Goal: Task Accomplishment & Management: Use online tool/utility

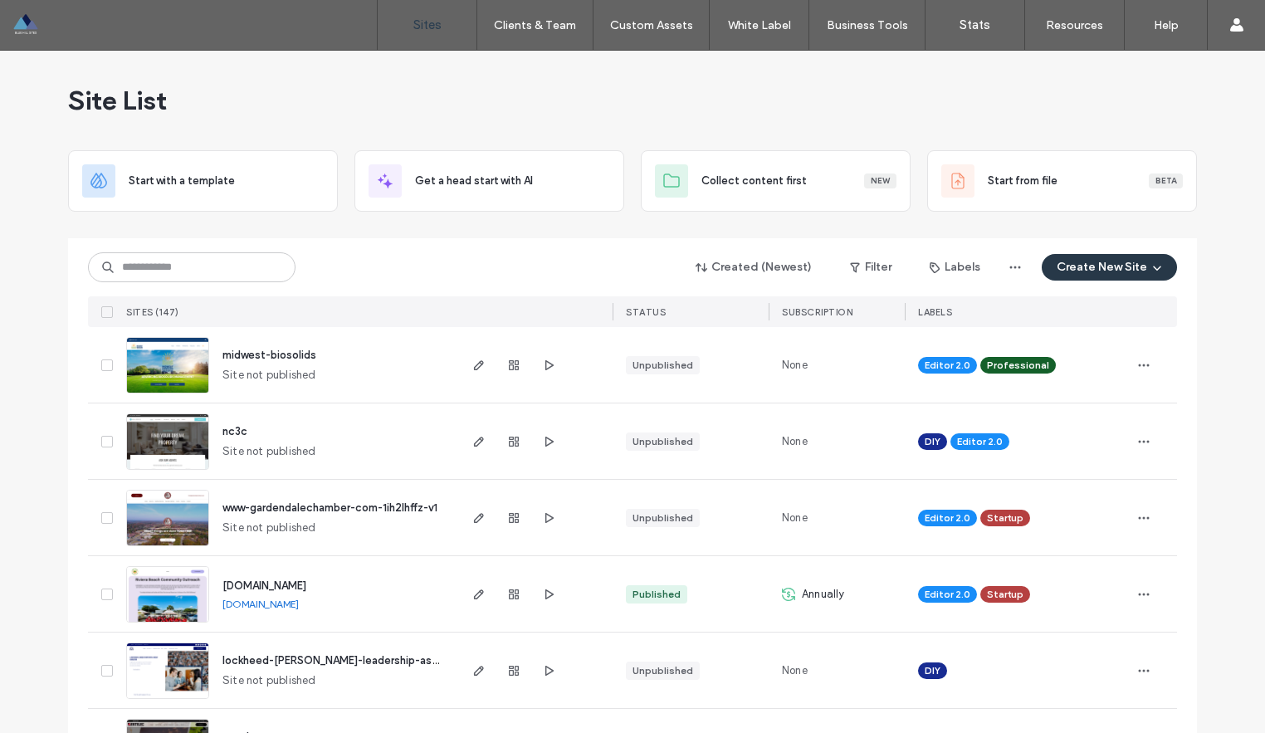
click at [1086, 270] on button "Create New Site" at bounding box center [1108, 267] width 135 height 27
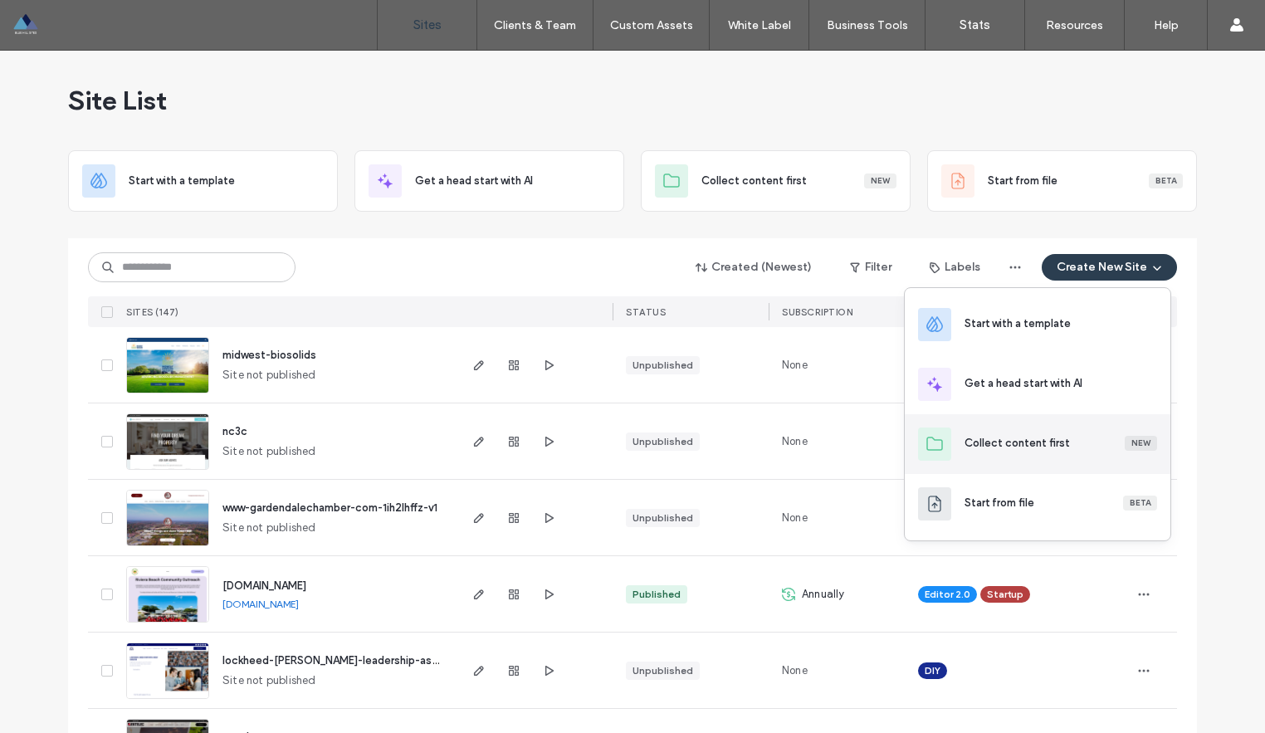
click at [1144, 441] on div "New" at bounding box center [1140, 443] width 32 height 15
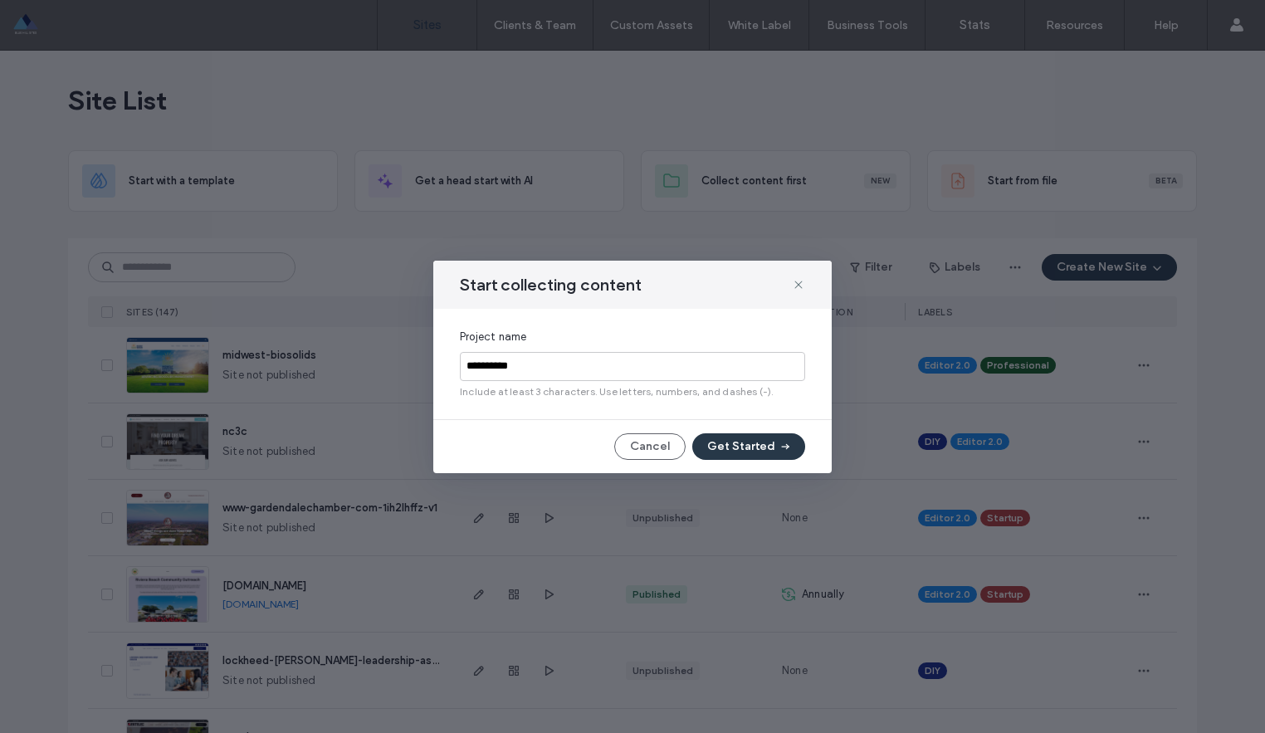
type input "**********"
click at [746, 447] on button "Get Started" at bounding box center [748, 446] width 113 height 27
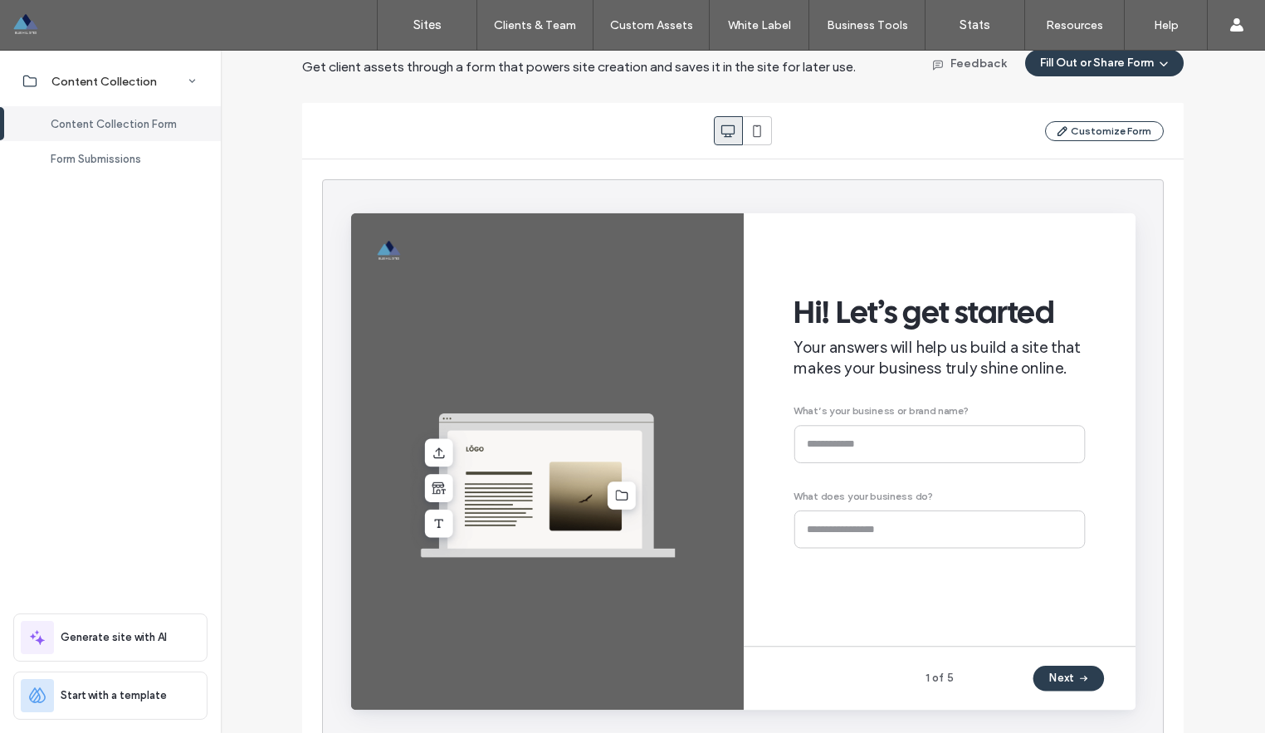
scroll to position [134, 0]
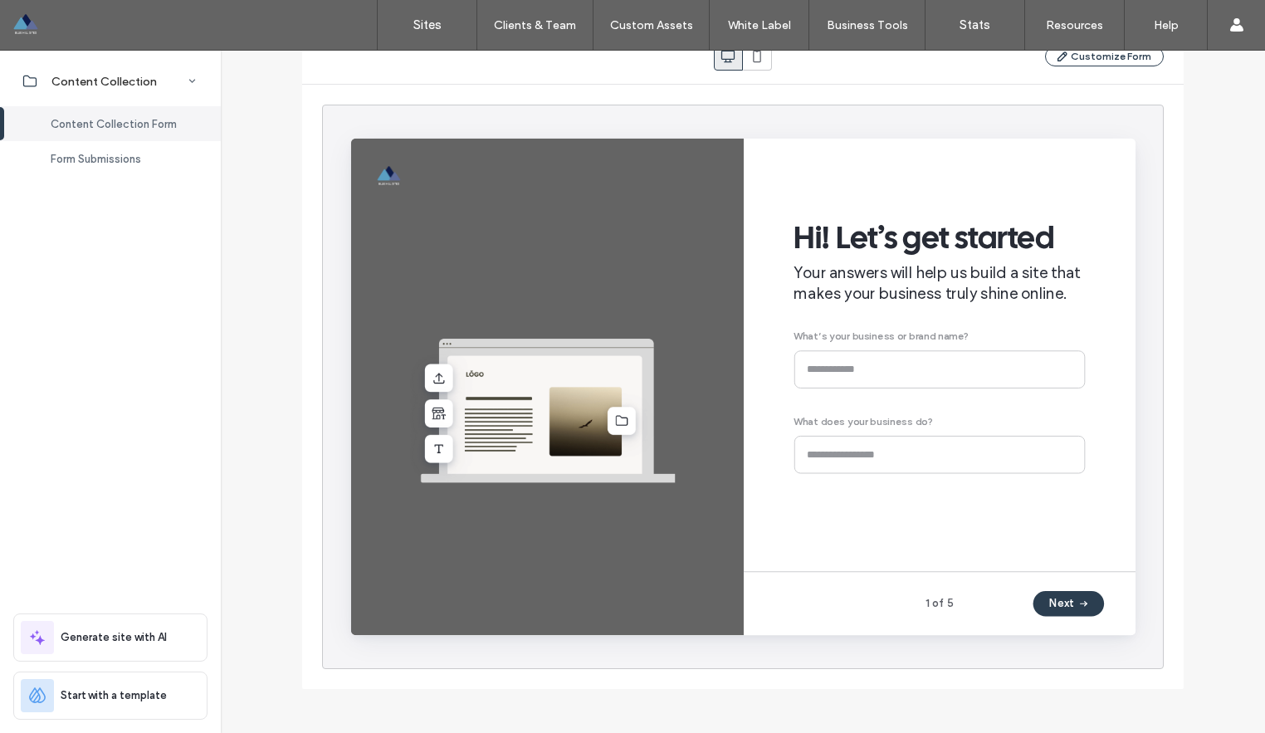
click at [844, 378] on div "Hi! Let’s get started Your answers will help us build a site that makes your bu…" at bounding box center [970, 355] width 307 height 369
click at [1109, 623] on button "Next" at bounding box center [1105, 627] width 75 height 27
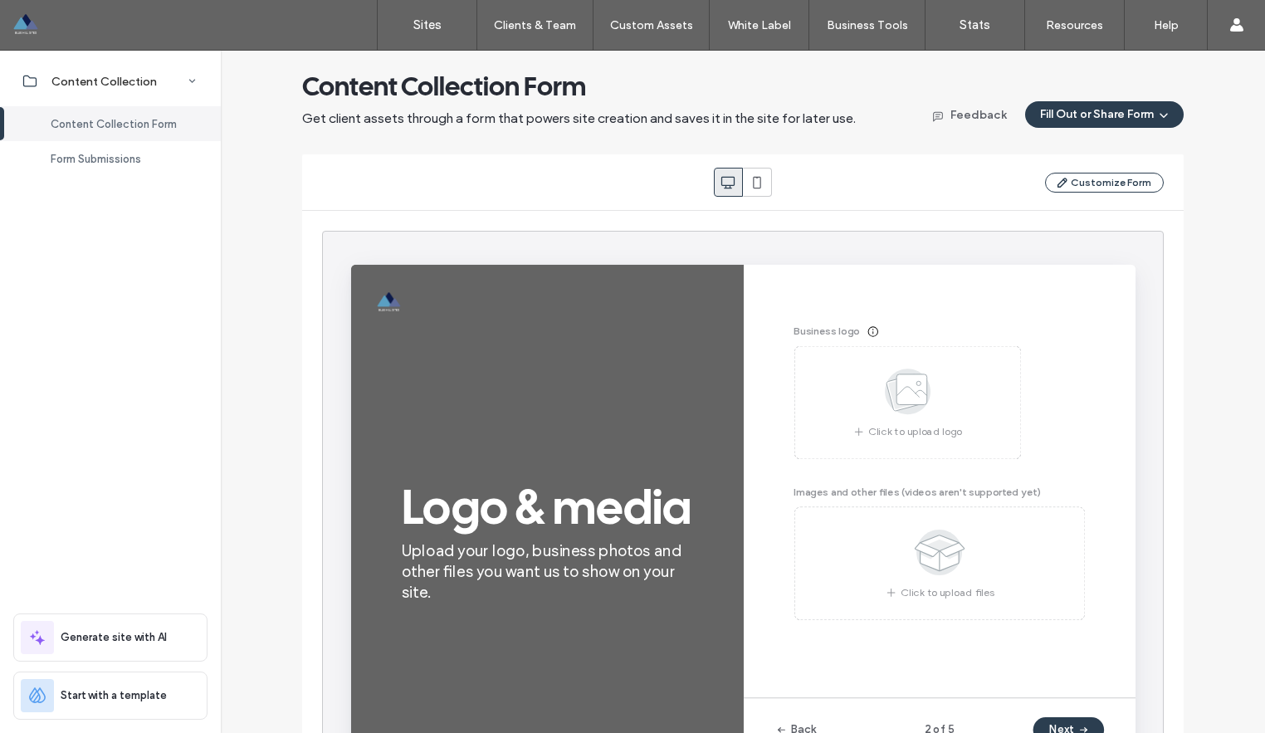
scroll to position [0, 0]
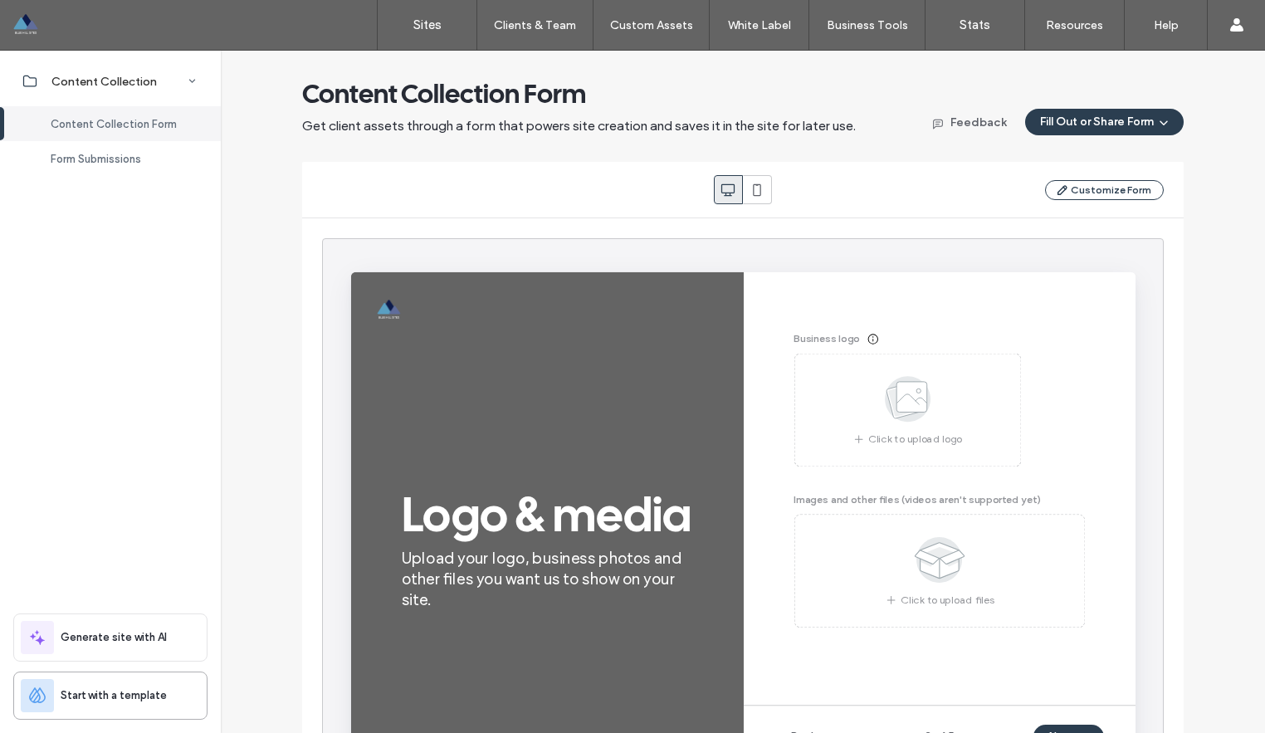
click at [138, 708] on div "Start with a template" at bounding box center [107, 695] width 173 height 33
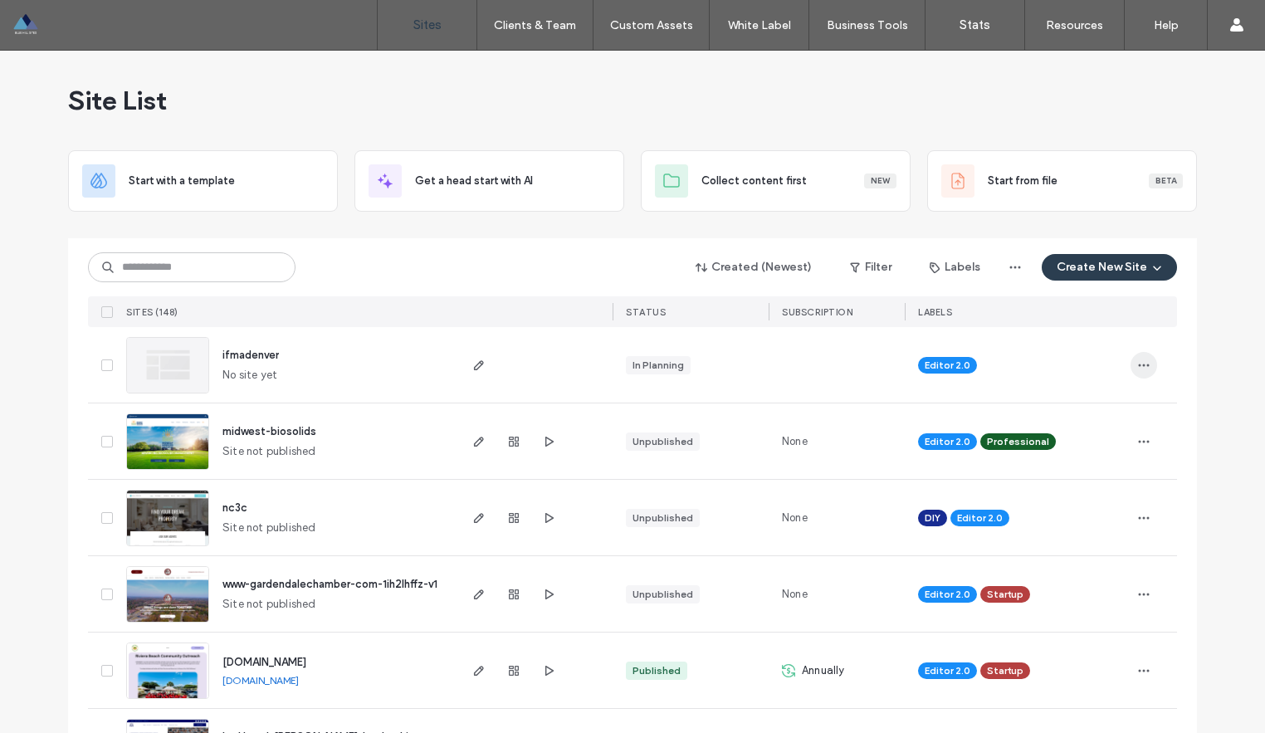
click at [1137, 368] on icon "button" at bounding box center [1143, 364] width 13 height 13
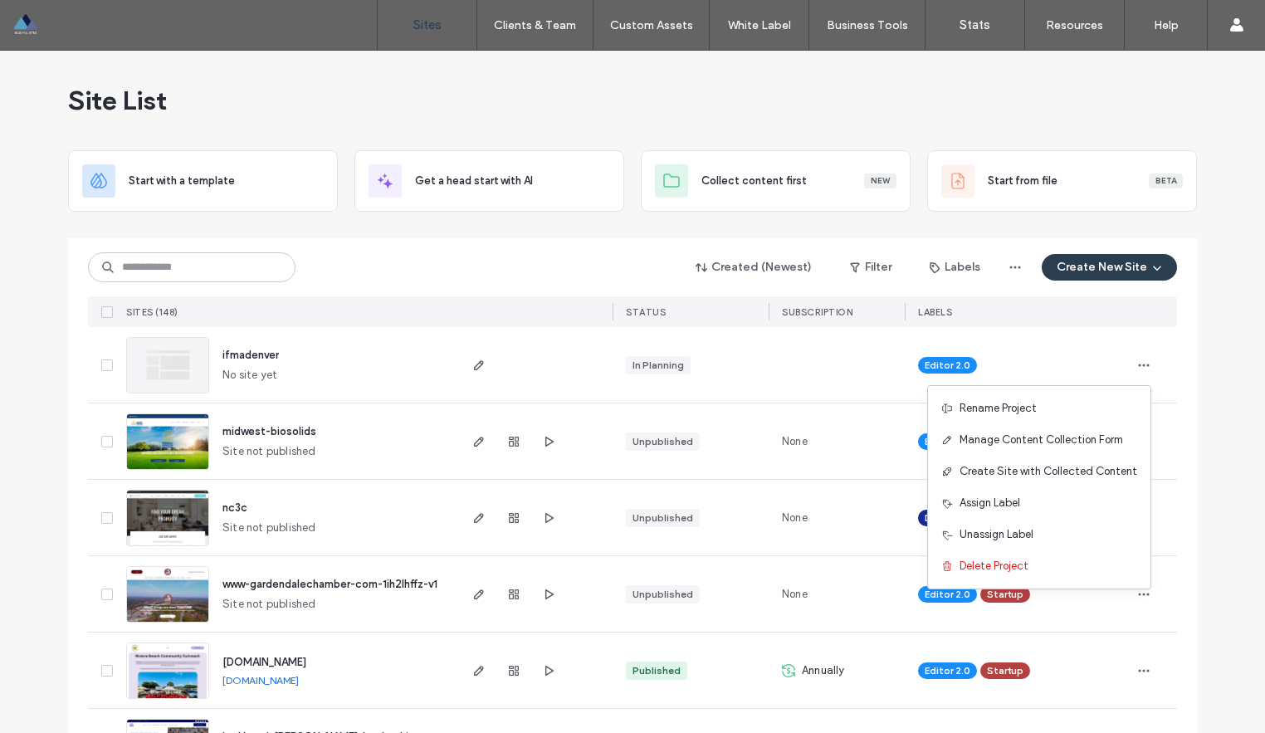
click at [297, 361] on div "ifmadenver No site yet" at bounding box center [332, 365] width 246 height 76
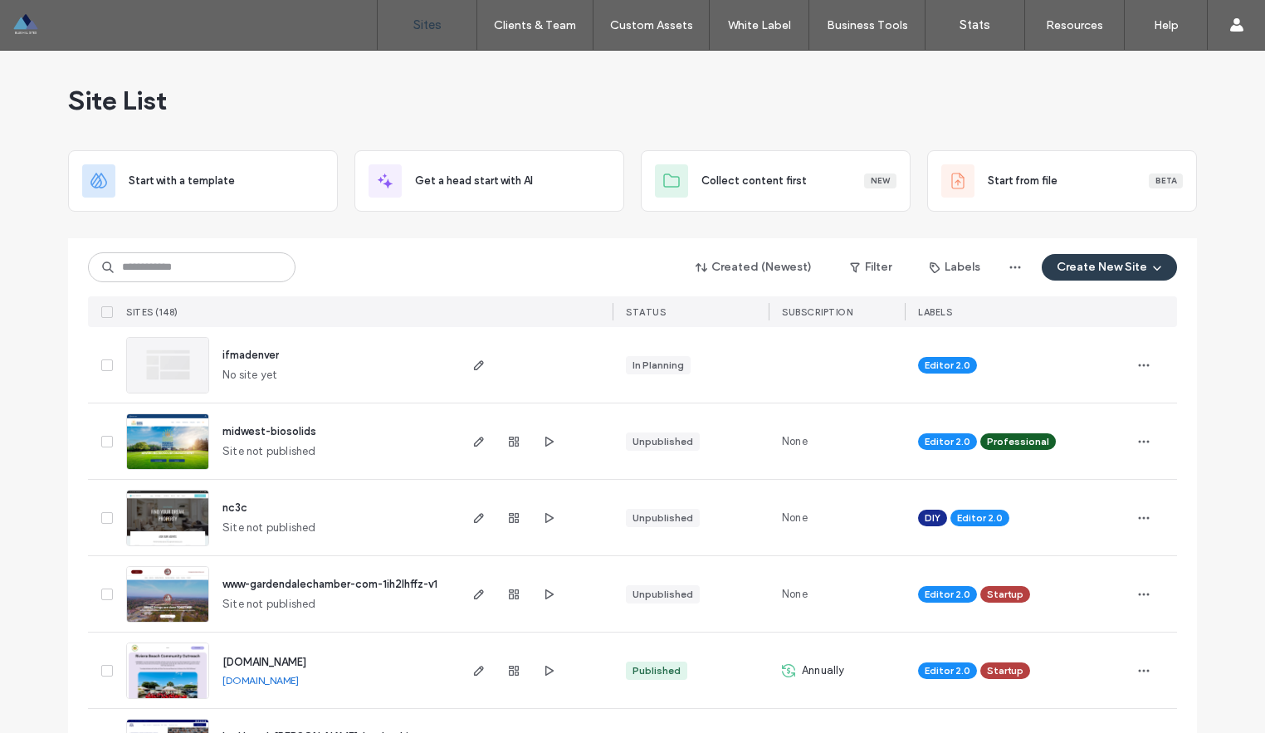
click at [256, 354] on span "ifmadenver" at bounding box center [250, 355] width 56 height 12
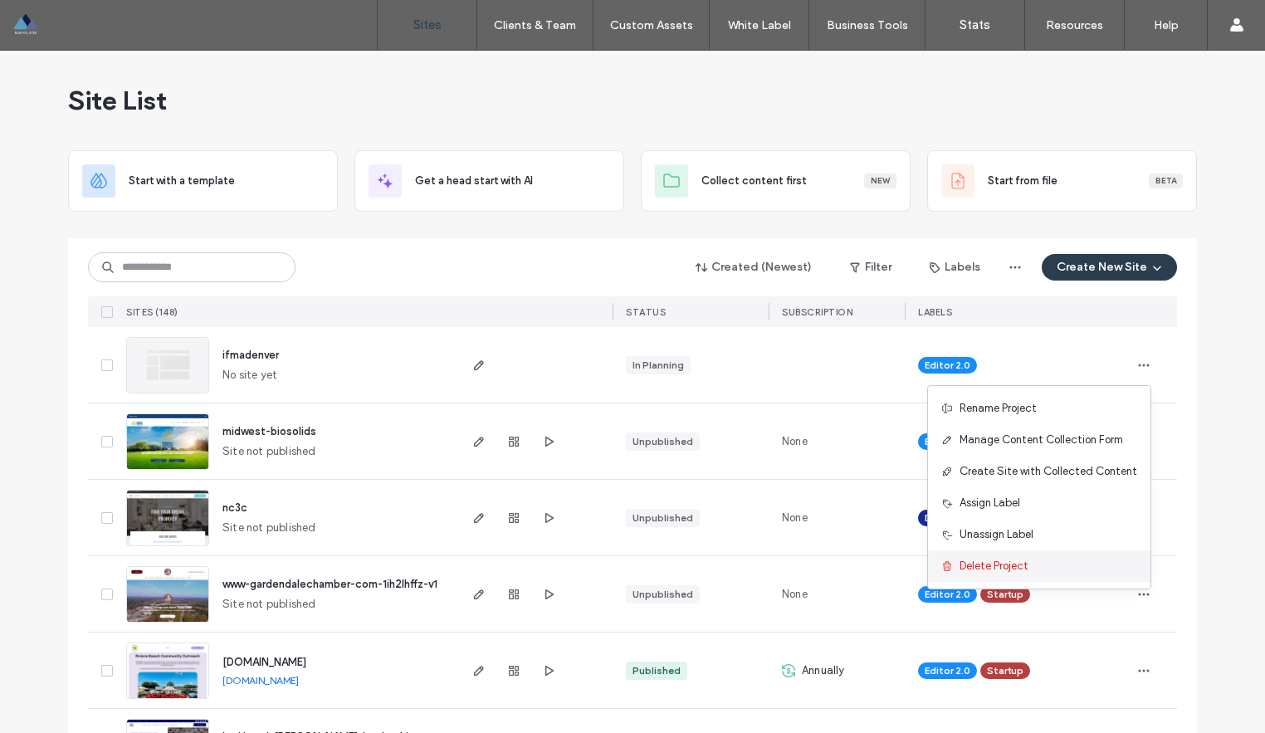
click at [1005, 562] on span "Delete Project" at bounding box center [993, 566] width 69 height 17
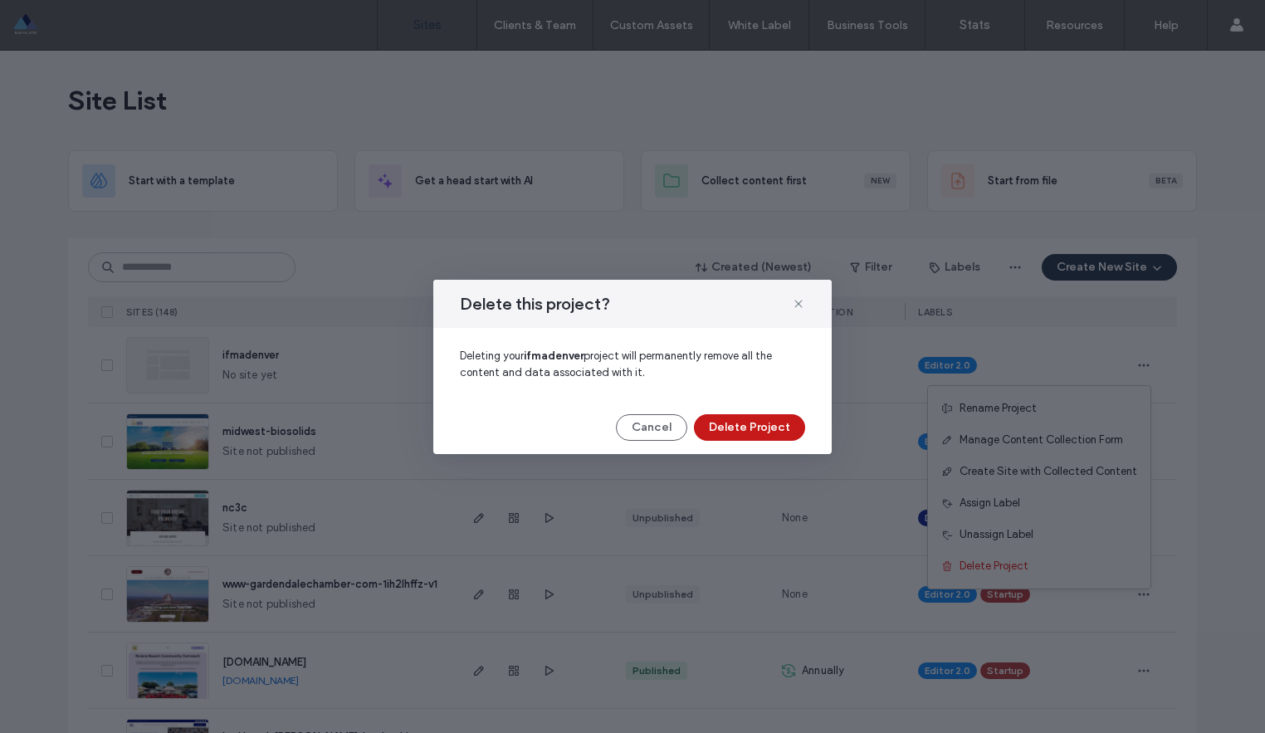
click at [776, 422] on button "Delete Project" at bounding box center [749, 427] width 111 height 27
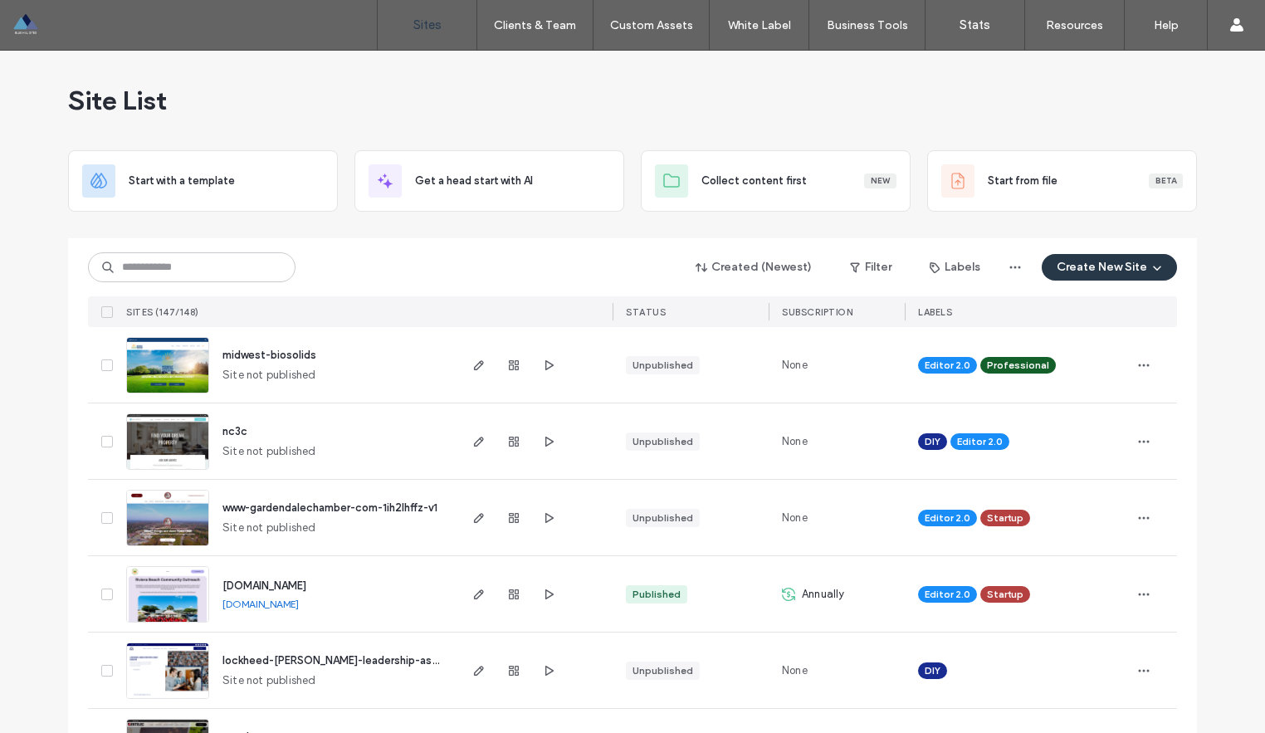
click at [1088, 261] on button "Create New Site" at bounding box center [1108, 267] width 135 height 27
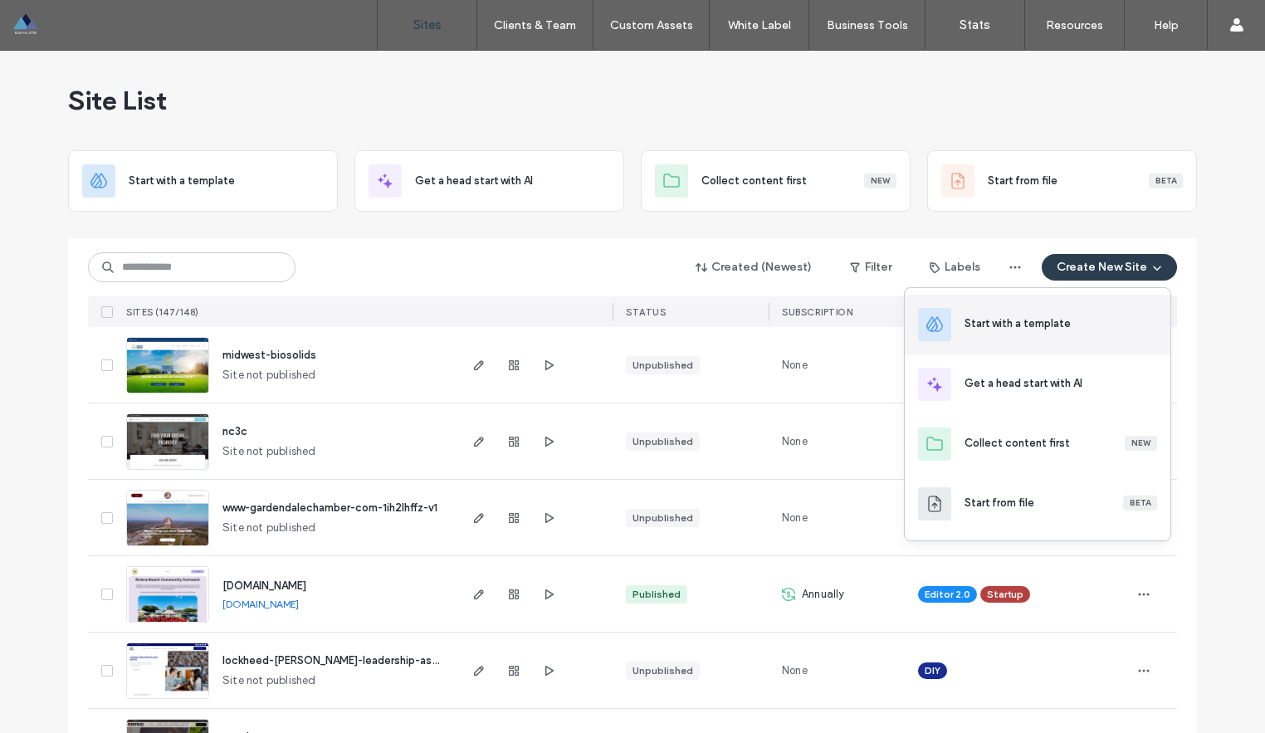
click at [1032, 326] on div "Start with a template" at bounding box center [1017, 323] width 106 height 17
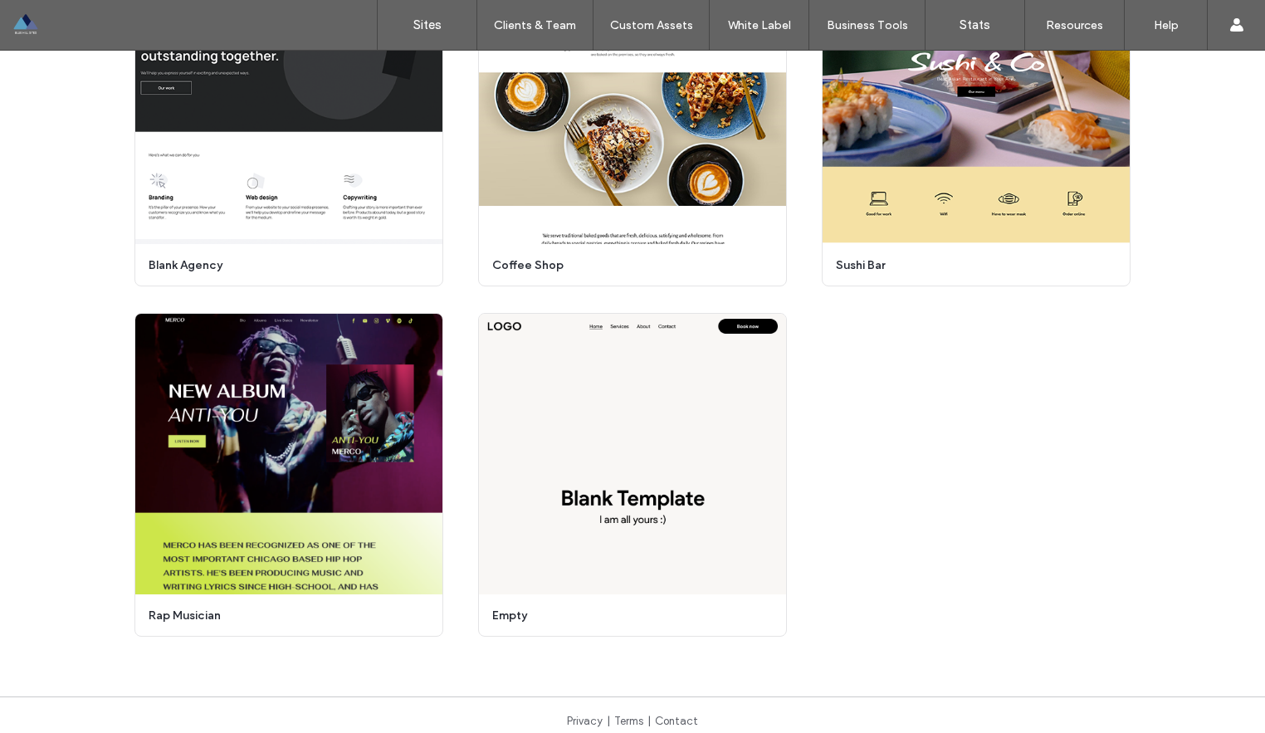
scroll to position [6908, 0]
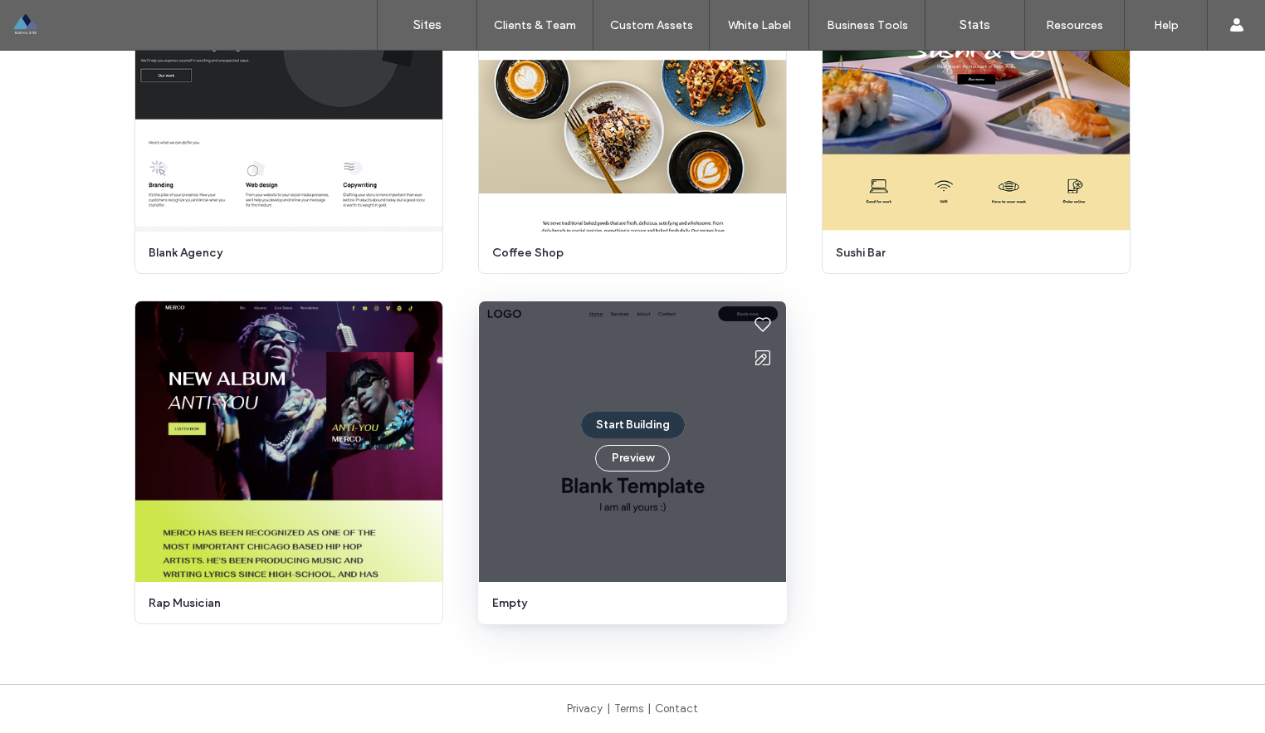
click at [622, 424] on button "Start Building" at bounding box center [633, 425] width 104 height 27
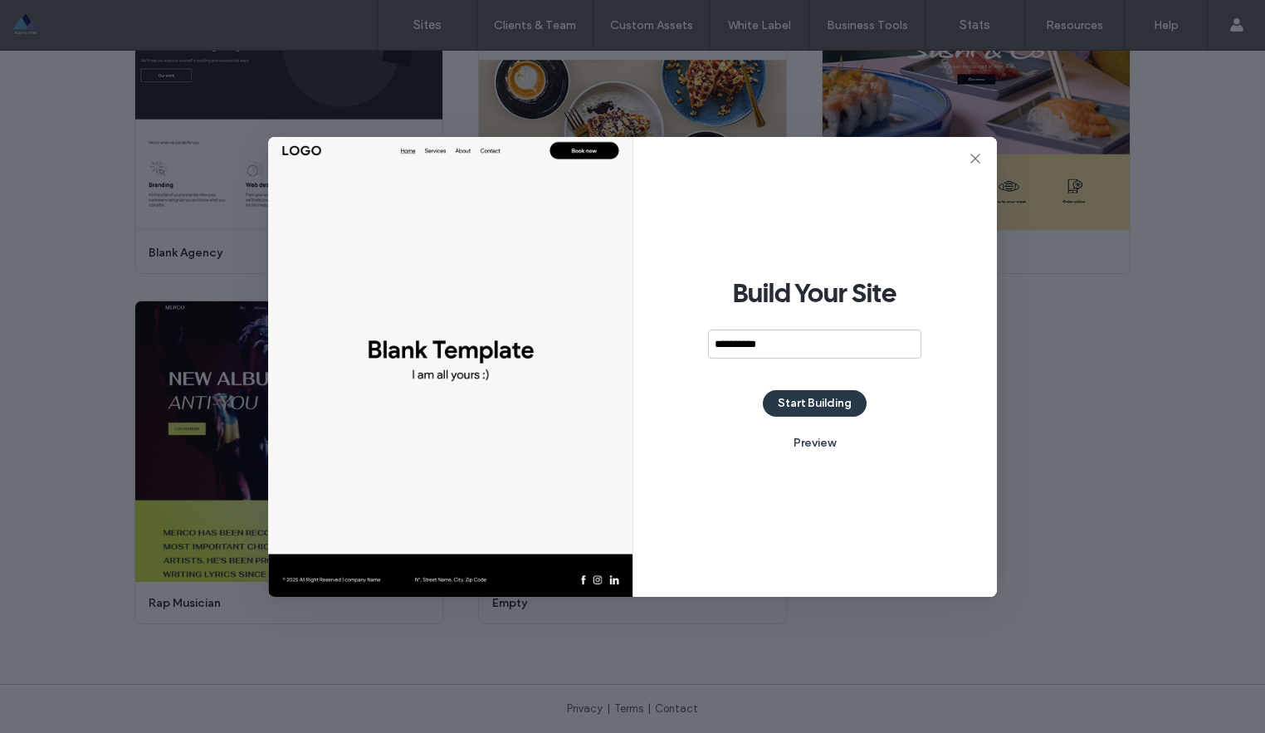
type input "**********"
click at [822, 397] on button "Start Building" at bounding box center [815, 403] width 104 height 27
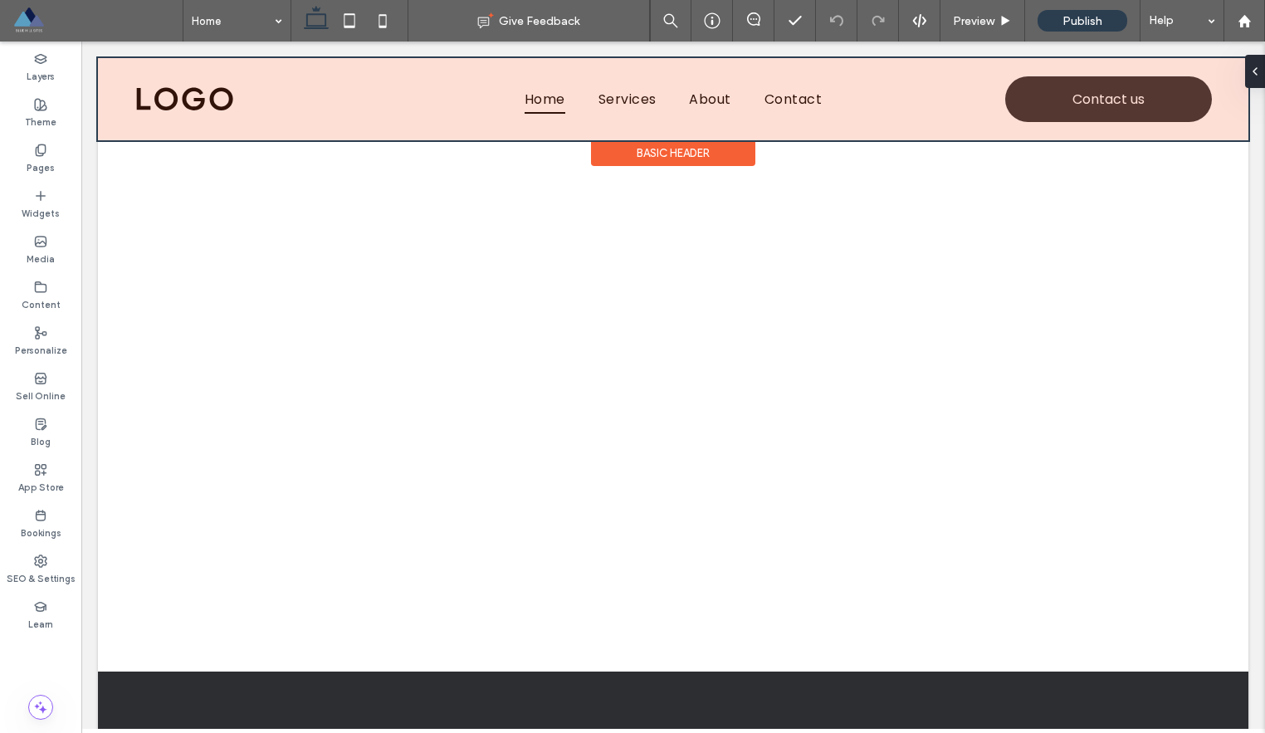
click at [641, 153] on div "Basic Header" at bounding box center [673, 153] width 164 height 26
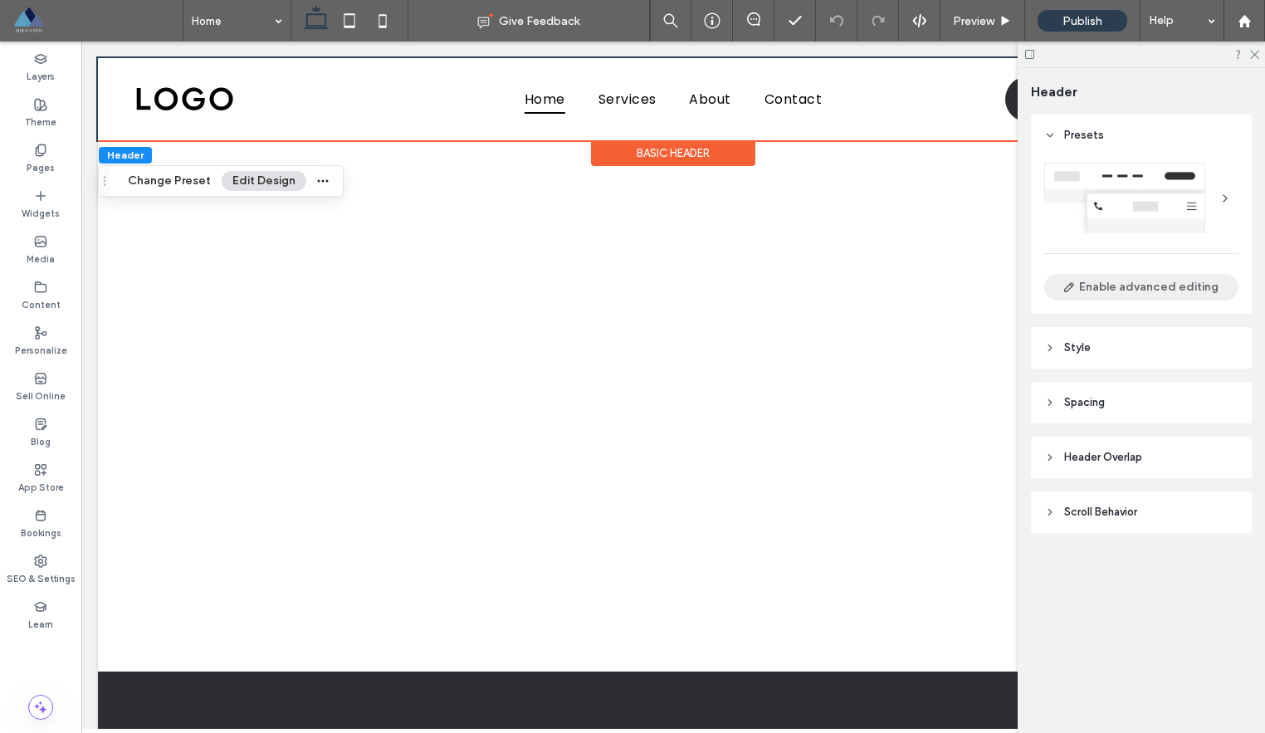
click at [1124, 286] on button "Enable advanced editing" at bounding box center [1141, 287] width 194 height 27
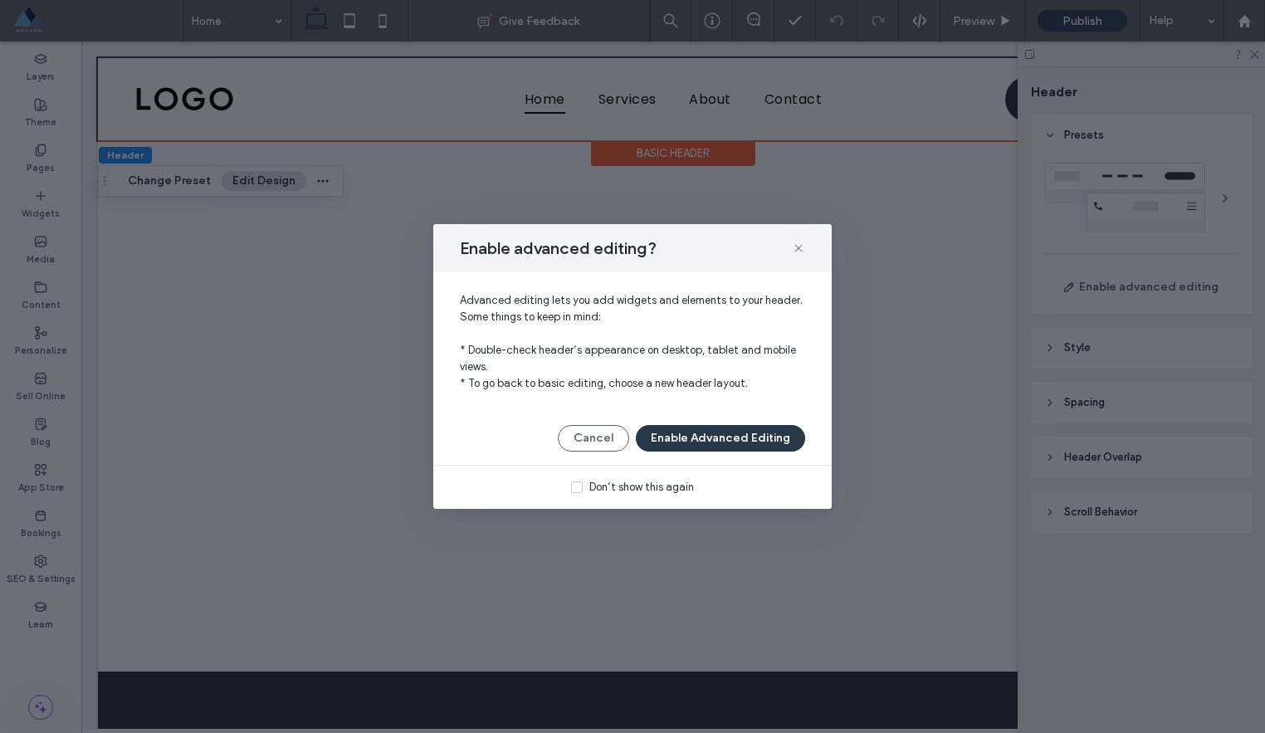
click at [737, 444] on button "Enable Advanced Editing" at bounding box center [720, 438] width 169 height 27
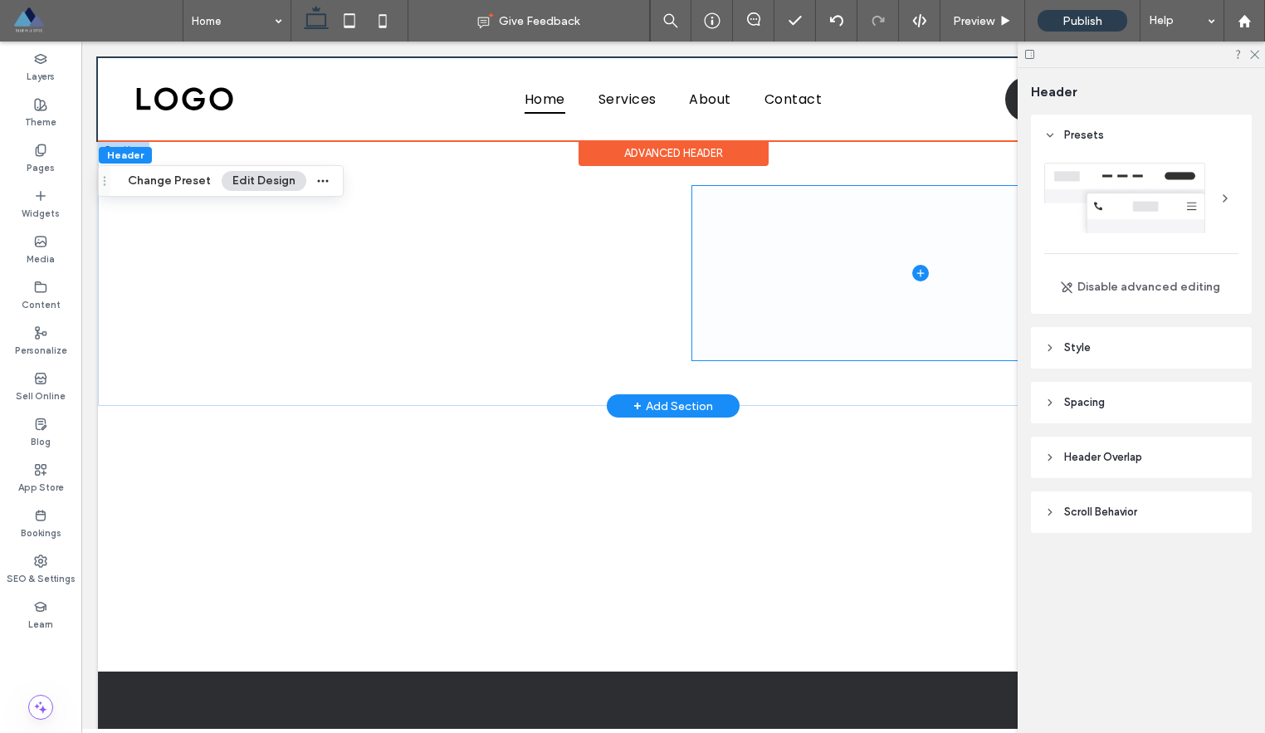
click at [739, 295] on span at bounding box center [920, 272] width 456 height 173
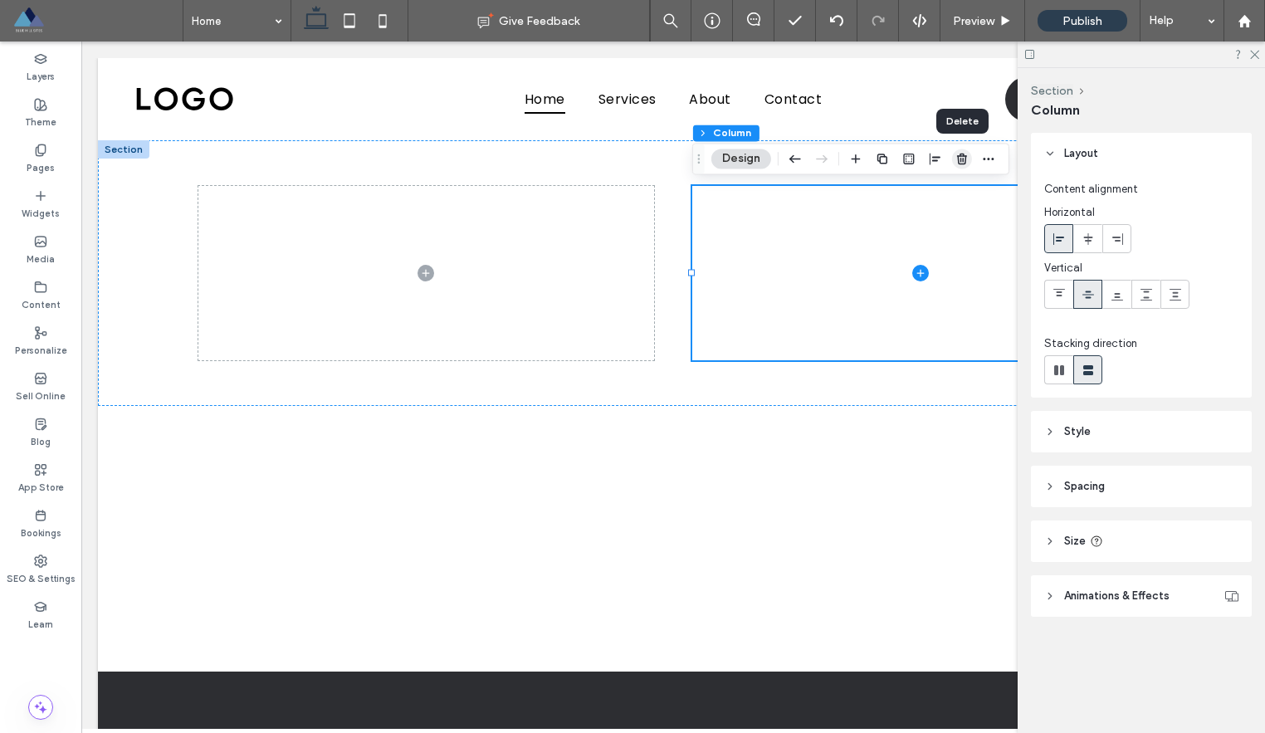
drag, startPoint x: 961, startPoint y: 158, endPoint x: 876, endPoint y: 117, distance: 93.9
click at [961, 158] on icon "button" at bounding box center [961, 158] width 13 height 13
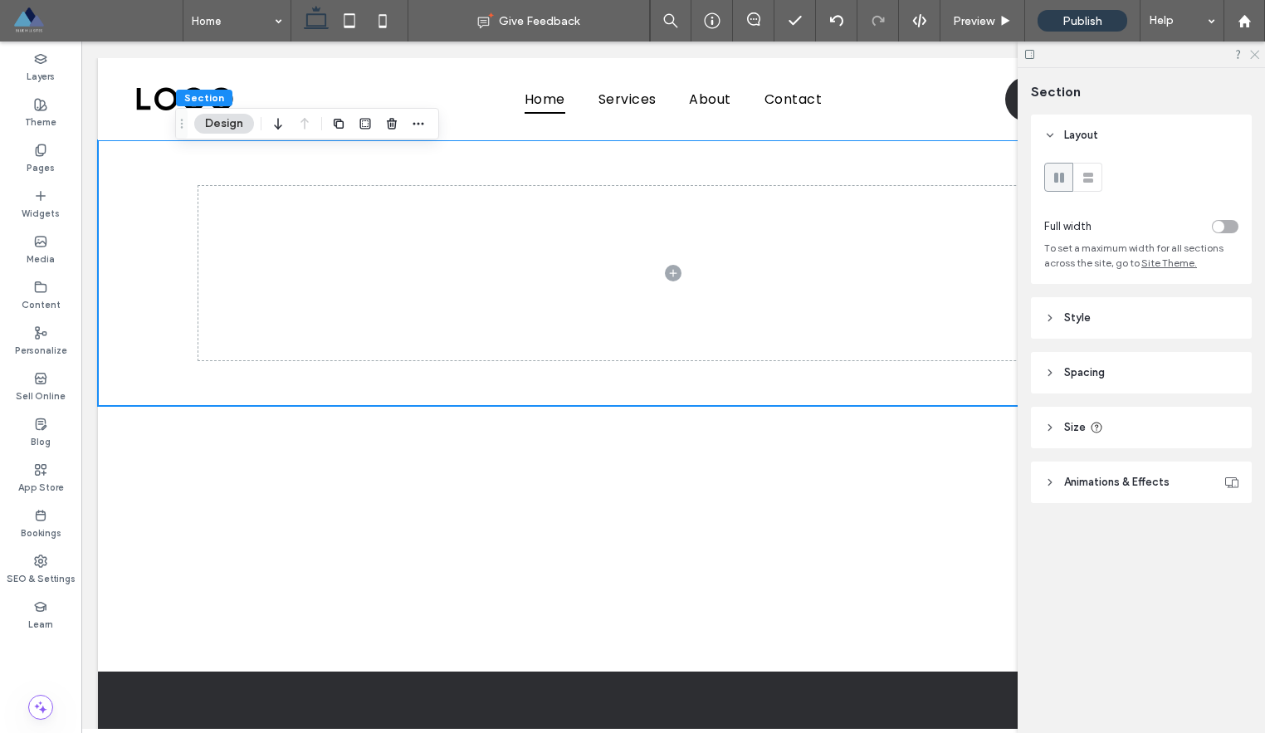
click at [1255, 52] on icon at bounding box center [1253, 53] width 11 height 11
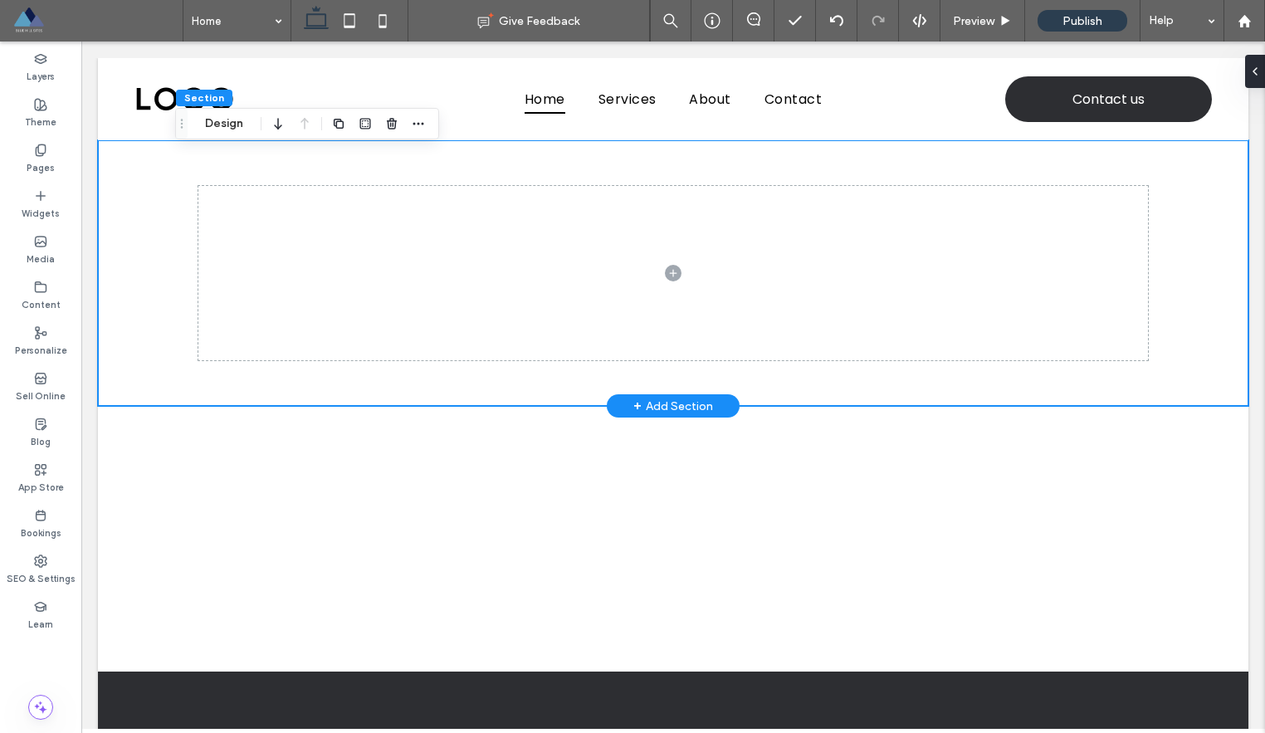
click at [285, 154] on div at bounding box center [673, 273] width 996 height 266
drag, startPoint x: 1250, startPoint y: 68, endPoint x: 1167, endPoint y: 29, distance: 91.7
click at [1250, 68] on icon at bounding box center [1247, 71] width 13 height 13
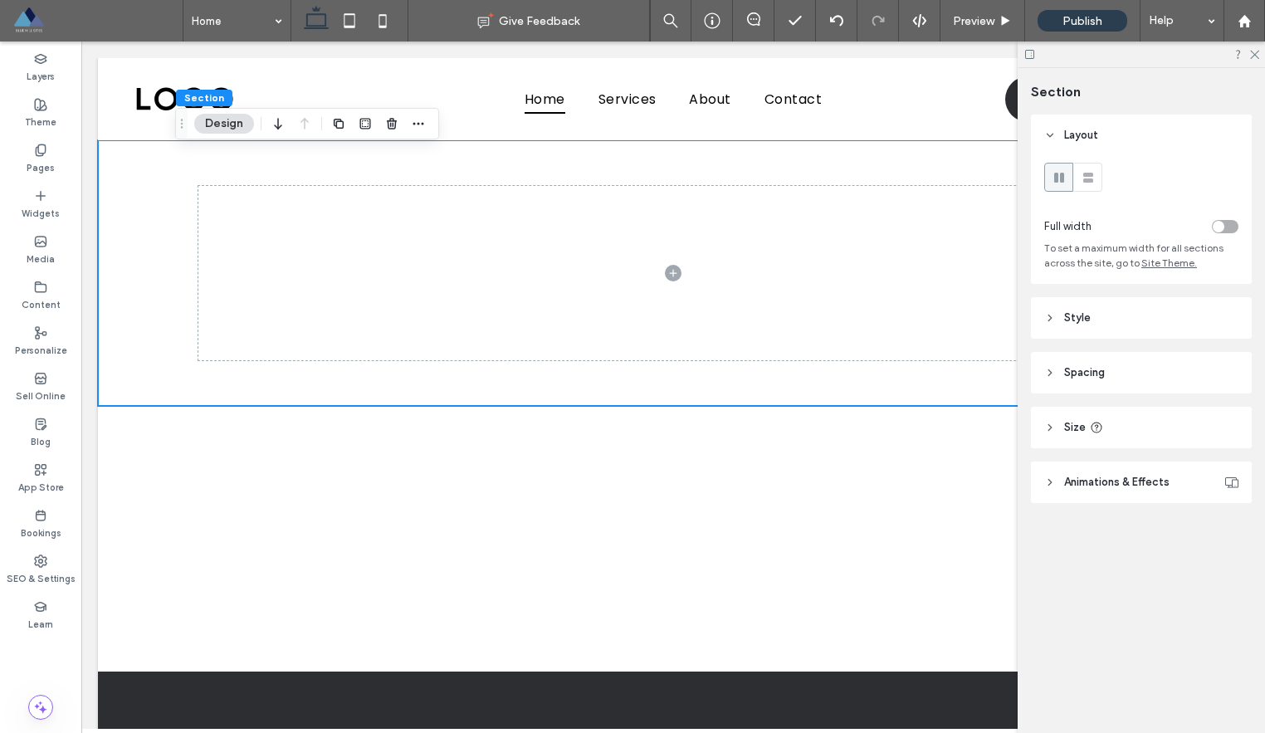
click at [1046, 321] on icon at bounding box center [1050, 318] width 12 height 12
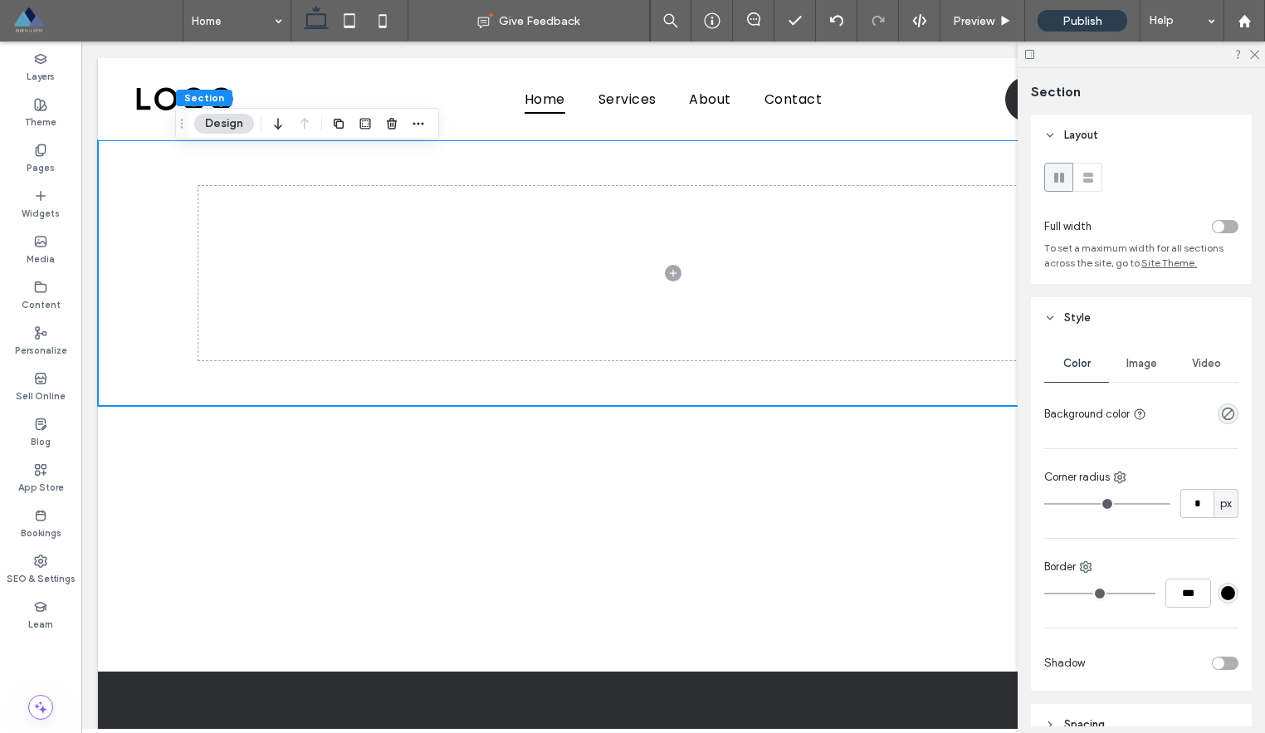
click at [1139, 357] on span "Image" at bounding box center [1141, 363] width 31 height 13
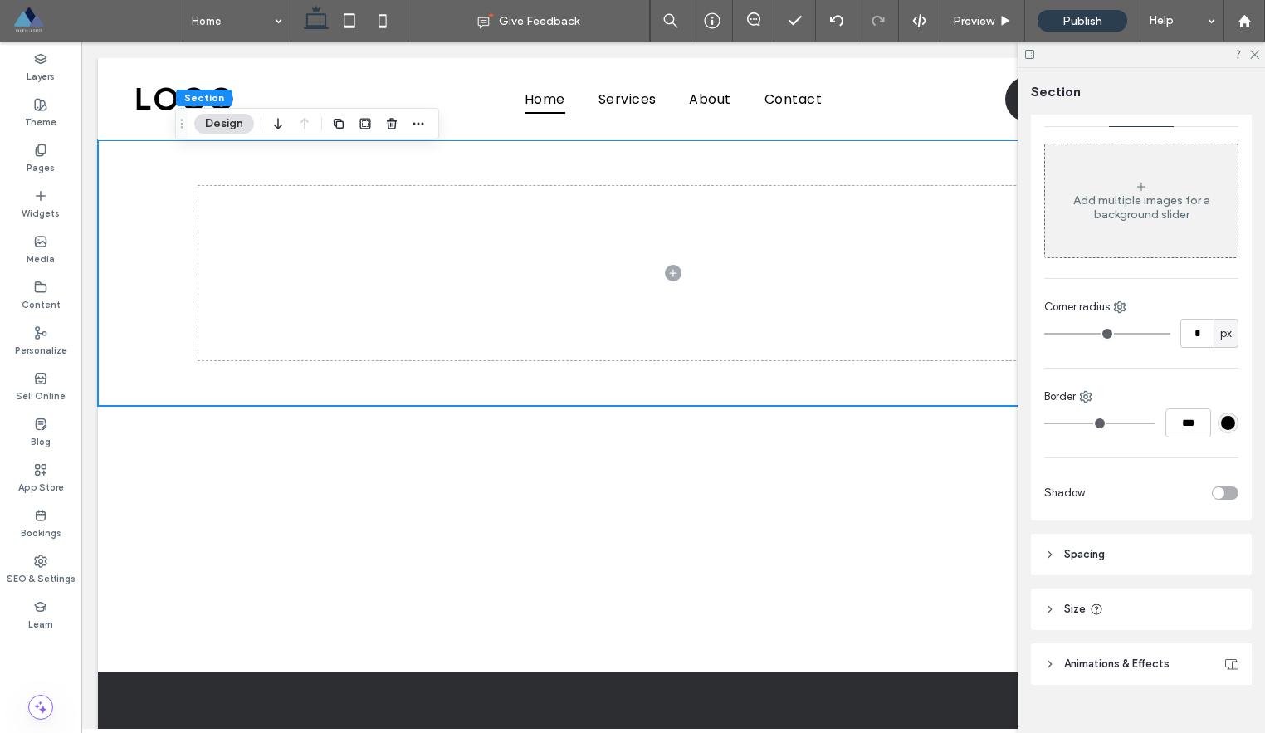
scroll to position [276, 0]
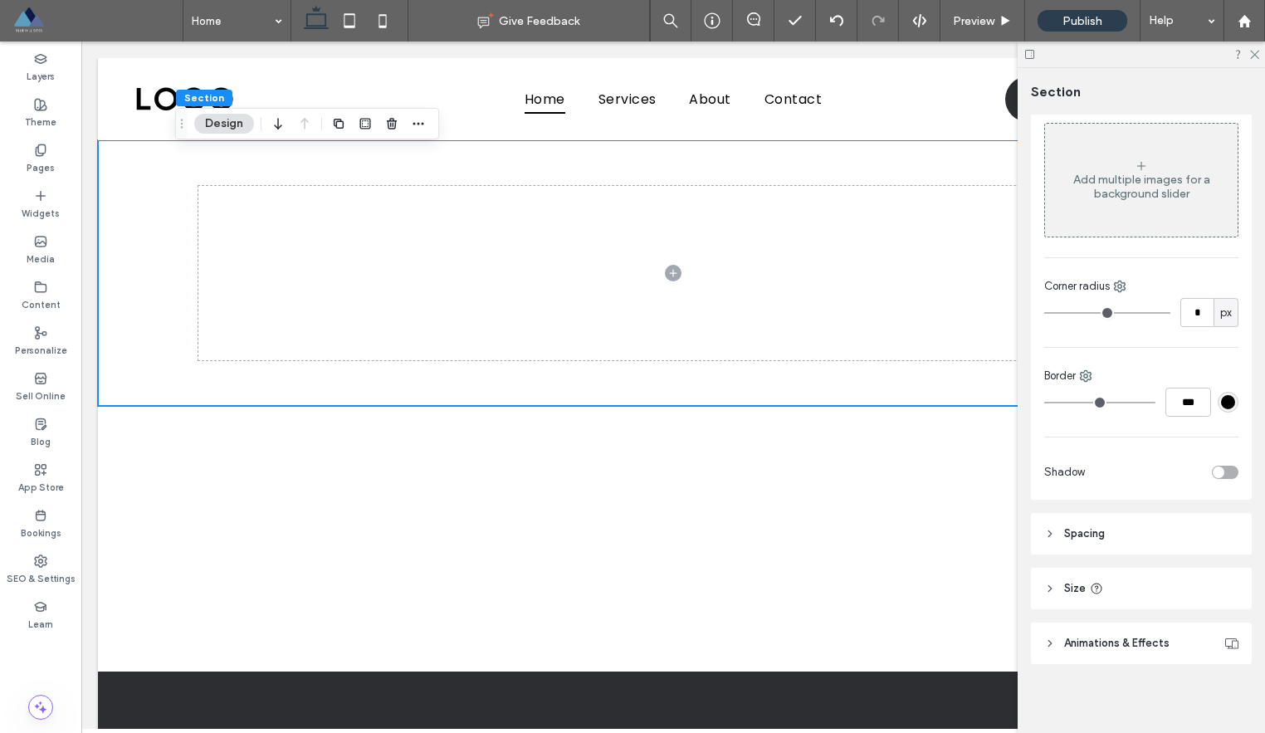
click at [1141, 188] on div "Add multiple images for a background slider" at bounding box center [1141, 187] width 193 height 28
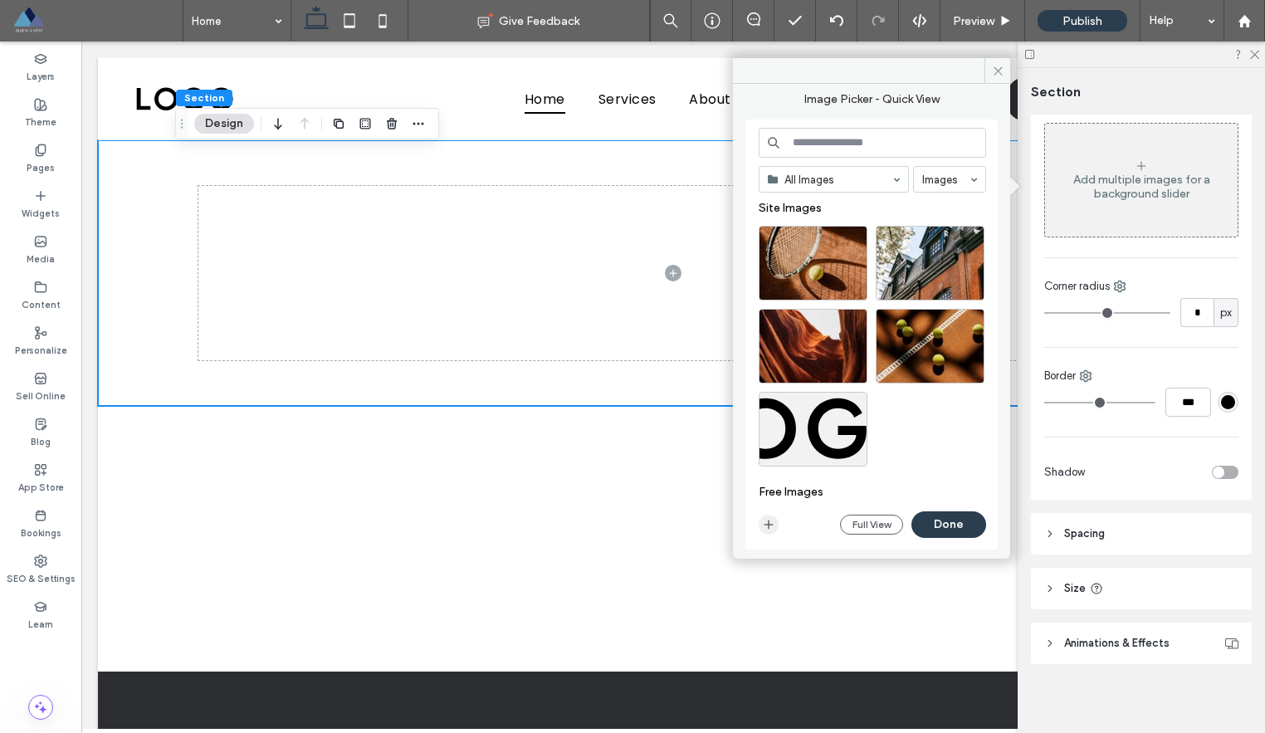
click at [768, 522] on use "button" at bounding box center [768, 524] width 9 height 9
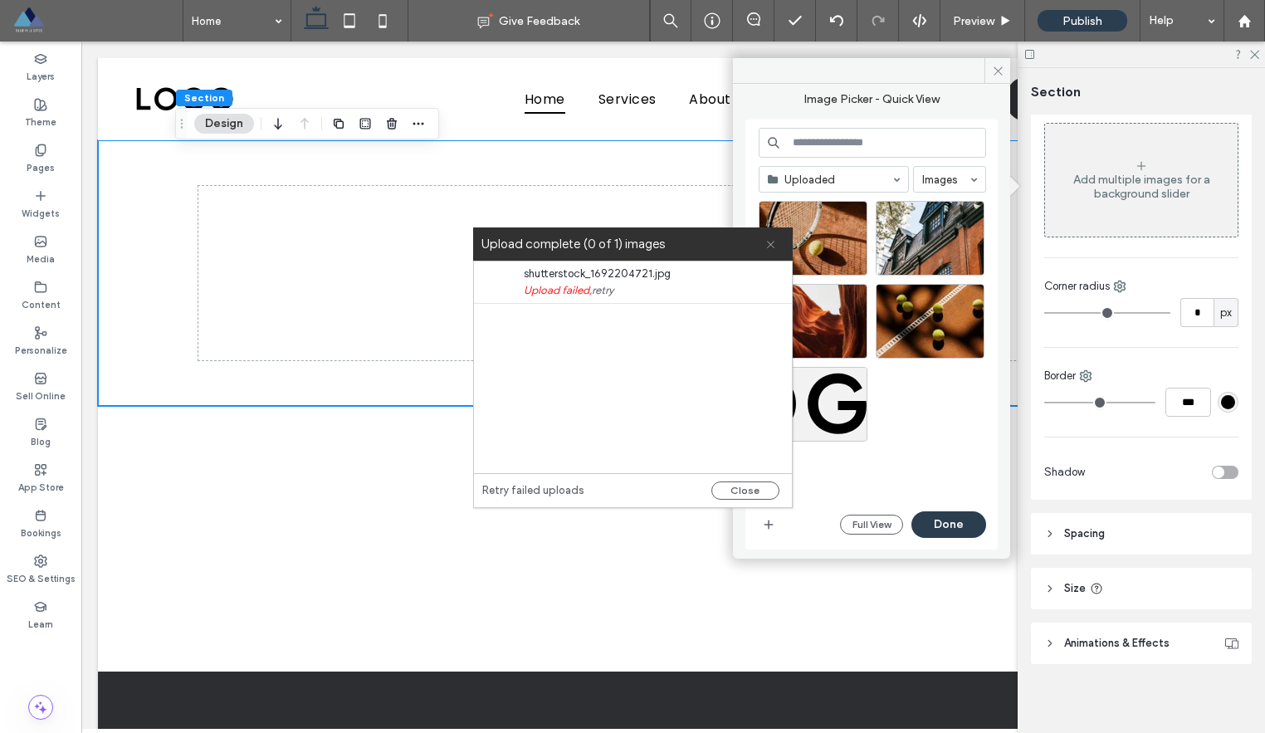
click at [767, 247] on icon at bounding box center [770, 244] width 11 height 11
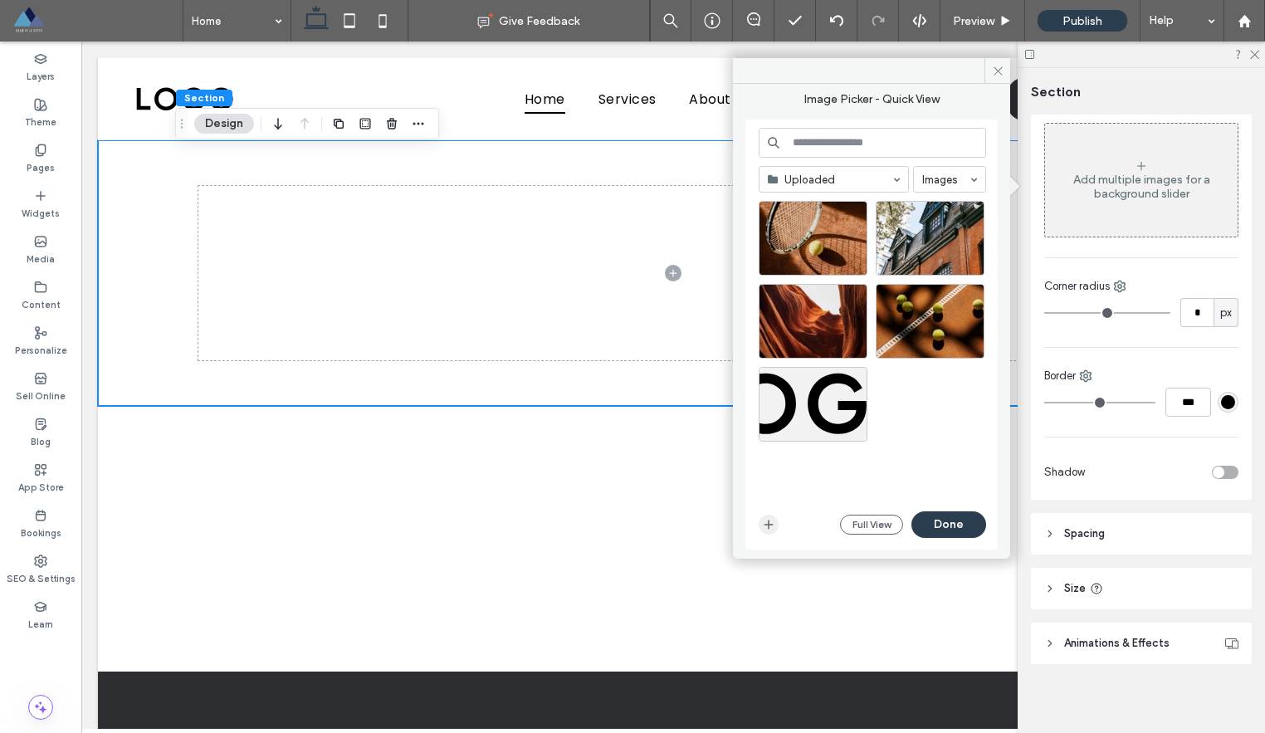
click at [759, 526] on span "button" at bounding box center [768, 524] width 20 height 20
click at [768, 525] on use "button" at bounding box center [768, 524] width 9 height 9
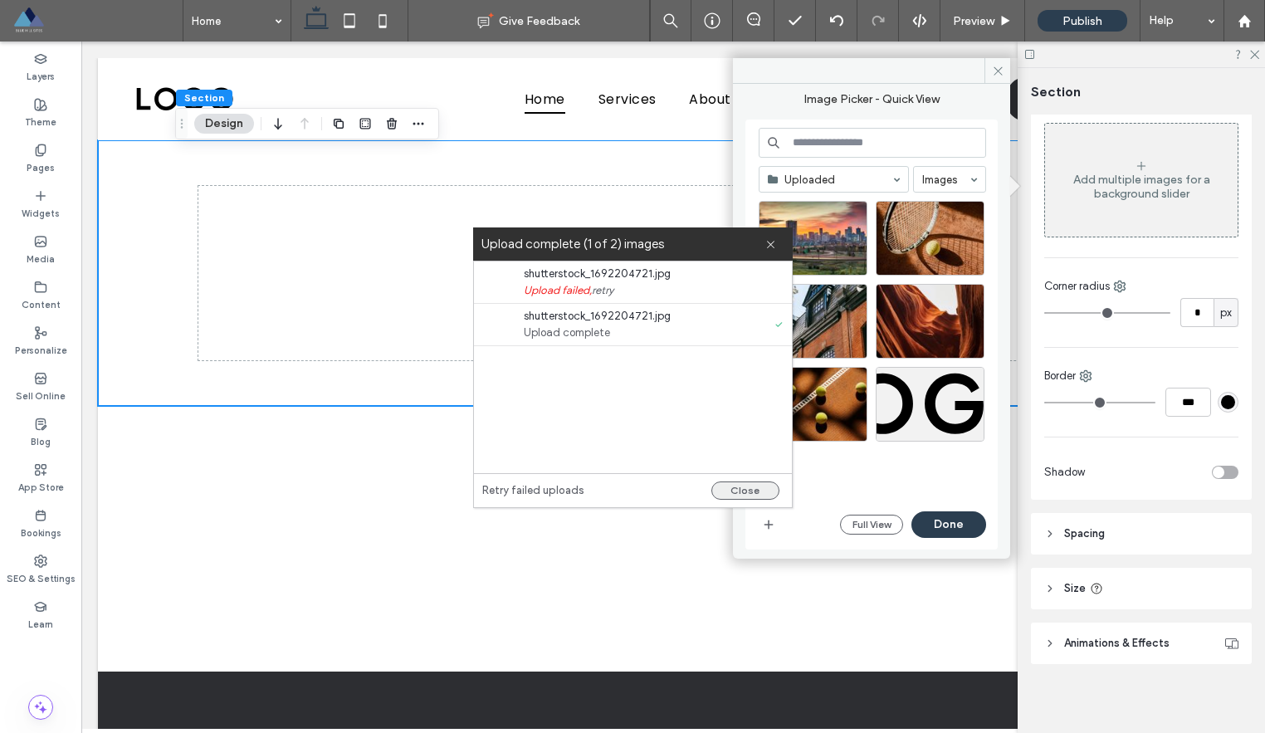
click at [732, 494] on button "Close" at bounding box center [745, 490] width 68 height 18
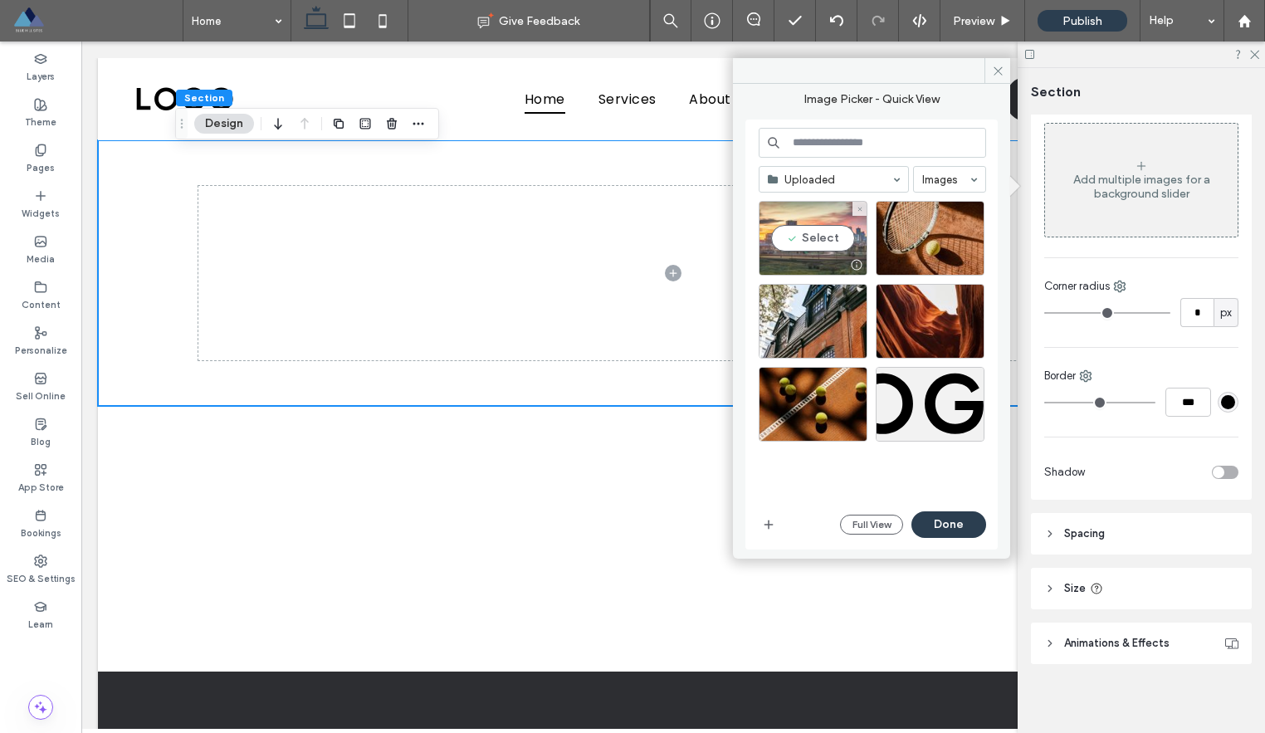
click at [828, 251] on div "Select" at bounding box center [812, 238] width 109 height 75
click at [961, 527] on button "Done" at bounding box center [948, 524] width 75 height 27
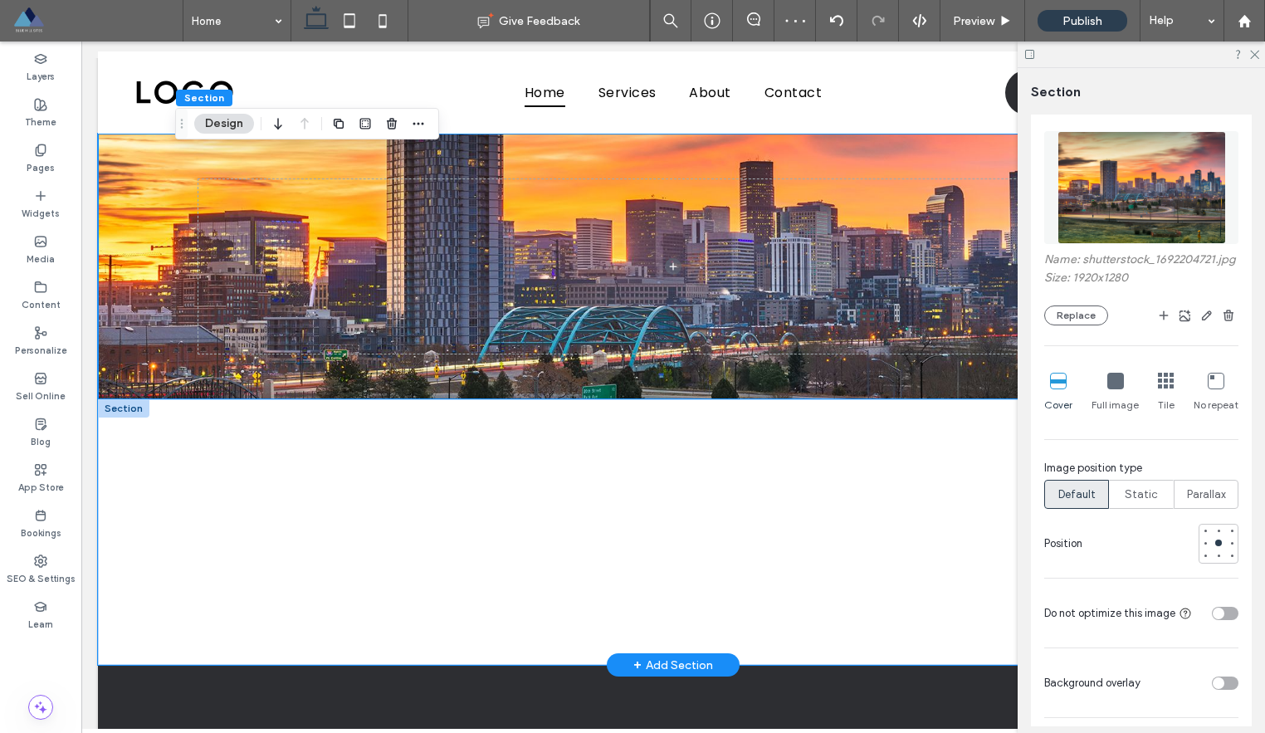
scroll to position [0, 0]
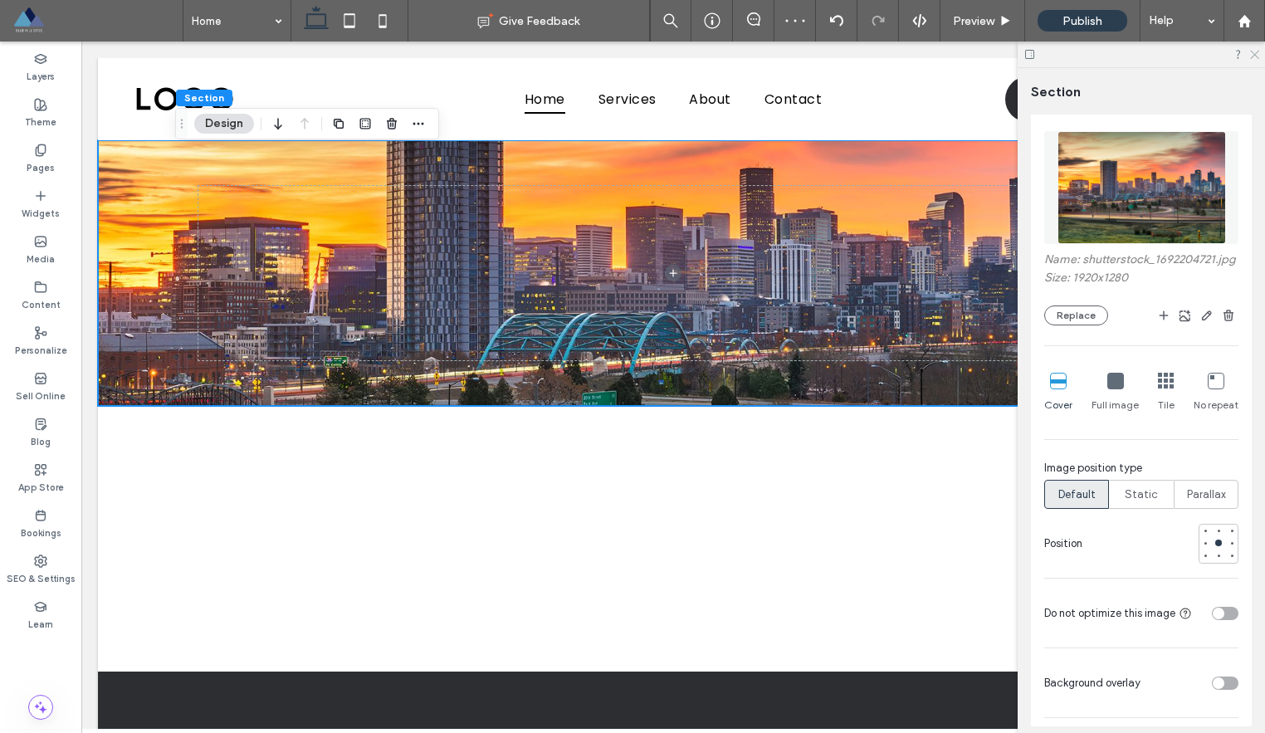
click at [1258, 53] on icon at bounding box center [1253, 53] width 11 height 11
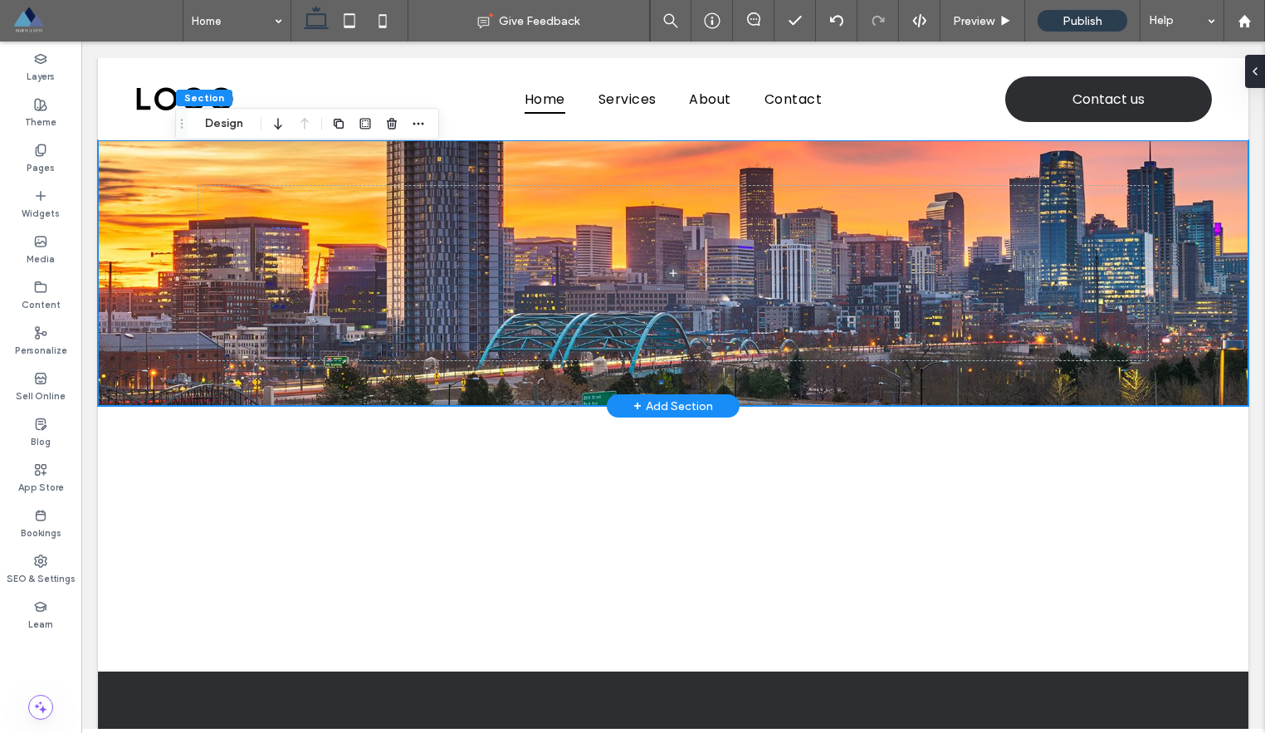
click at [860, 389] on div at bounding box center [673, 273] width 996 height 266
click at [1251, 76] on icon at bounding box center [1247, 71] width 13 height 13
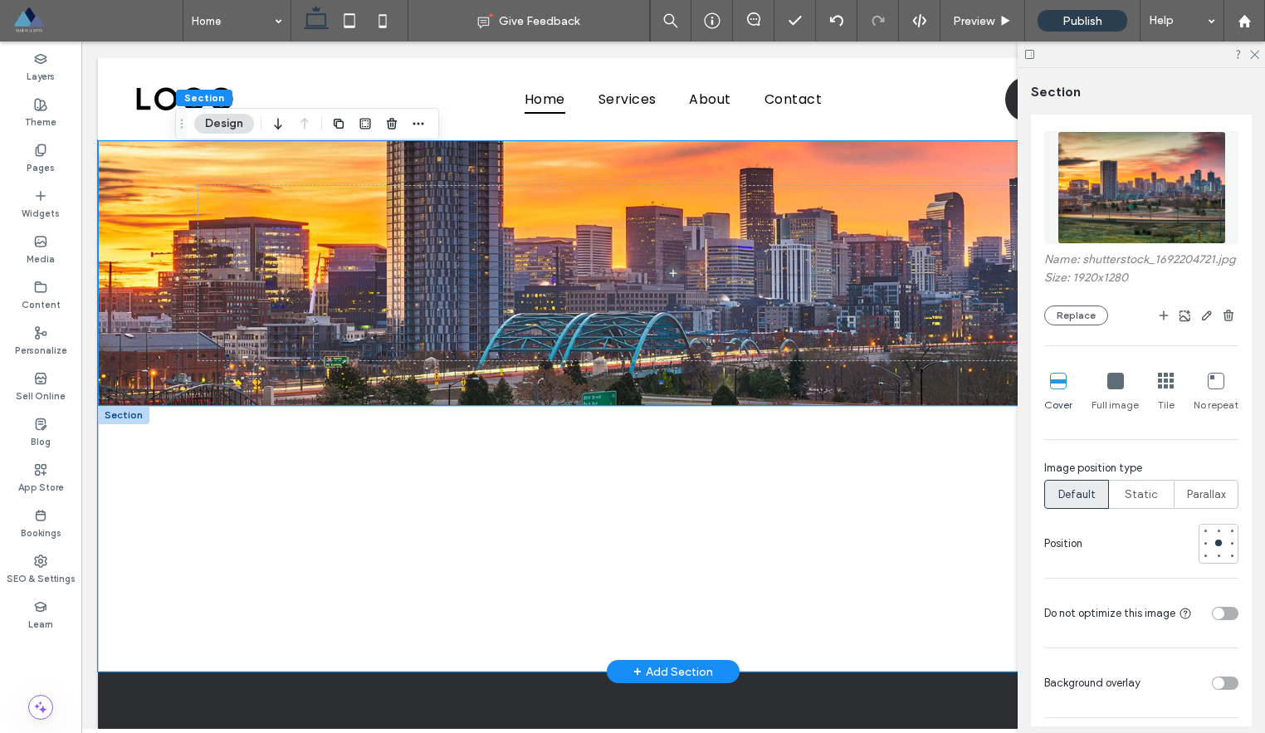
click at [852, 427] on div at bounding box center [673, 539] width 996 height 266
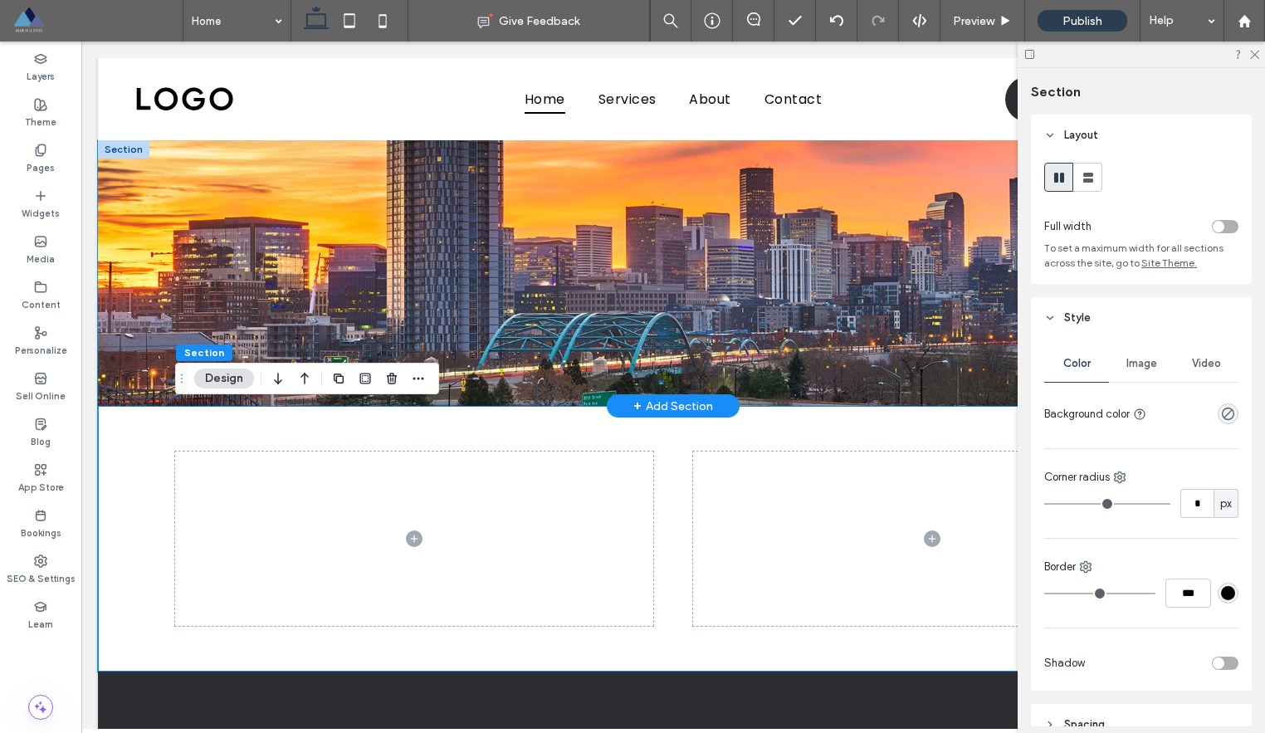
click at [834, 391] on div at bounding box center [673, 273] width 996 height 266
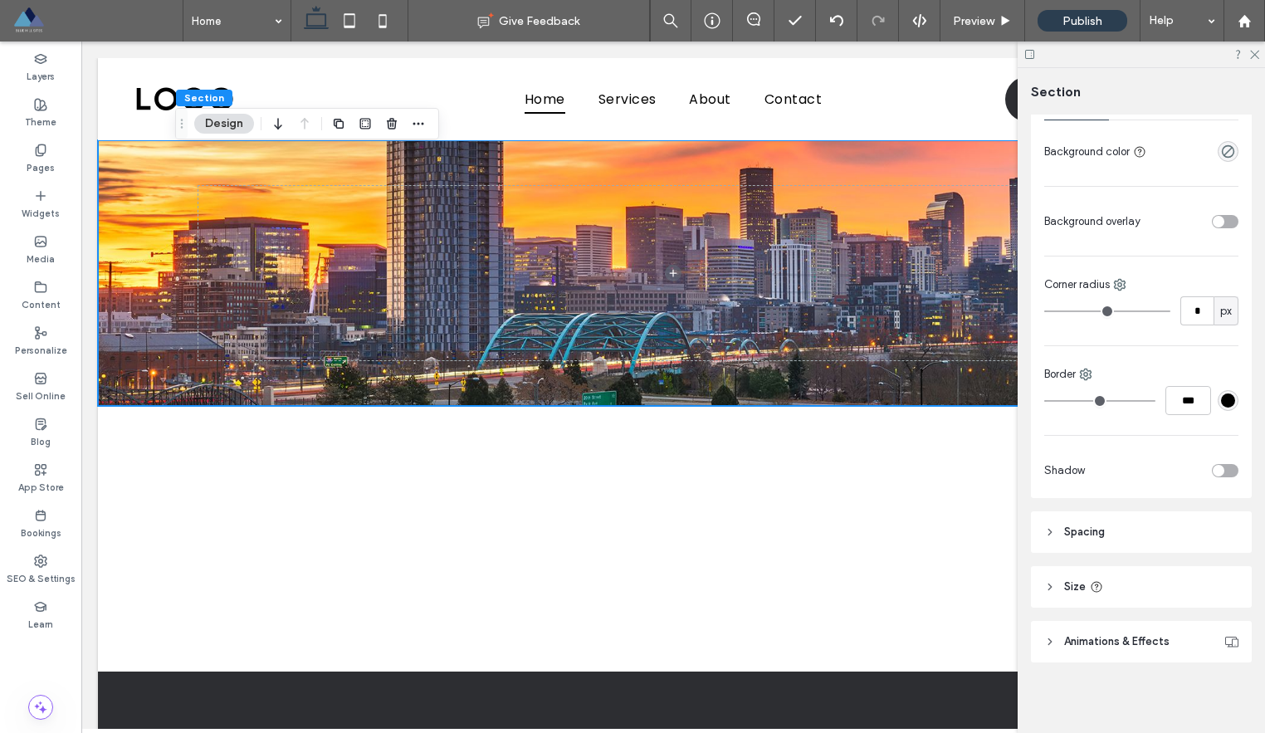
scroll to position [265, 0]
click at [1052, 588] on icon at bounding box center [1050, 584] width 12 height 12
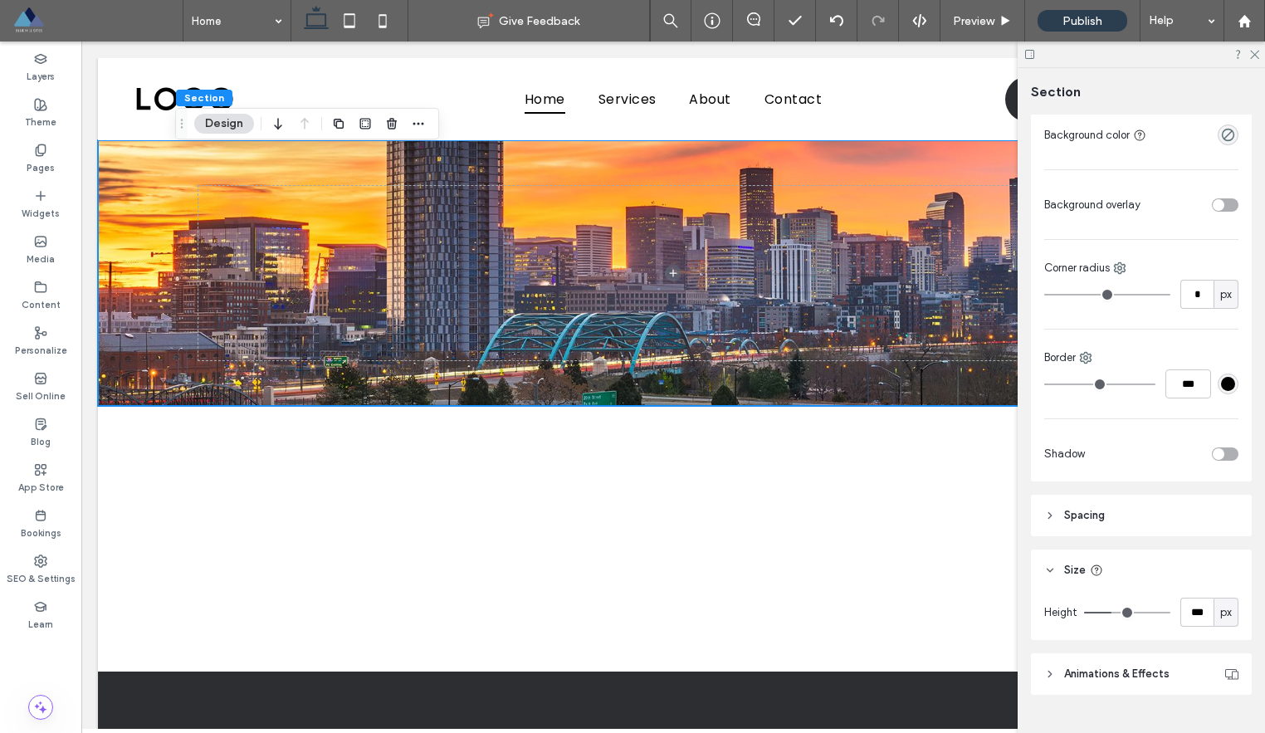
scroll to position [314, 0]
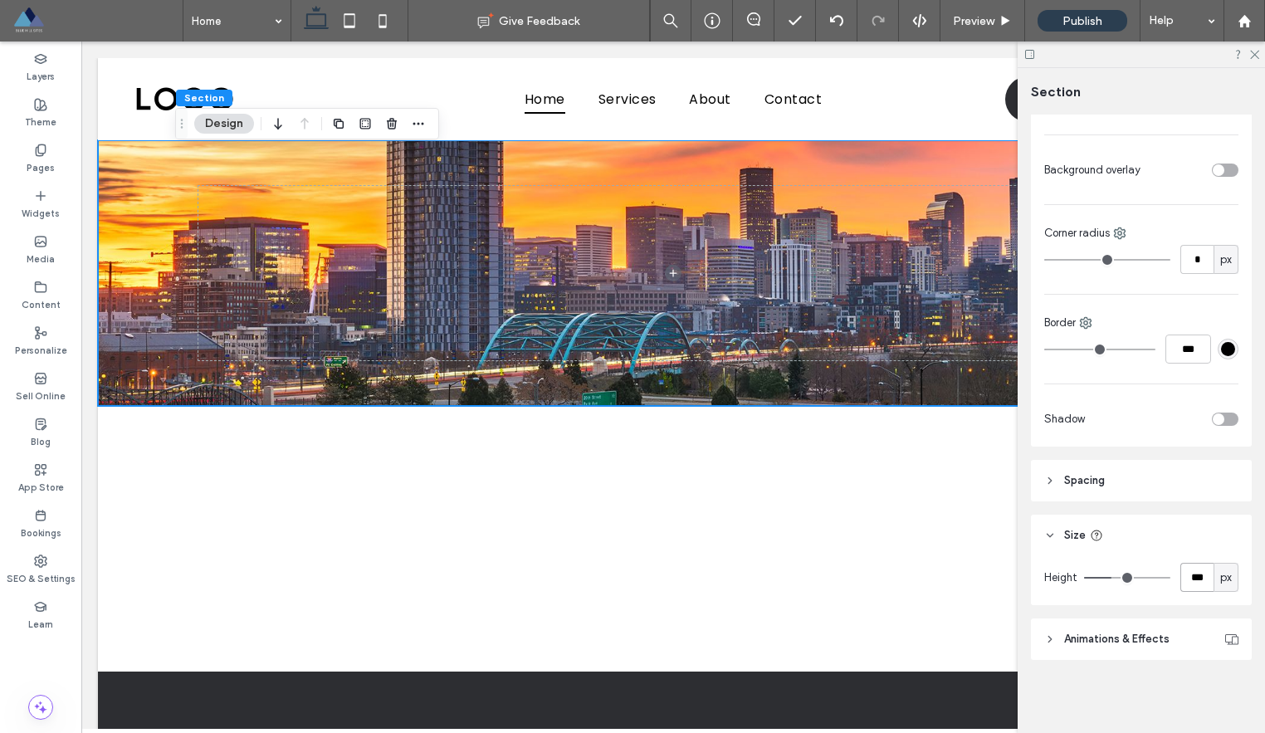
click at [1194, 575] on input "***" at bounding box center [1196, 577] width 33 height 29
type input "***"
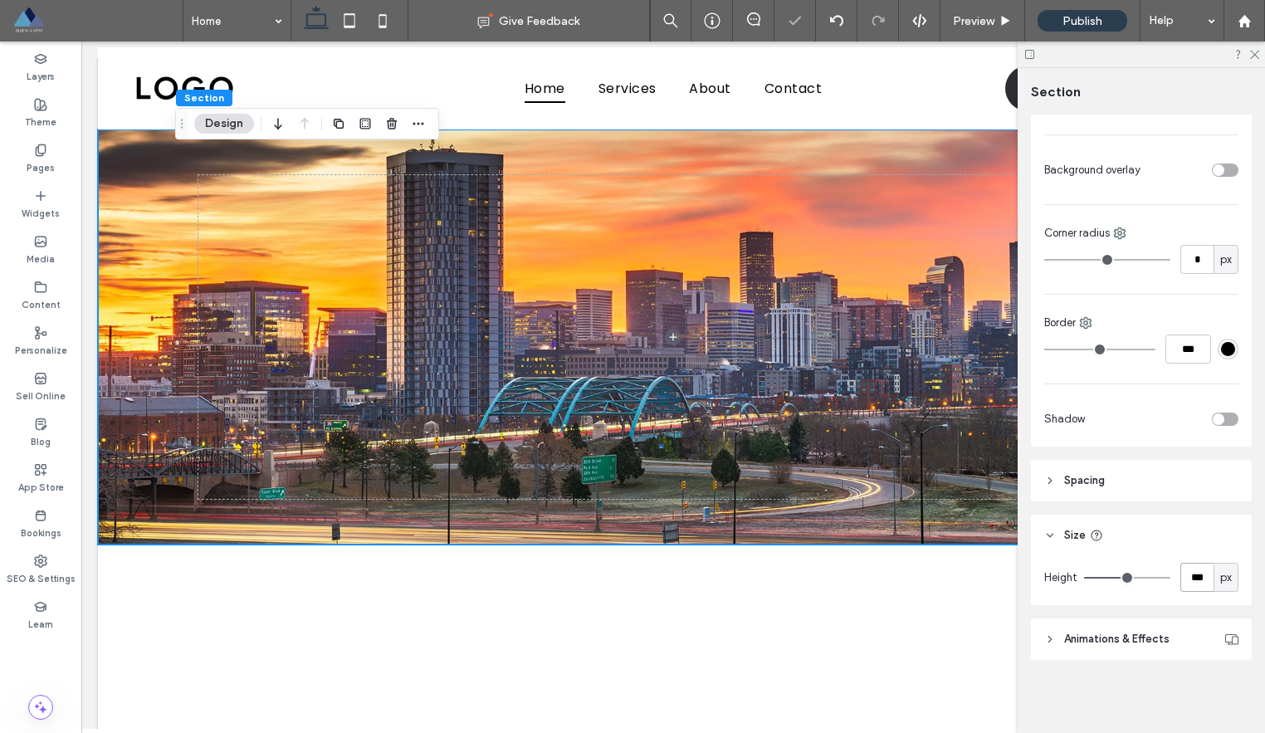
scroll to position [12, 0]
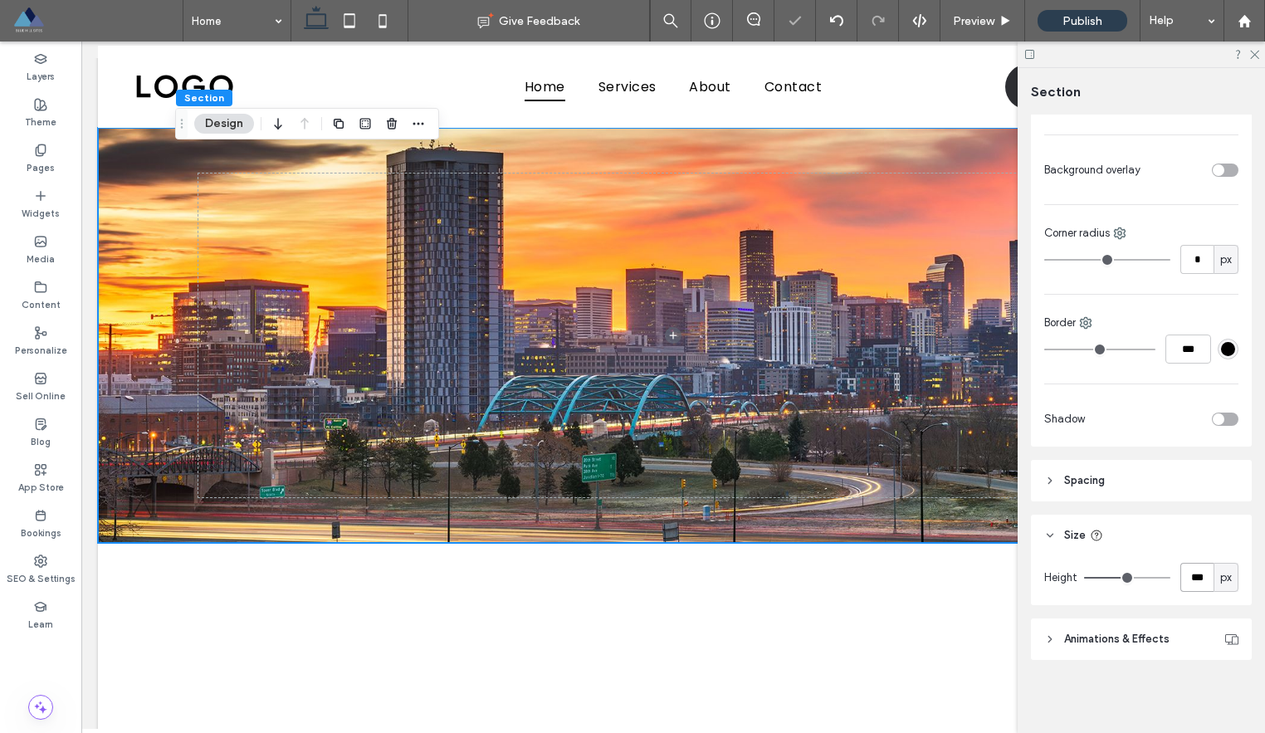
click at [1192, 570] on input "***" at bounding box center [1196, 577] width 33 height 29
type input "***"
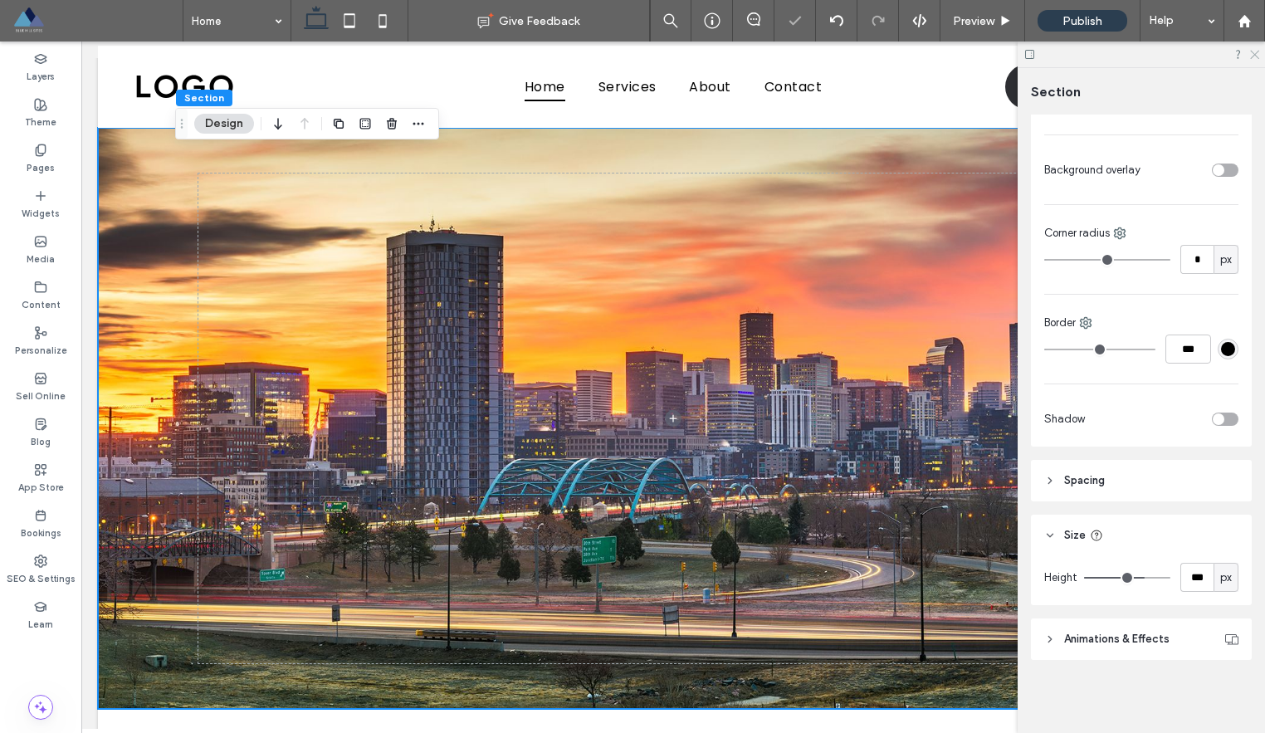
click at [1256, 54] on icon at bounding box center [1253, 53] width 11 height 11
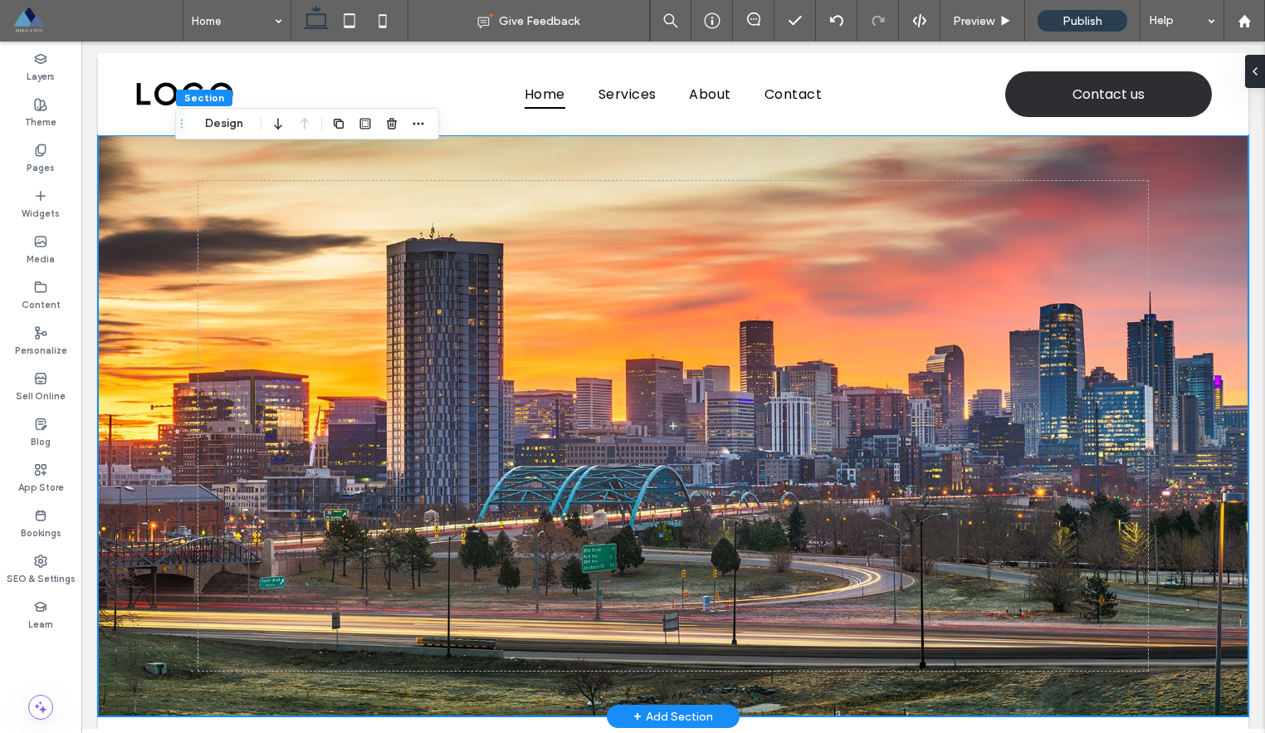
scroll to position [0, 0]
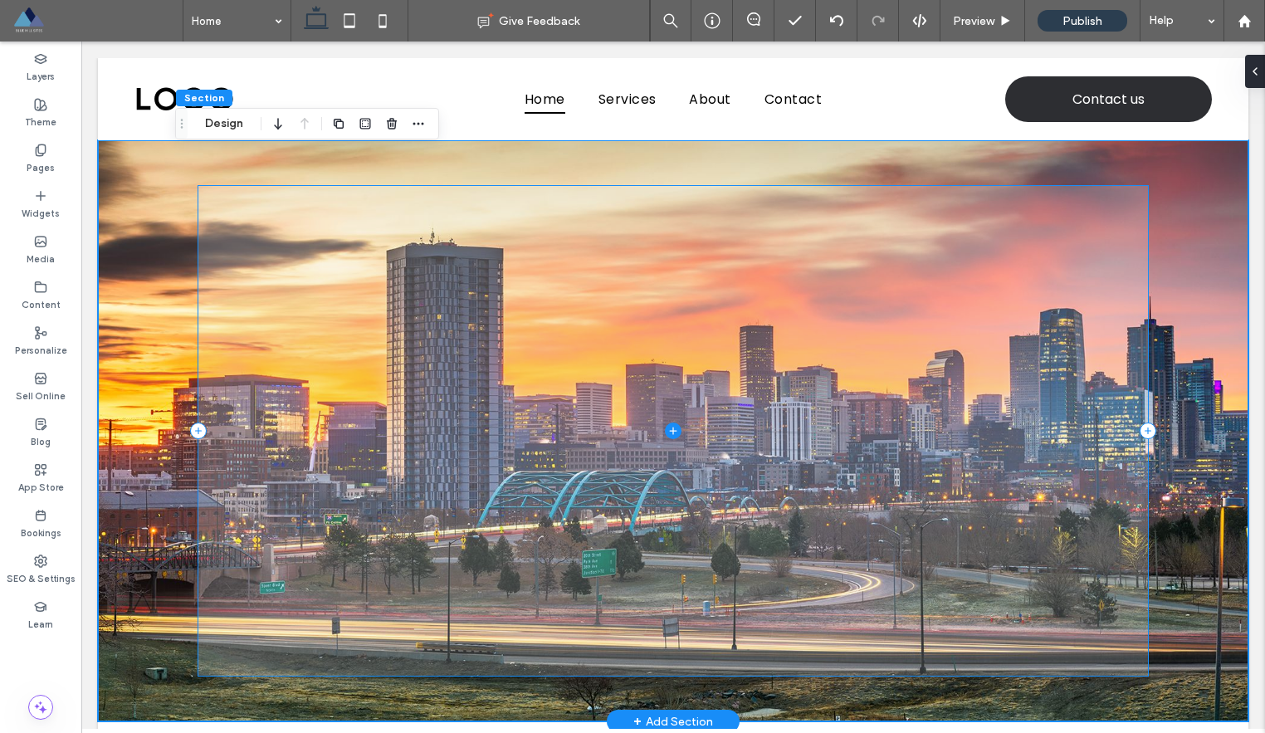
click at [590, 361] on span at bounding box center [673, 430] width 950 height 489
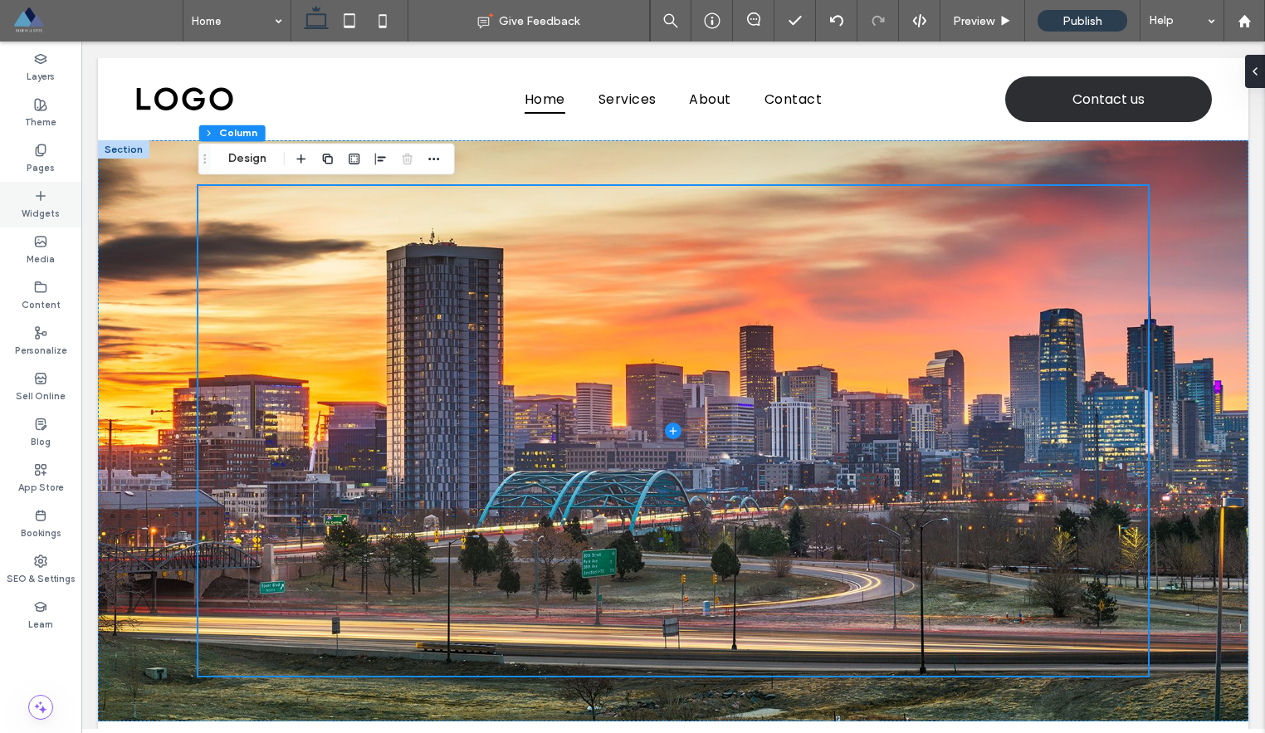
click at [52, 197] on div "Widgets" at bounding box center [40, 205] width 81 height 46
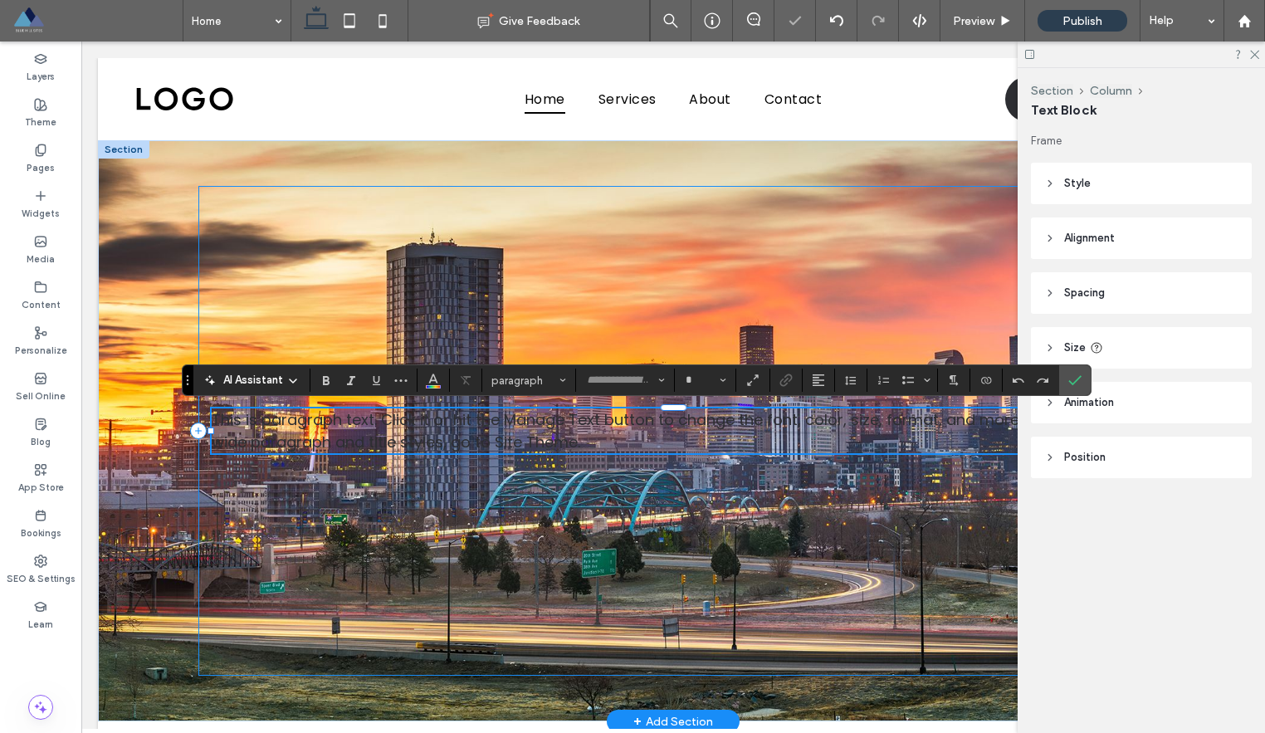
type input "*******"
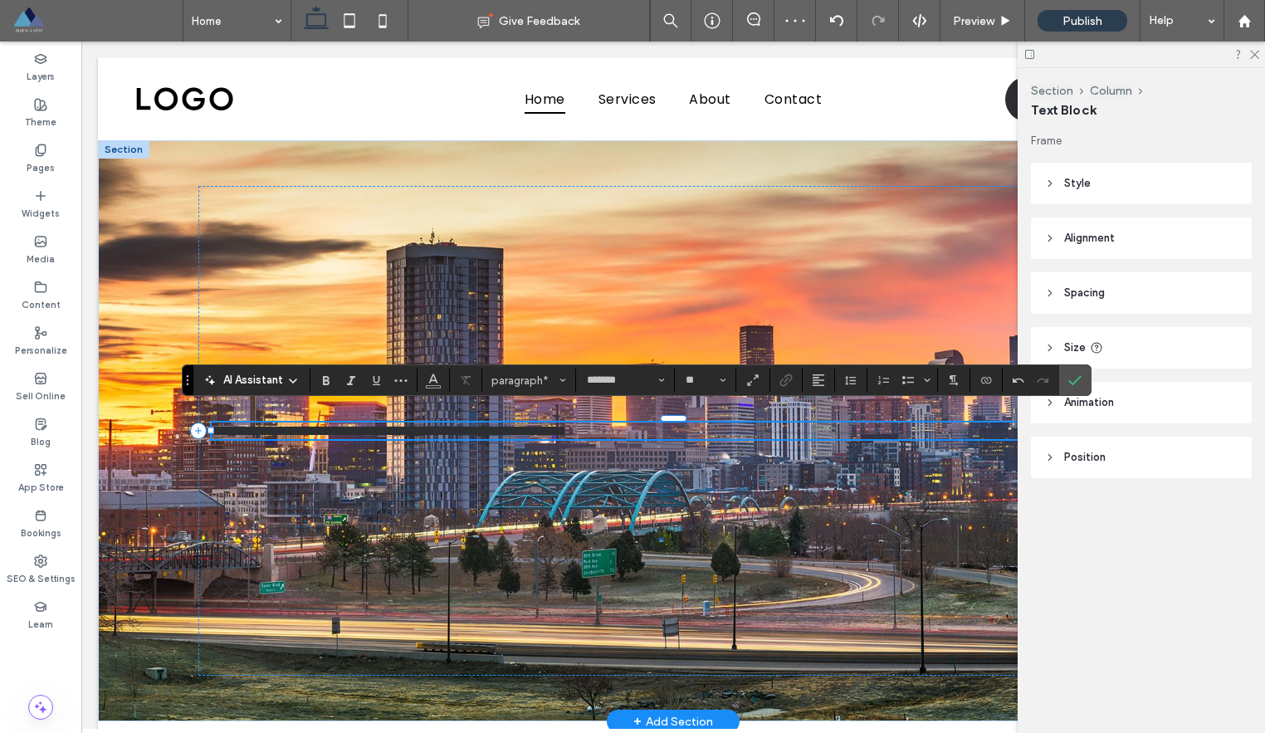
click at [566, 430] on span "**********" at bounding box center [389, 430] width 354 height 15
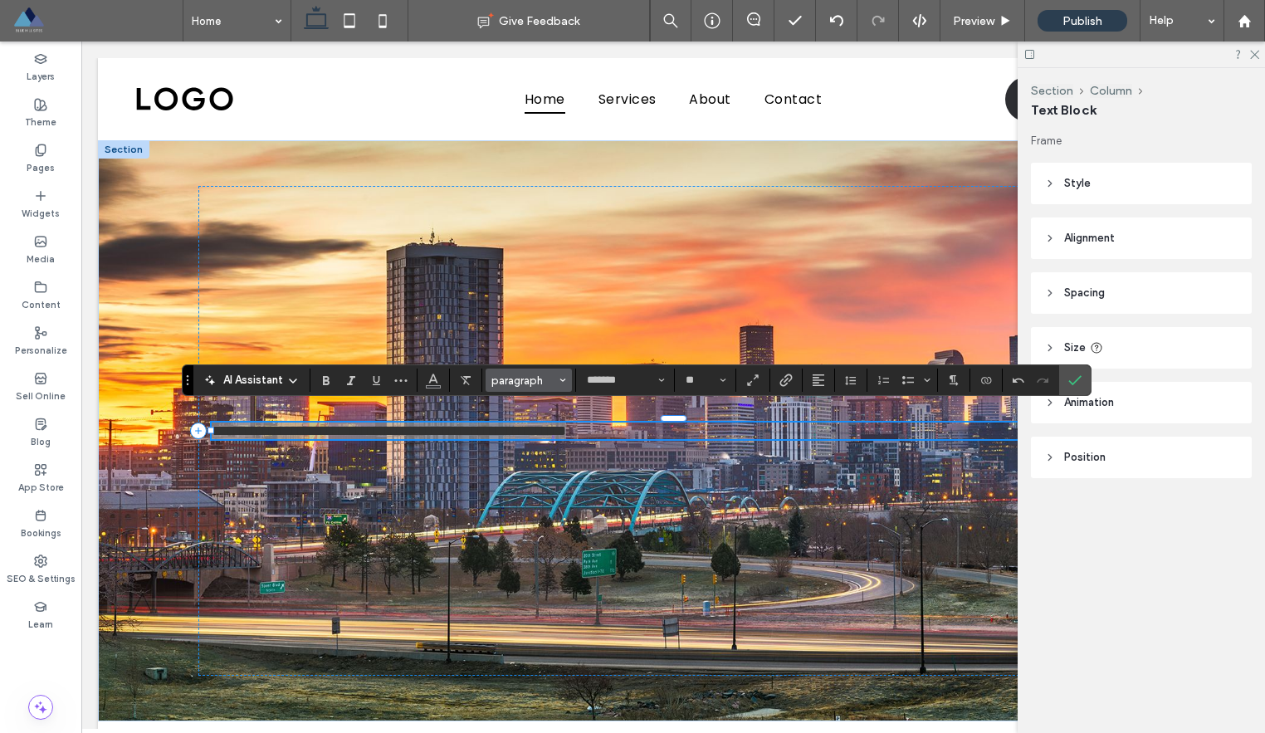
click at [553, 386] on span "paragraph" at bounding box center [523, 380] width 65 height 12
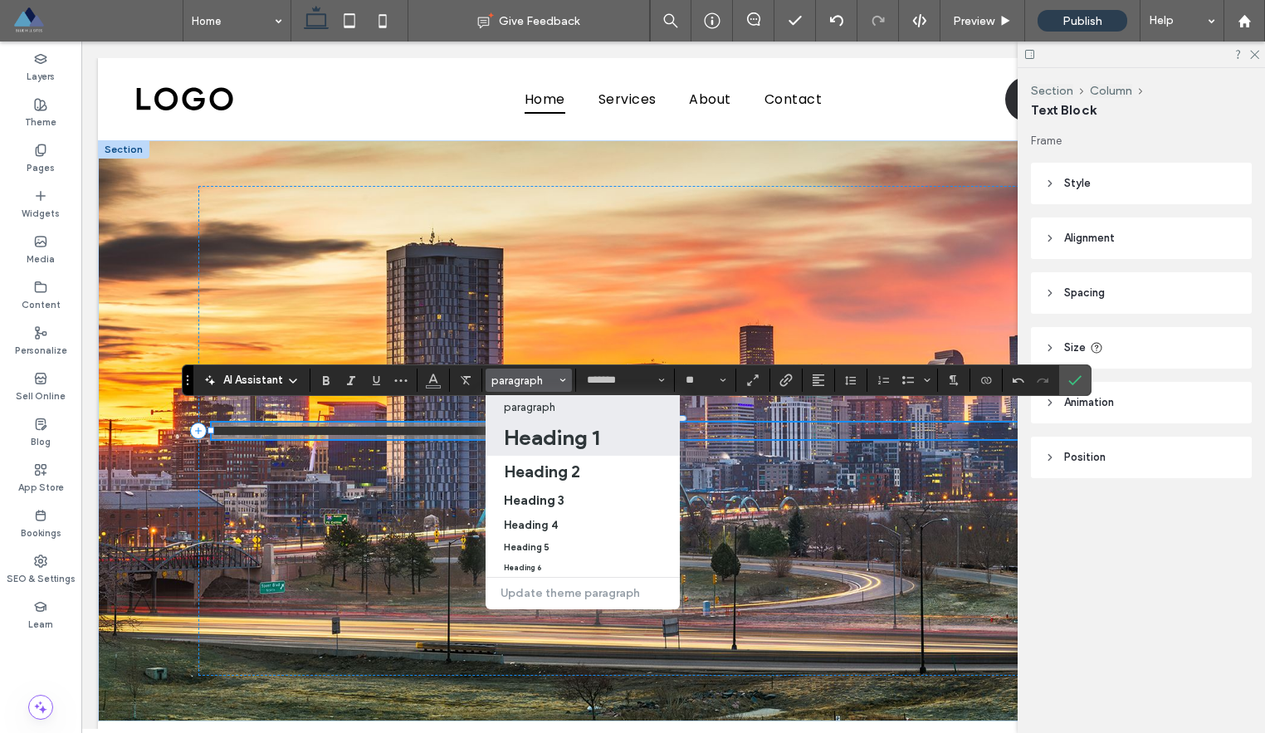
click at [547, 438] on h1 "Heading 1" at bounding box center [551, 437] width 95 height 27
type input "**"
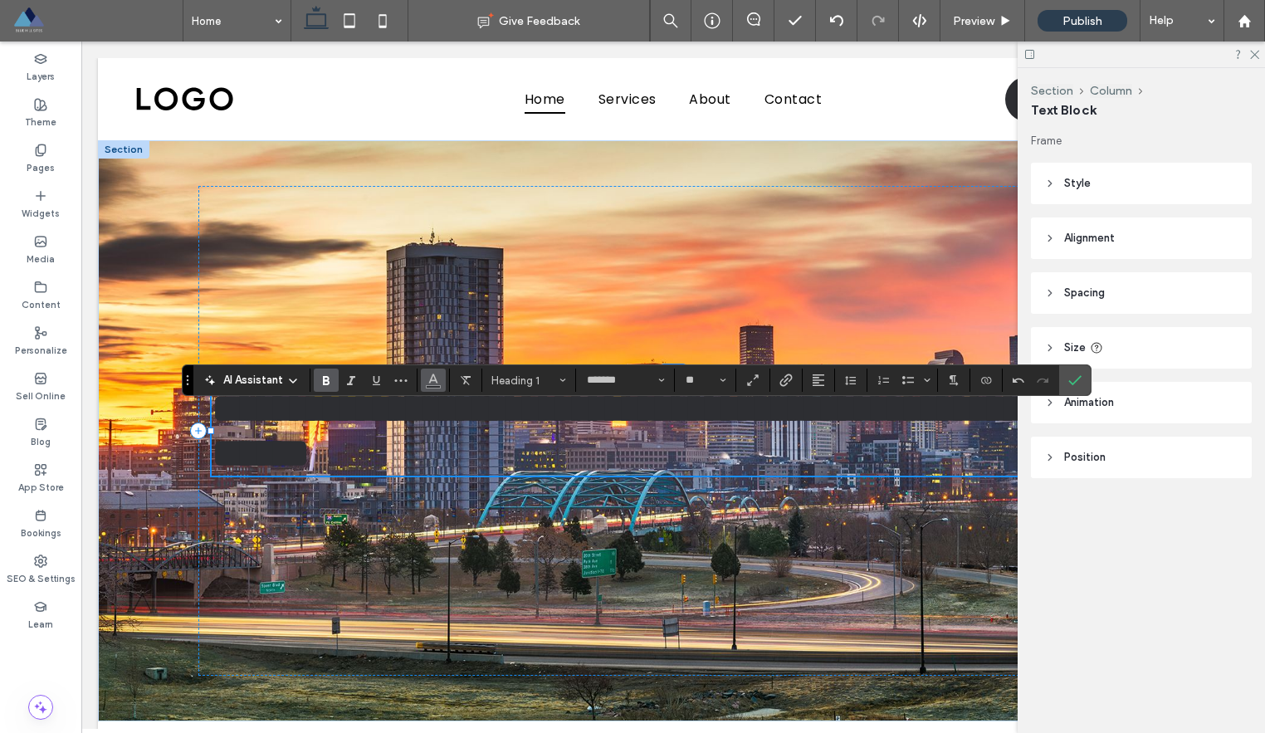
click at [433, 389] on button "Color" at bounding box center [433, 379] width 25 height 23
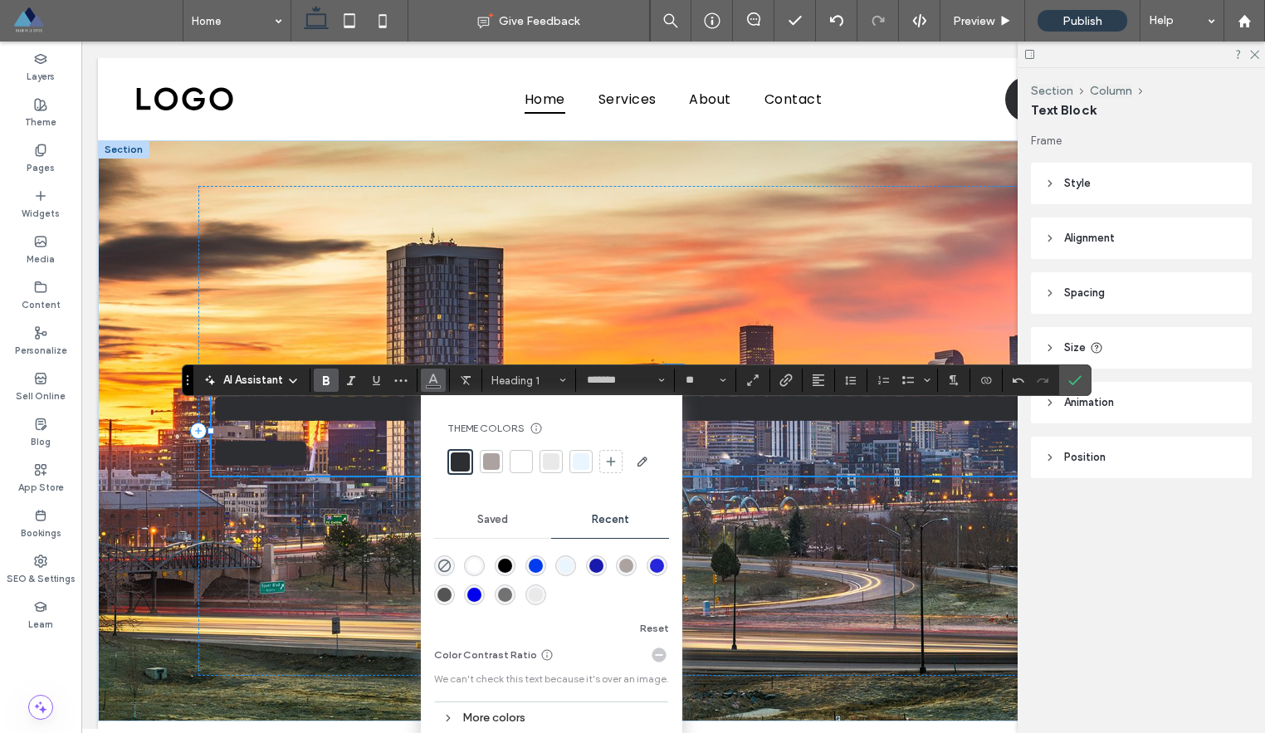
click at [516, 461] on div at bounding box center [521, 461] width 17 height 17
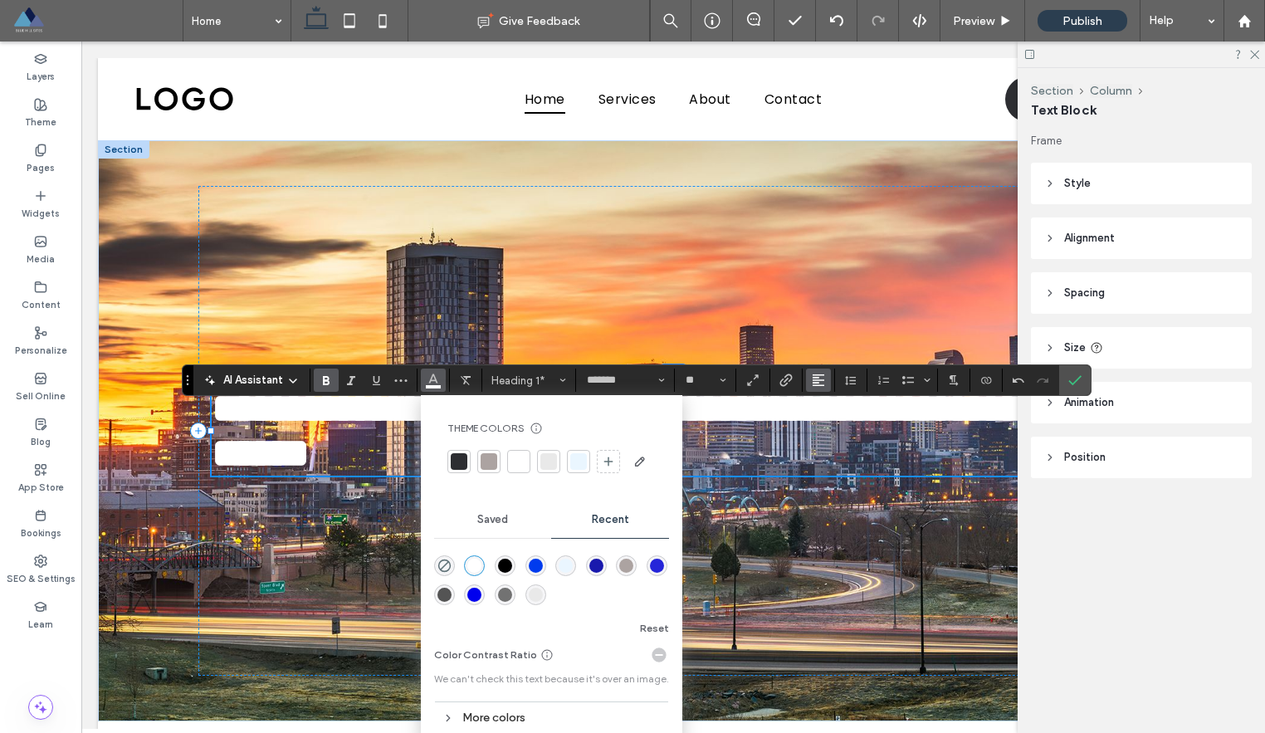
click at [817, 383] on icon "Alignment" at bounding box center [818, 379] width 13 height 13
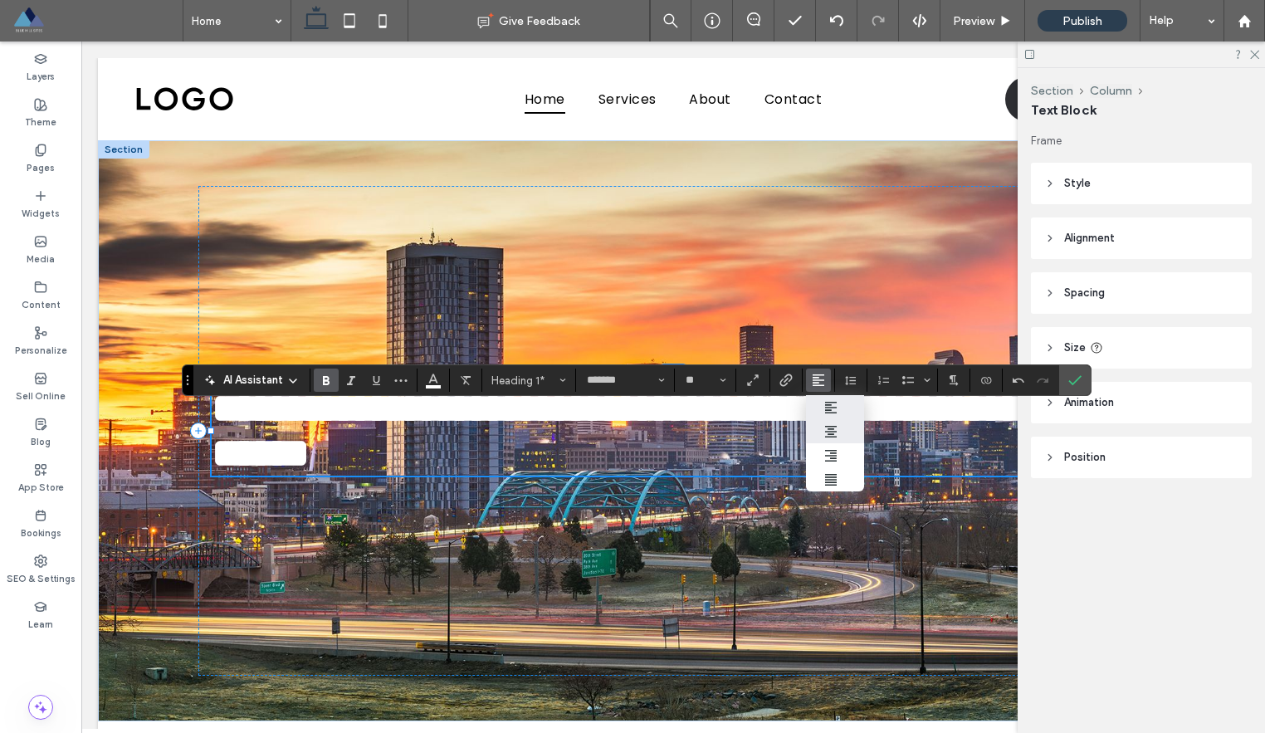
click at [828, 426] on use "ui.textEditor.alignment.center" at bounding box center [831, 432] width 12 height 12
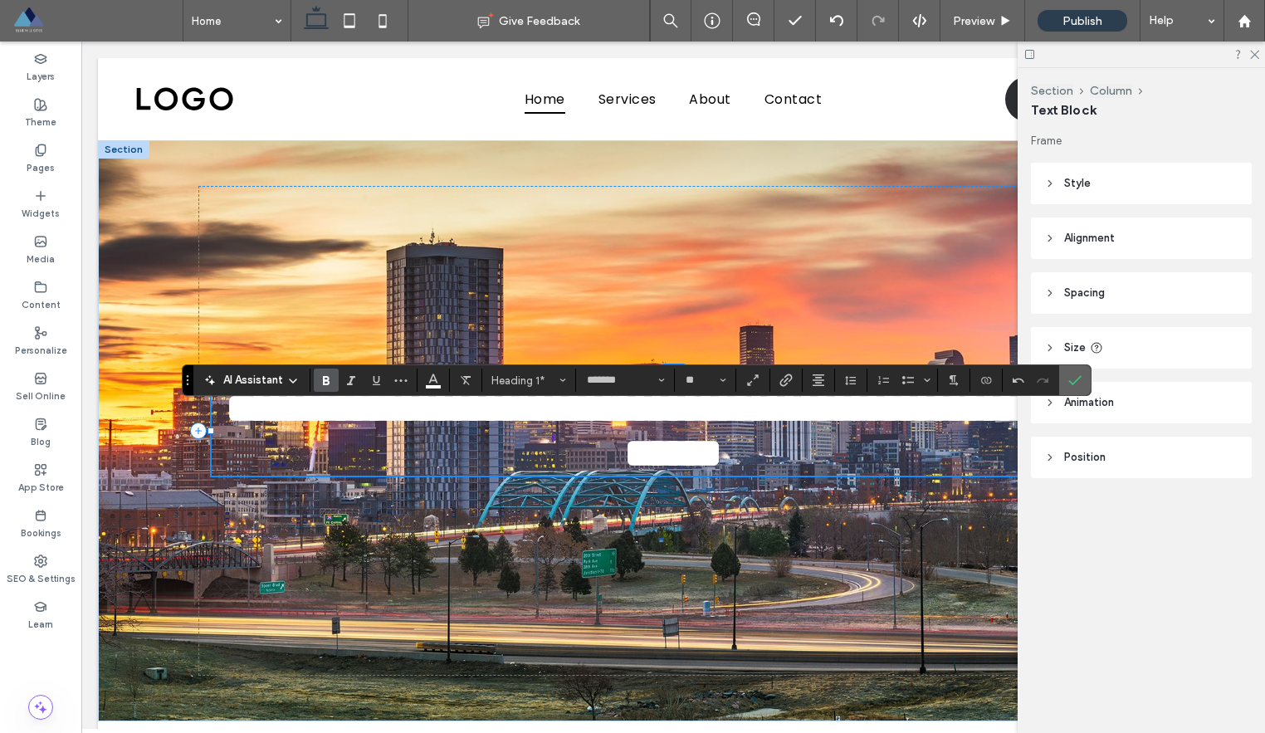
click at [1076, 376] on icon "Confirm" at bounding box center [1074, 379] width 13 height 13
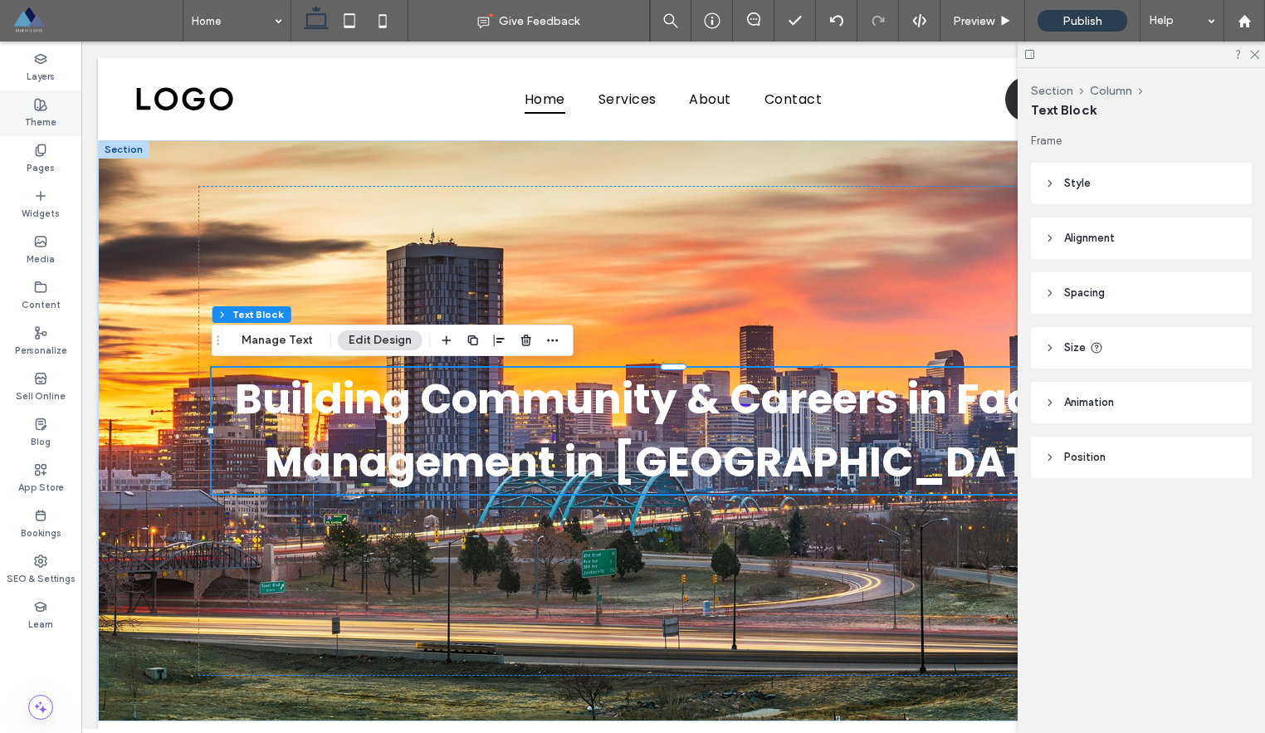
click at [43, 112] on label "Theme" at bounding box center [41, 120] width 32 height 18
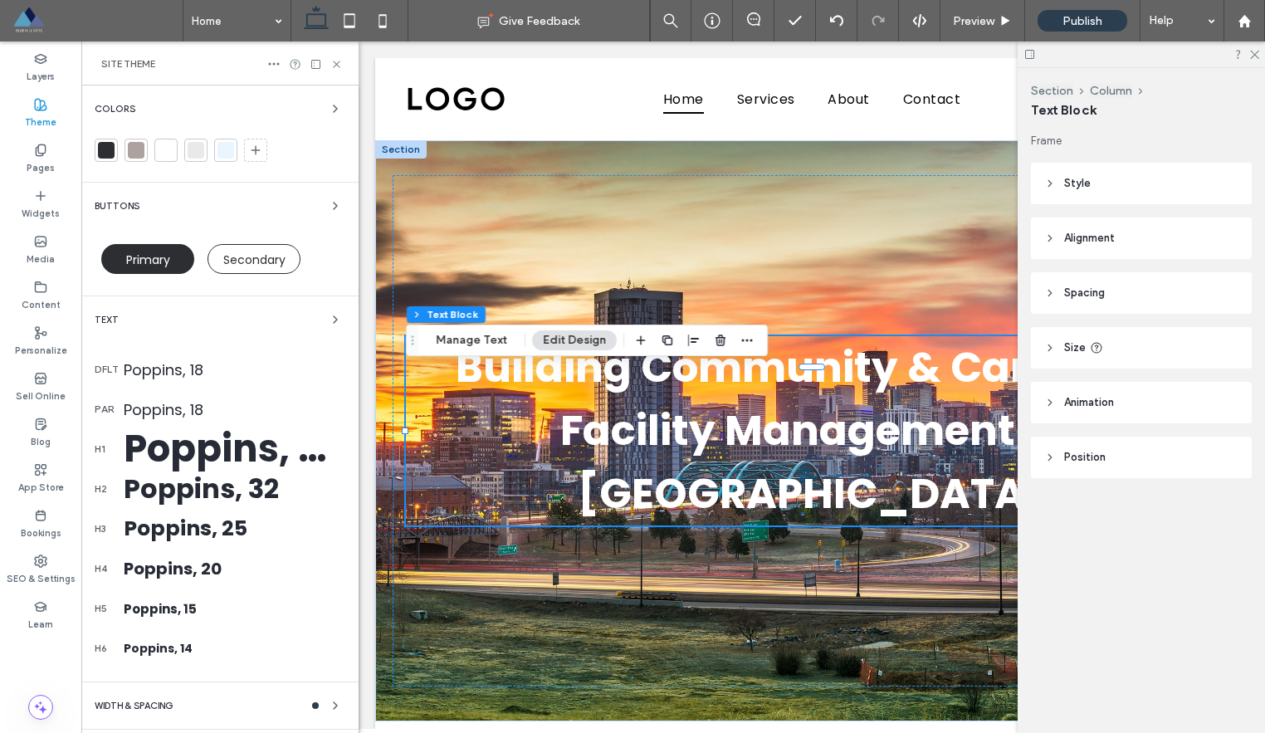
click at [149, 316] on div "Text" at bounding box center [220, 320] width 251 height 20
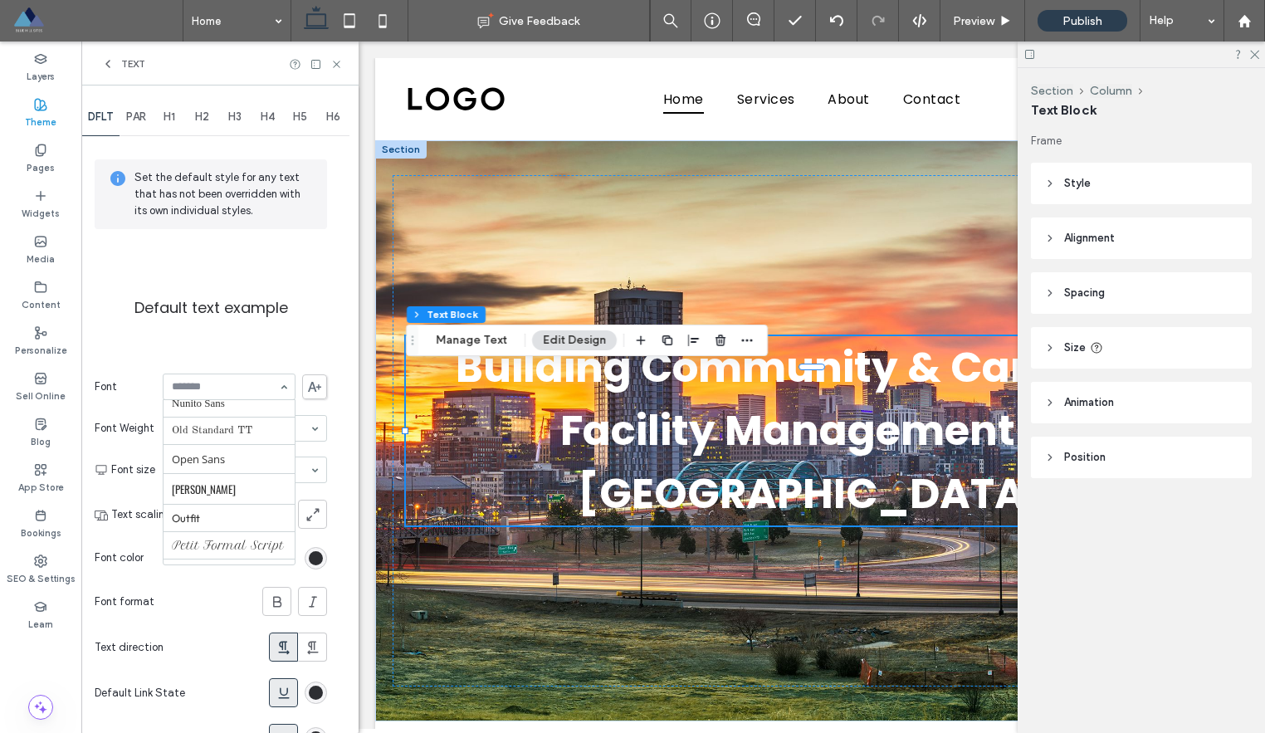
scroll to position [1005, 0]
click at [135, 121] on span "PAR" at bounding box center [136, 116] width 20 height 13
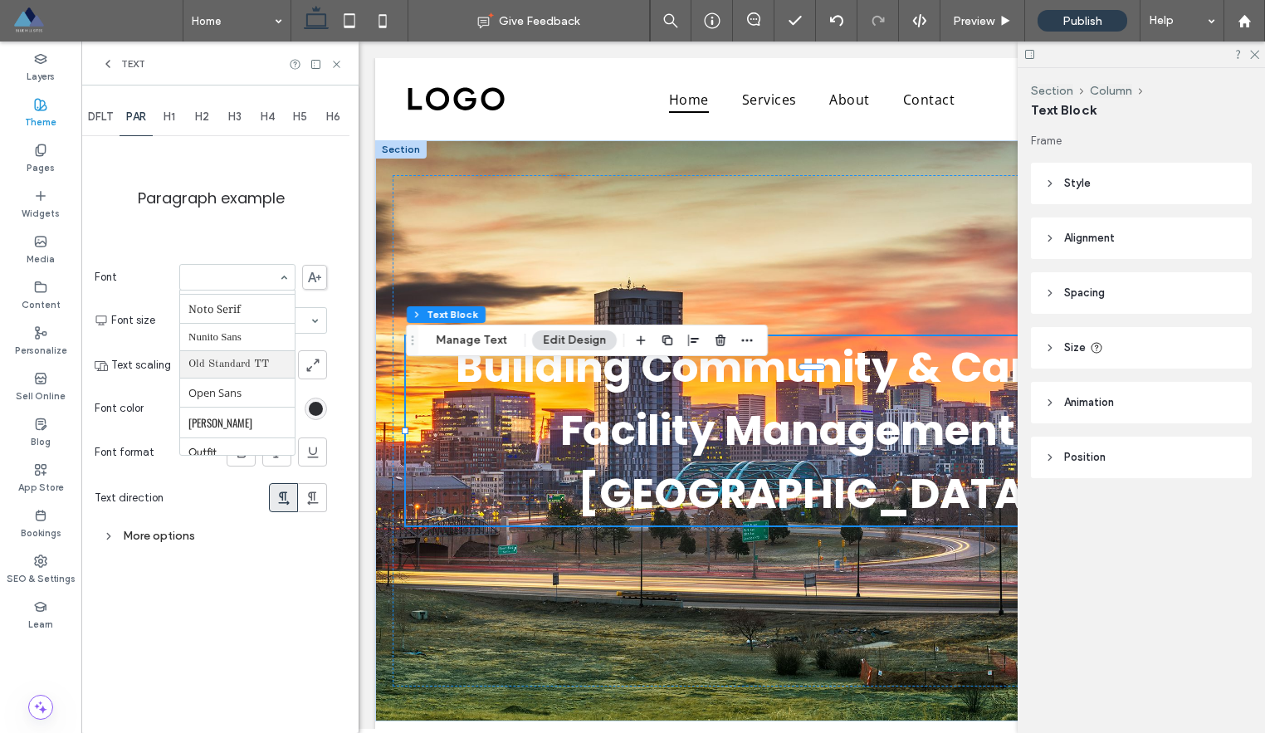
scroll to position [998, 0]
click at [169, 116] on span "H1" at bounding box center [169, 116] width 12 height 13
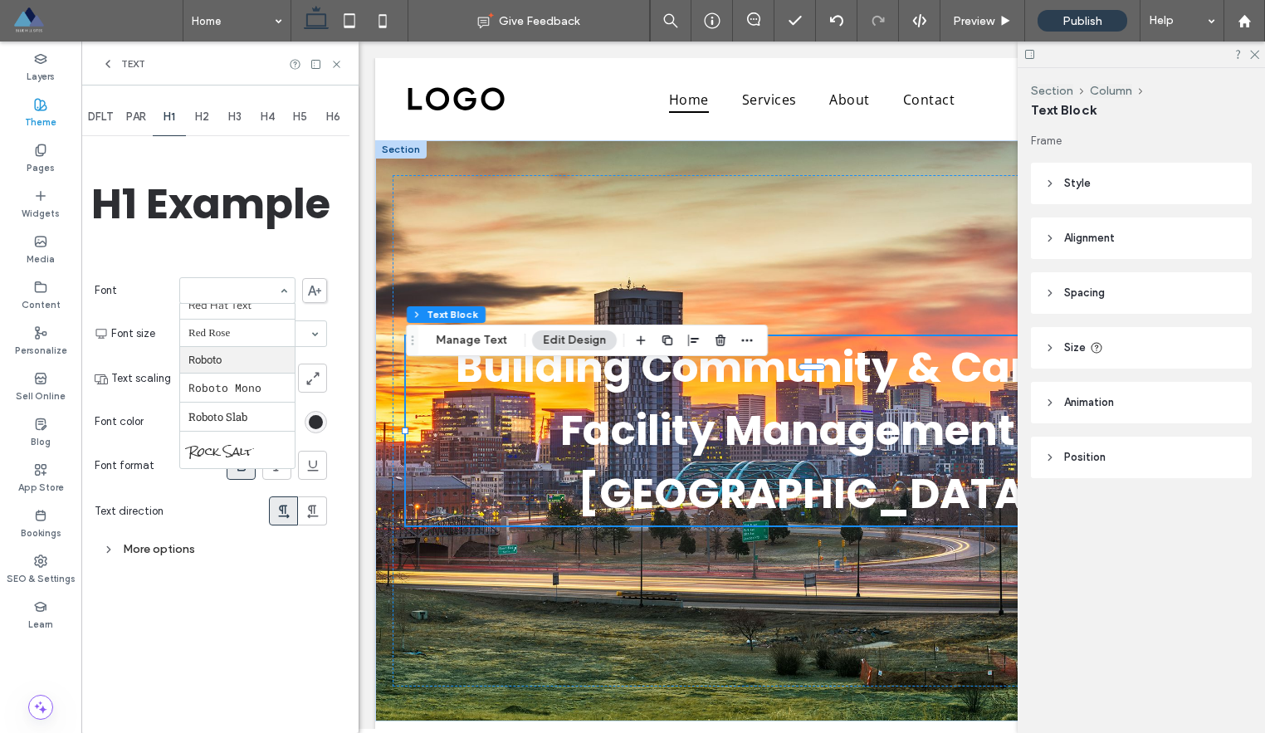
scroll to position [1504, 0]
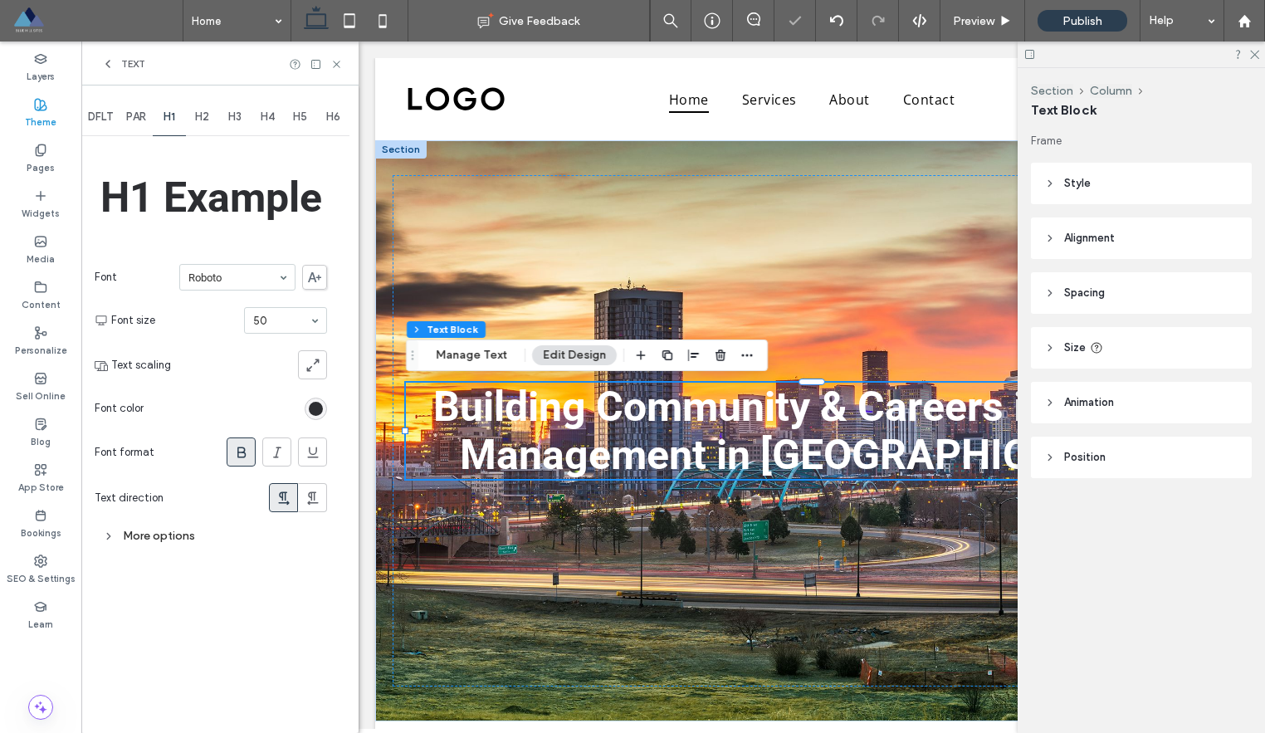
click at [205, 116] on span "H2" at bounding box center [202, 116] width 14 height 13
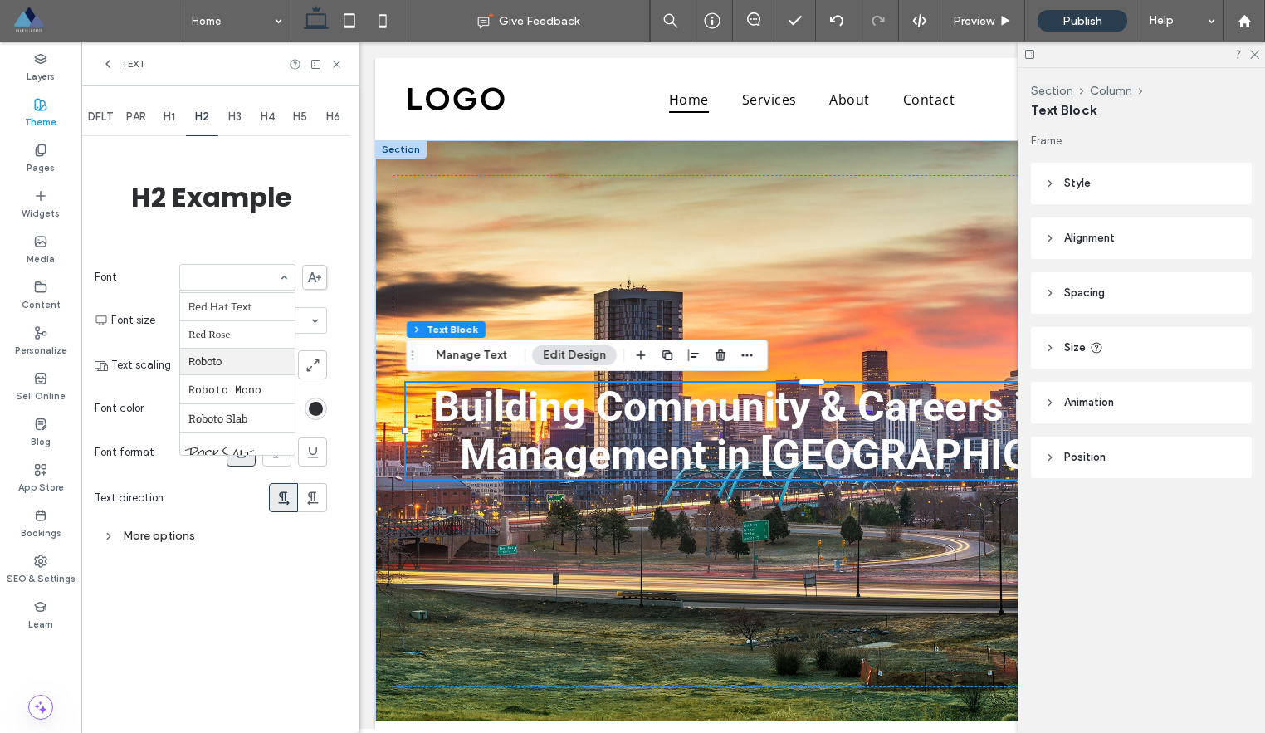
scroll to position [1492, 0]
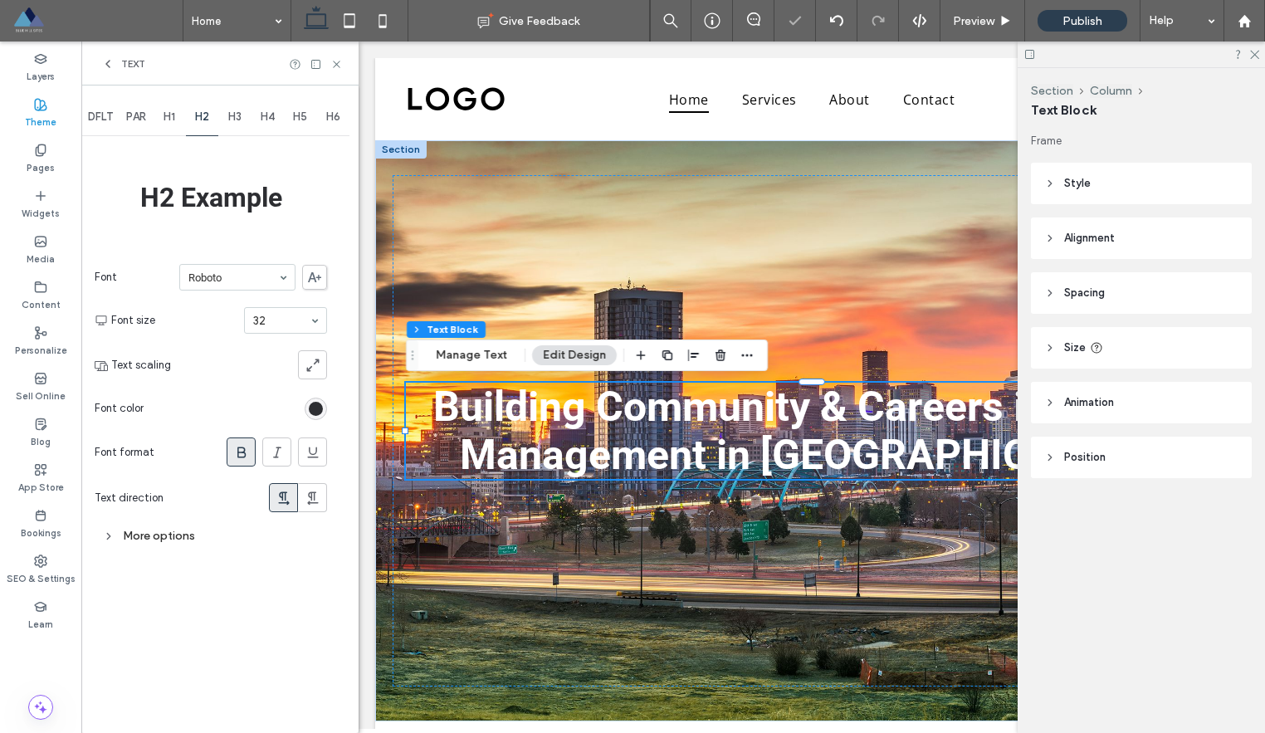
click at [237, 114] on span "H3" at bounding box center [234, 116] width 13 height 13
click at [274, 110] on span "H4" at bounding box center [268, 116] width 14 height 13
click at [304, 116] on span "H5" at bounding box center [300, 116] width 14 height 13
click at [334, 117] on span "H6" at bounding box center [333, 116] width 14 height 13
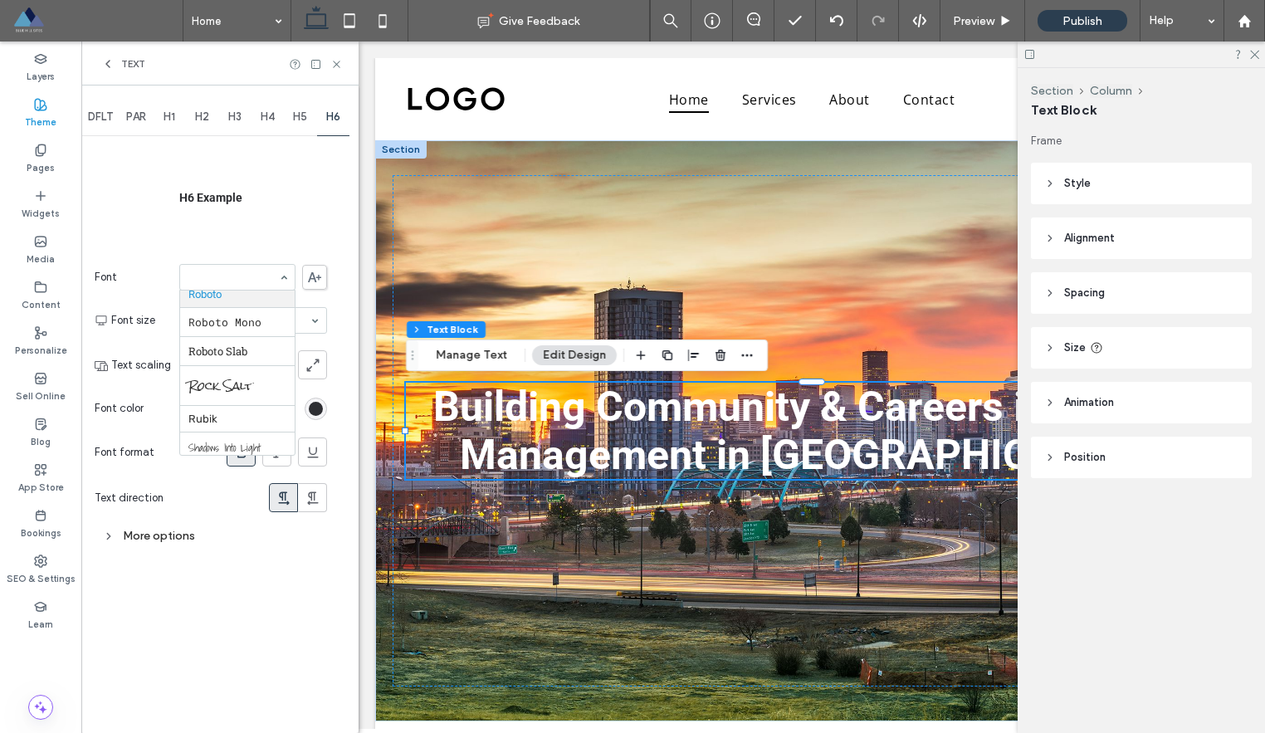
click at [108, 61] on use at bounding box center [107, 64] width 3 height 7
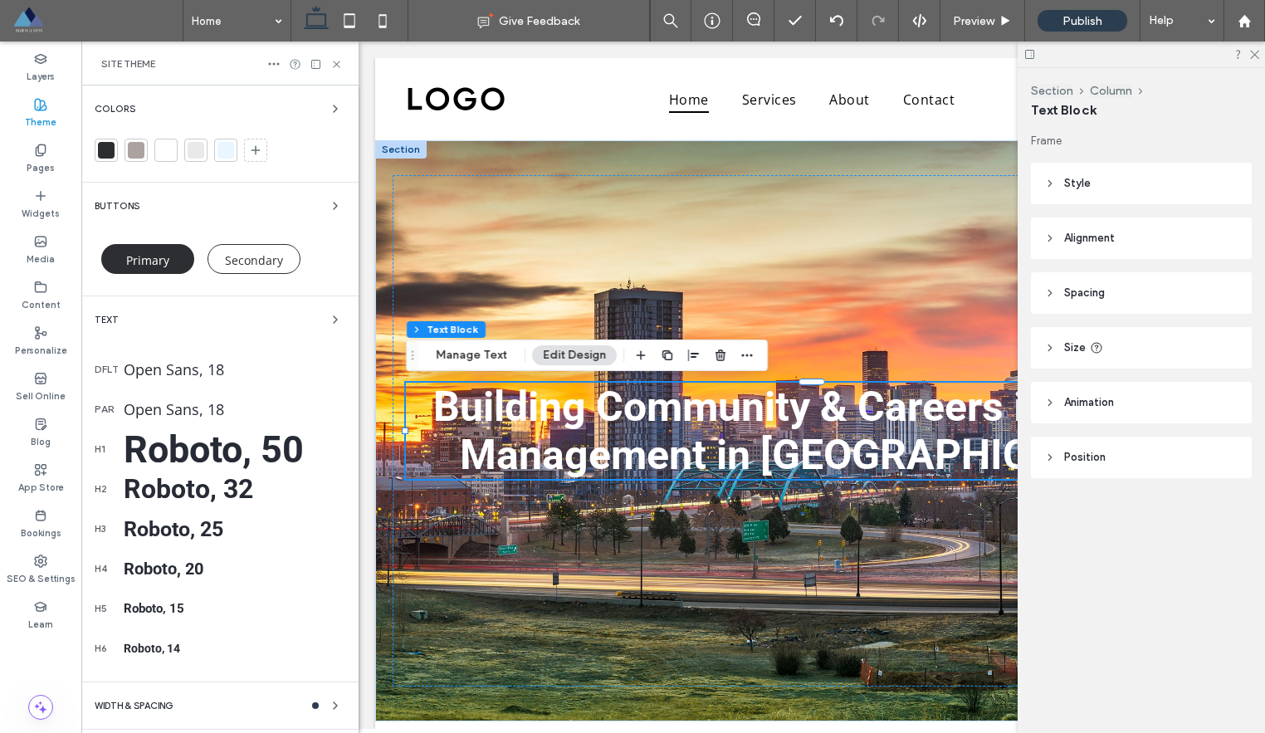
click at [296, 106] on div "Colors" at bounding box center [220, 109] width 251 height 20
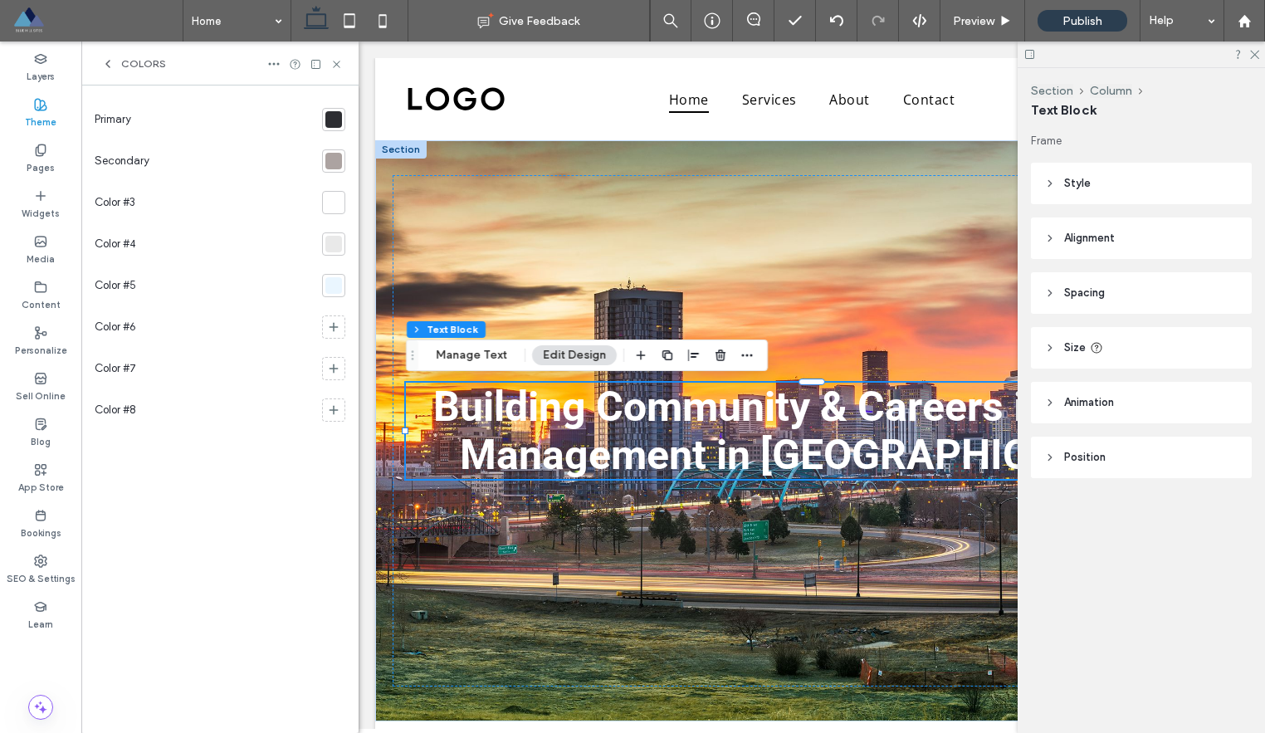
click at [333, 122] on div at bounding box center [333, 119] width 17 height 17
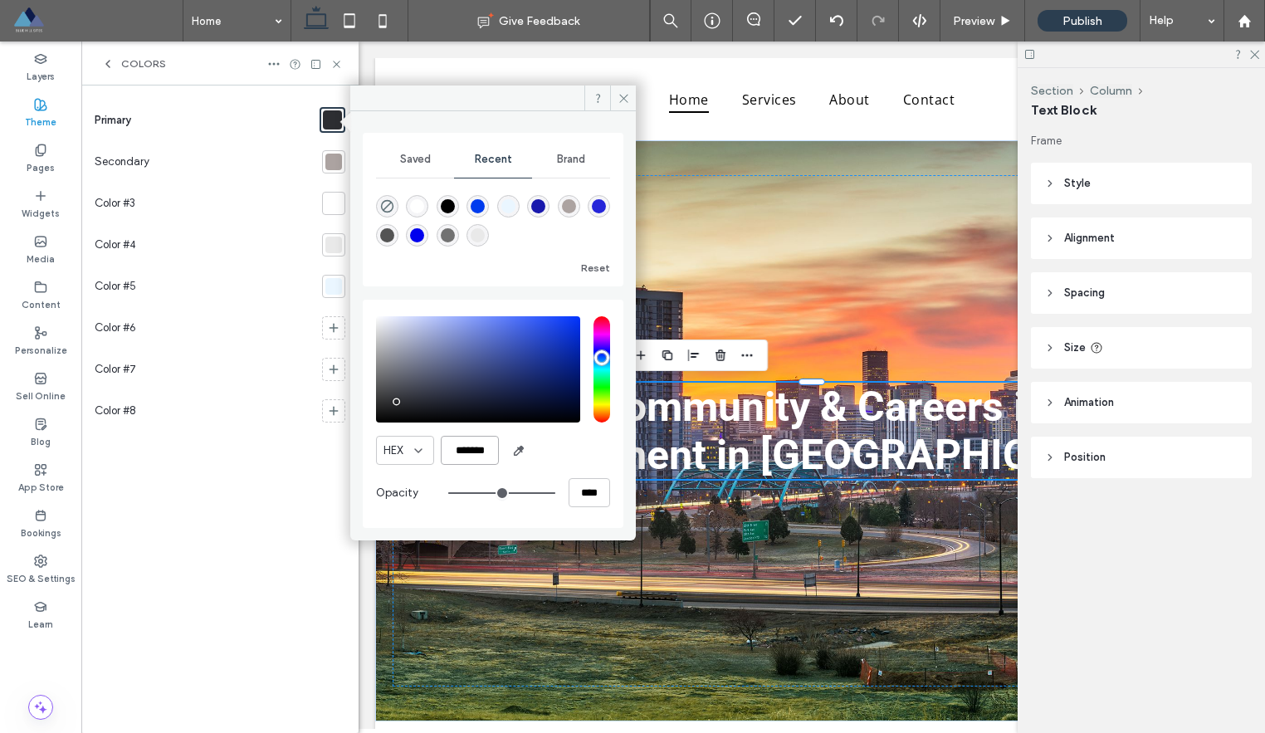
click at [473, 453] on input "*******" at bounding box center [470, 450] width 58 height 29
paste input "color picker textbox"
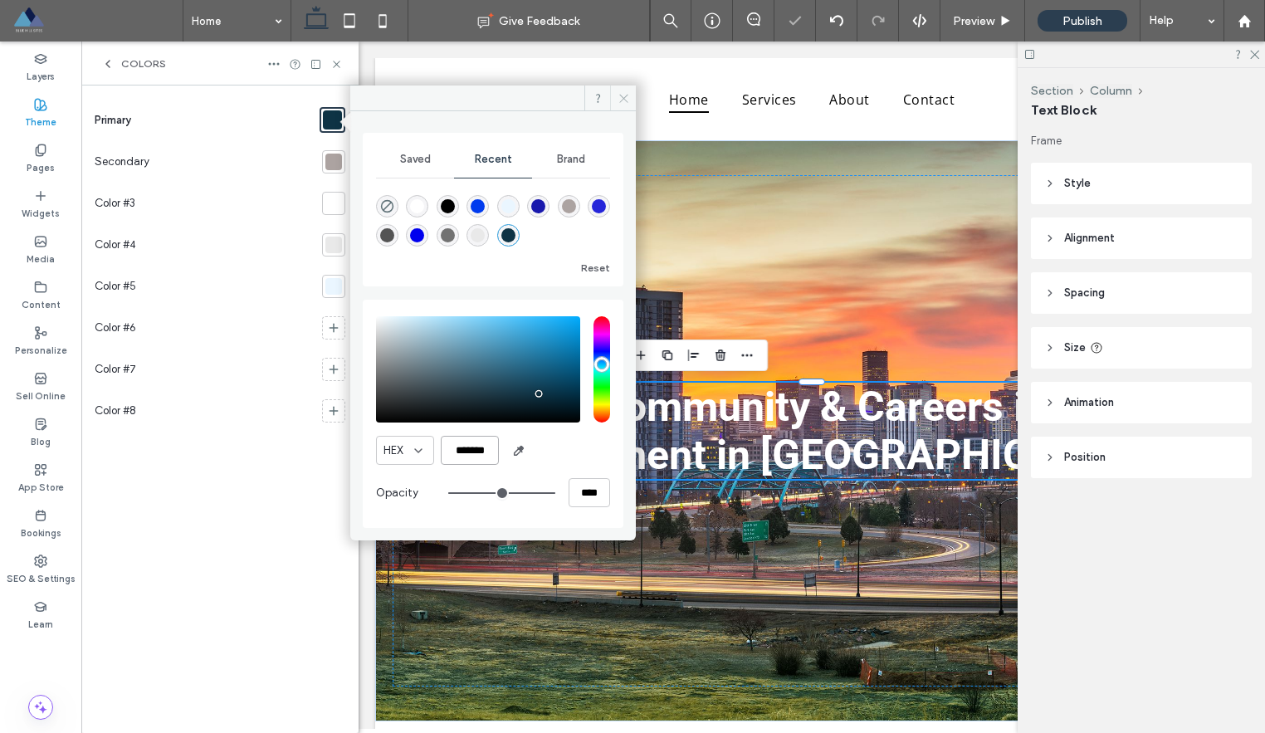
type input "*******"
click at [618, 95] on icon at bounding box center [623, 98] width 12 height 12
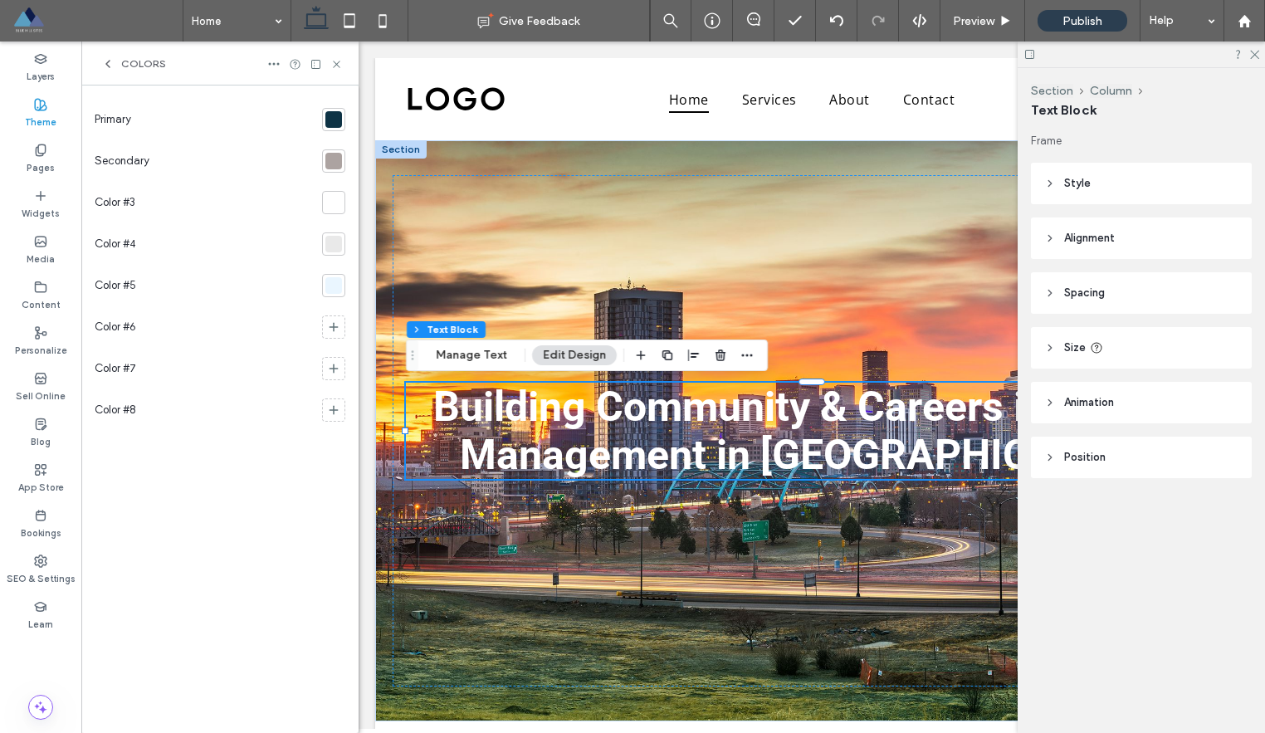
click at [334, 161] on div at bounding box center [333, 161] width 17 height 17
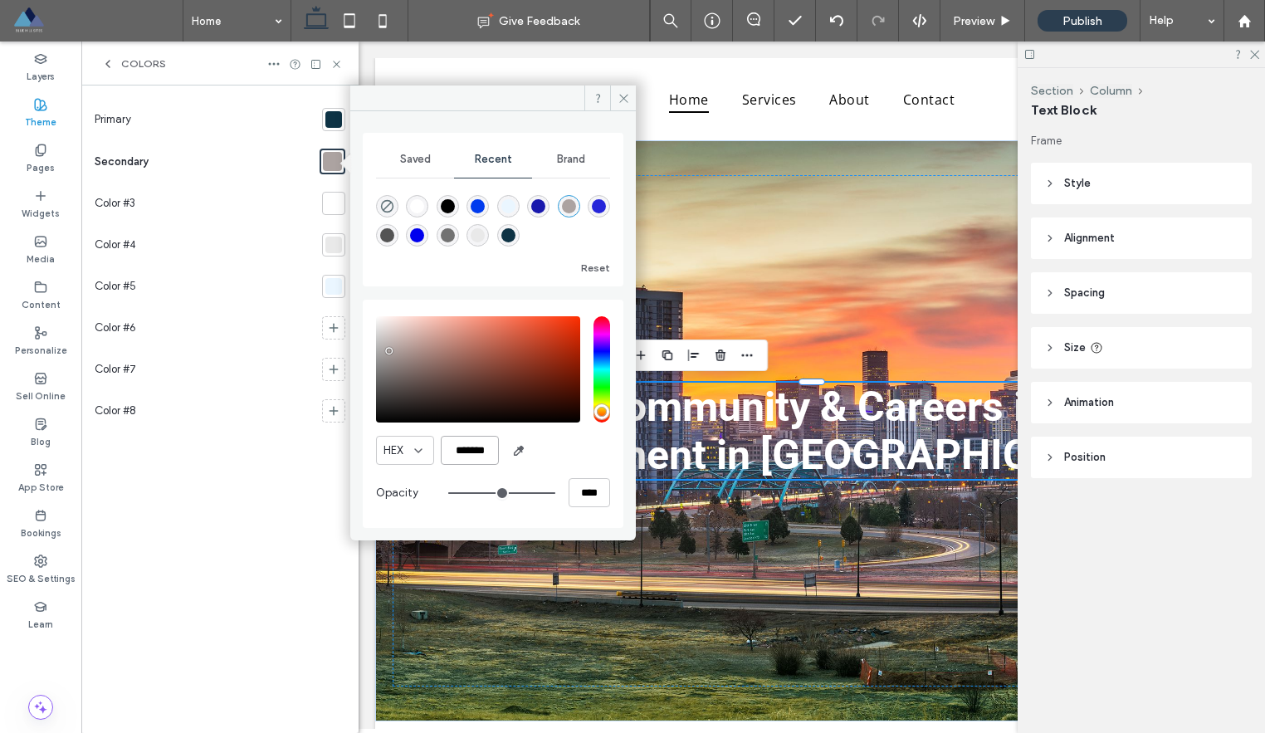
click at [475, 455] on input "*******" at bounding box center [470, 450] width 58 height 29
paste input "color picker textbox"
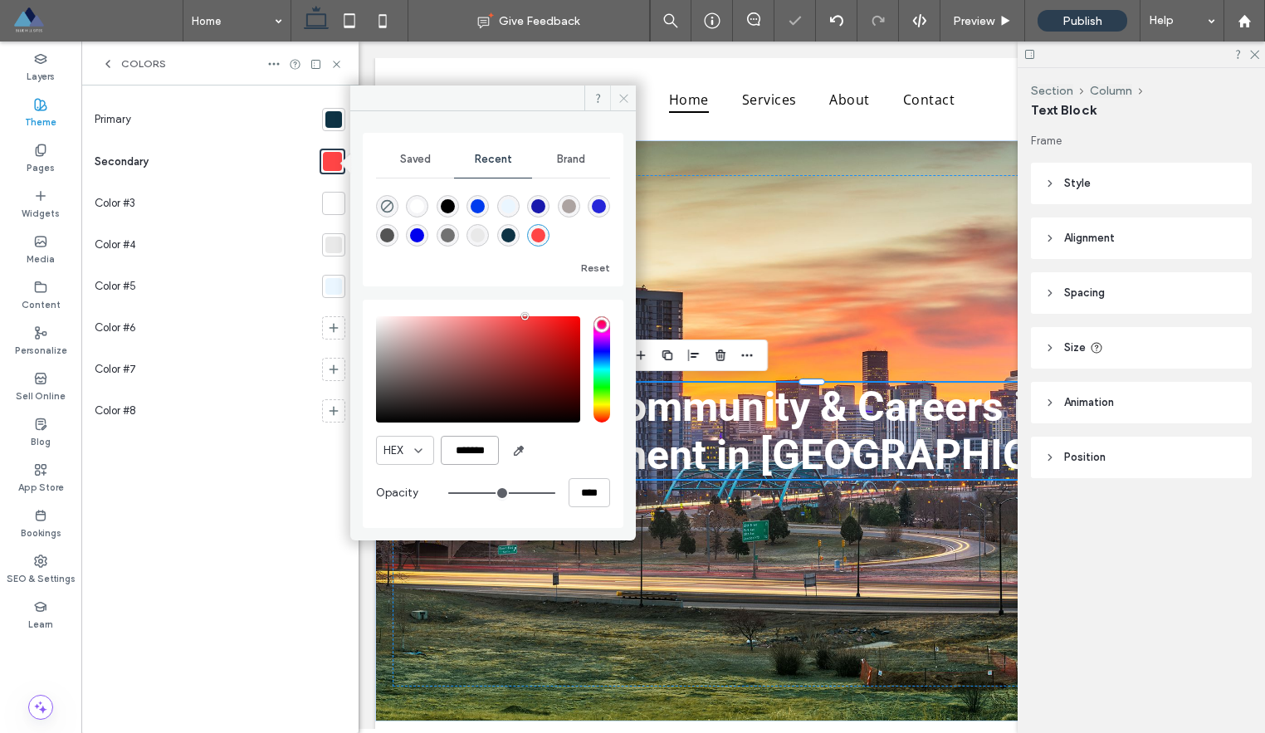
type input "*******"
click at [621, 103] on icon at bounding box center [623, 98] width 12 height 12
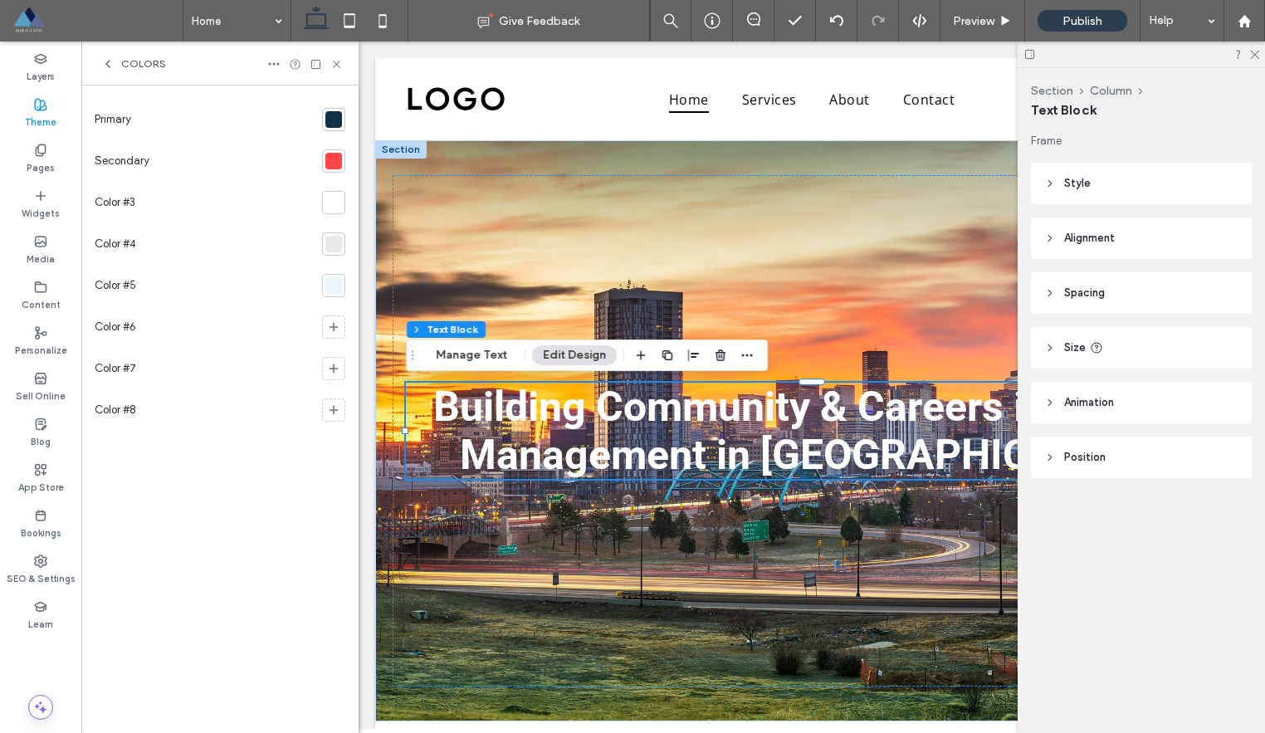
click at [334, 207] on div at bounding box center [333, 202] width 17 height 17
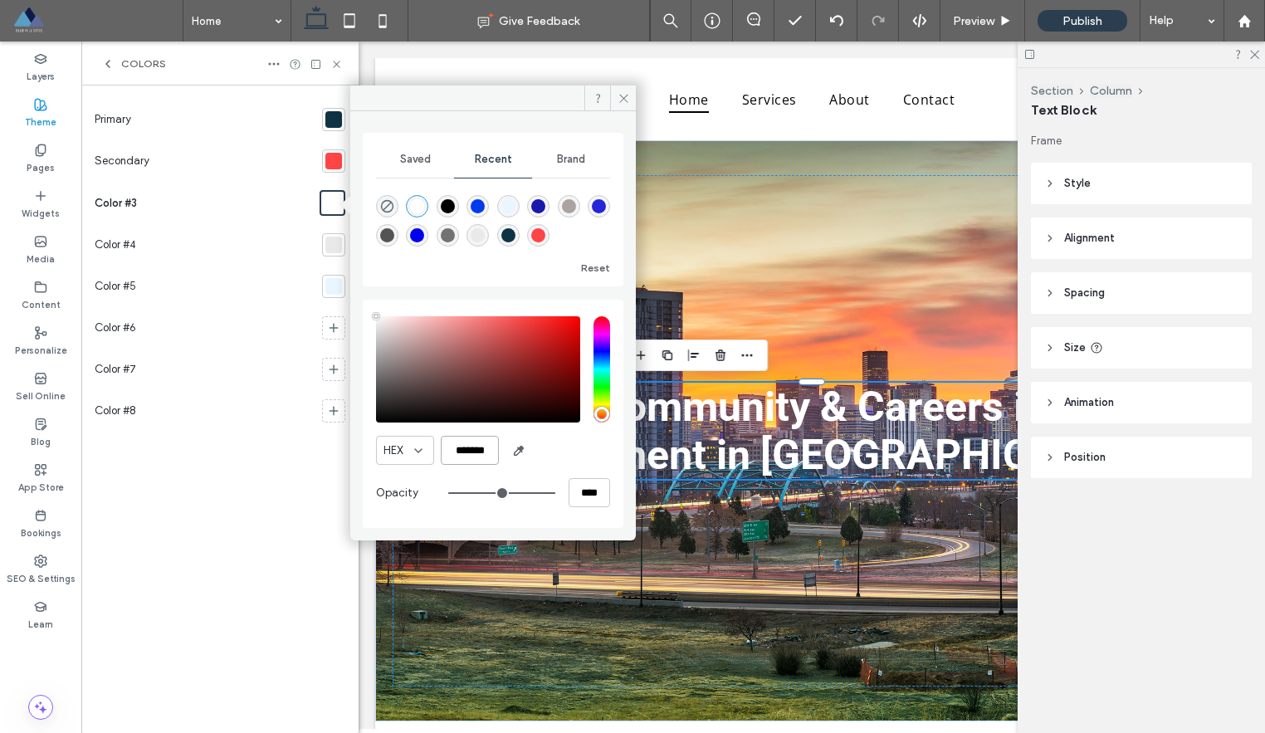
click at [472, 448] on input "*******" at bounding box center [470, 450] width 58 height 29
paste input "color picker textbox"
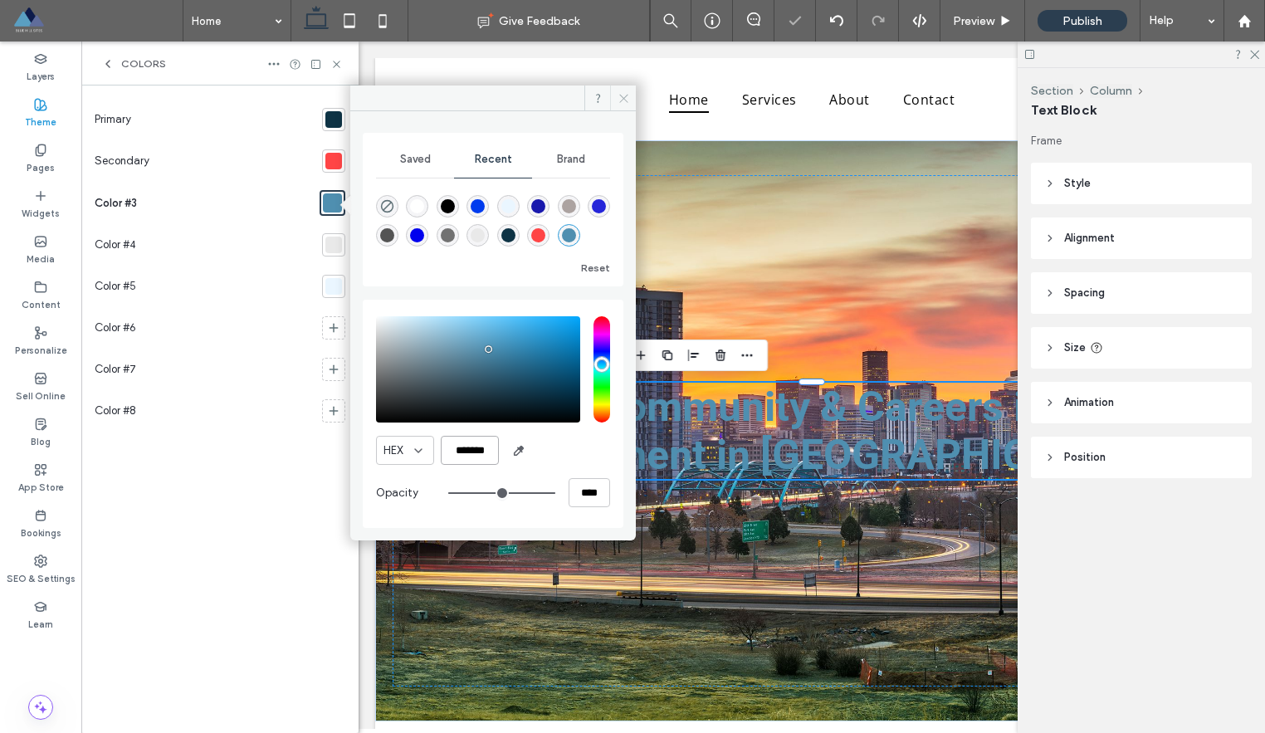
type input "*******"
click at [617, 93] on icon at bounding box center [623, 98] width 12 height 12
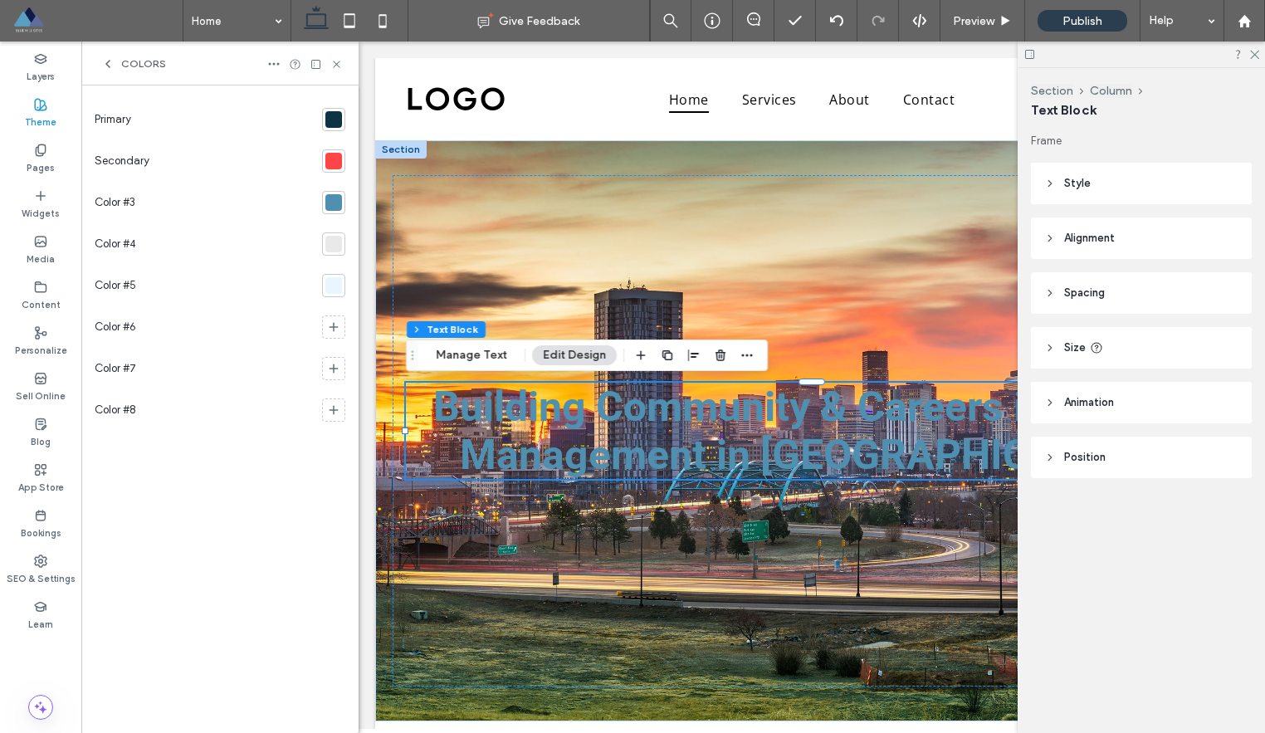
click at [339, 249] on div at bounding box center [333, 244] width 17 height 17
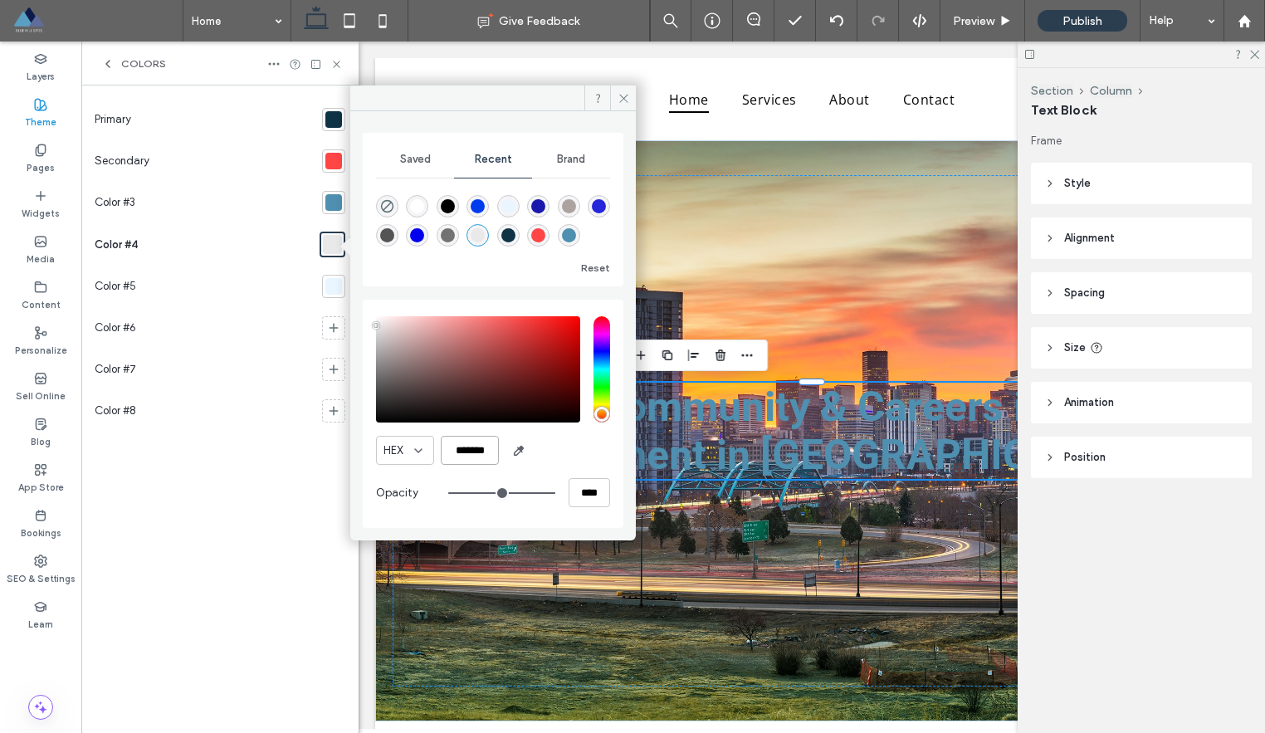
click at [479, 448] on input "*******" at bounding box center [470, 450] width 58 height 29
paste input "color picker textbox"
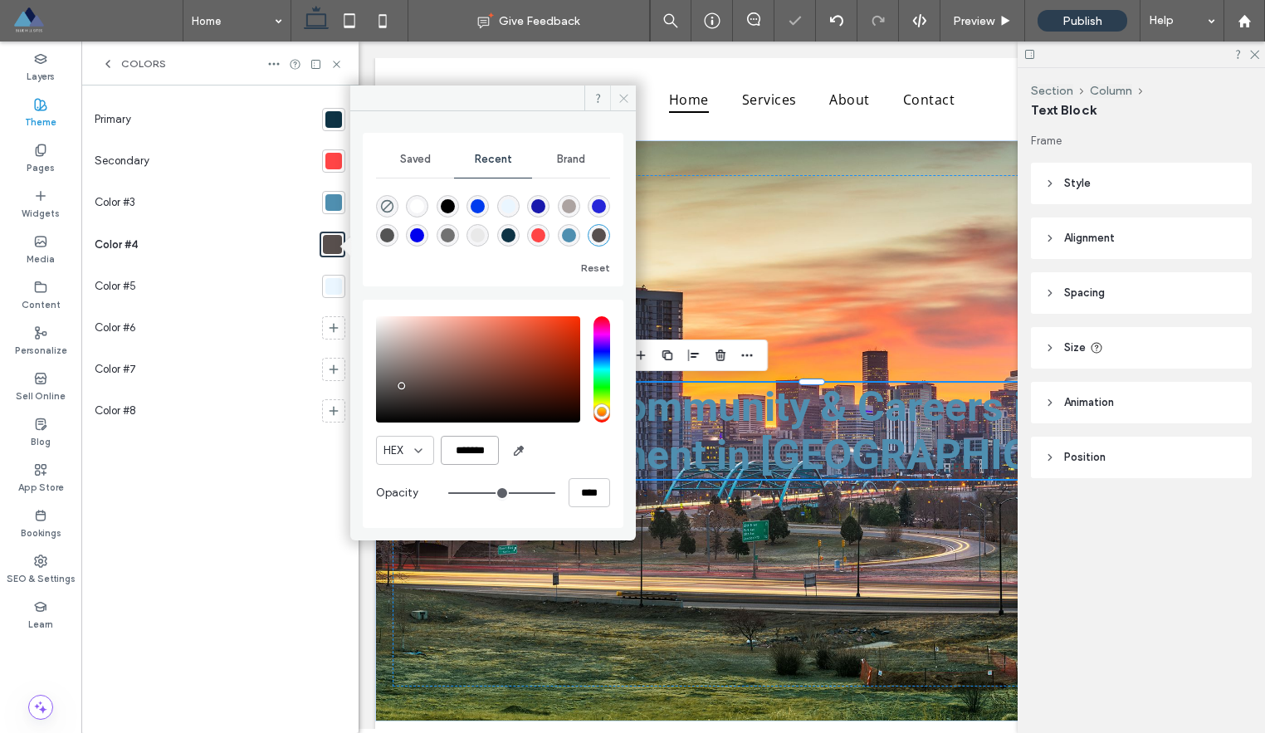
type input "*******"
click at [620, 103] on icon at bounding box center [623, 98] width 12 height 12
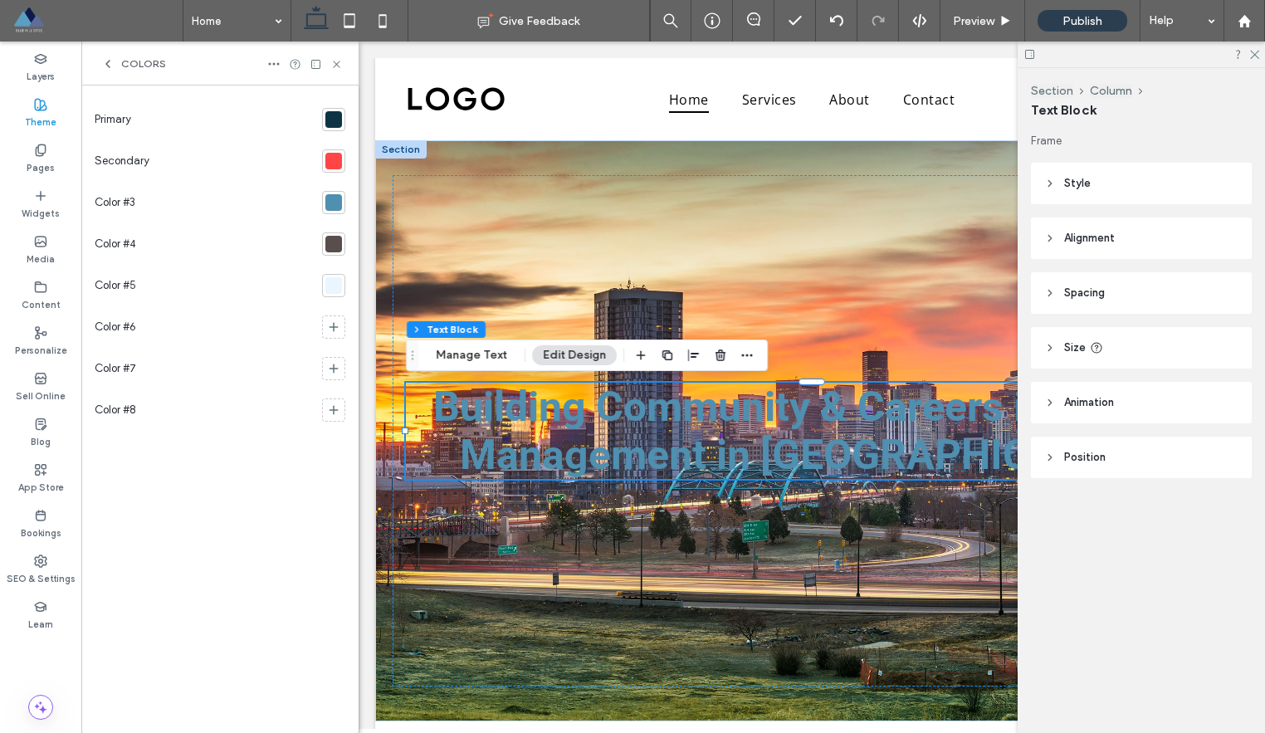
click at [339, 291] on div at bounding box center [333, 285] width 17 height 17
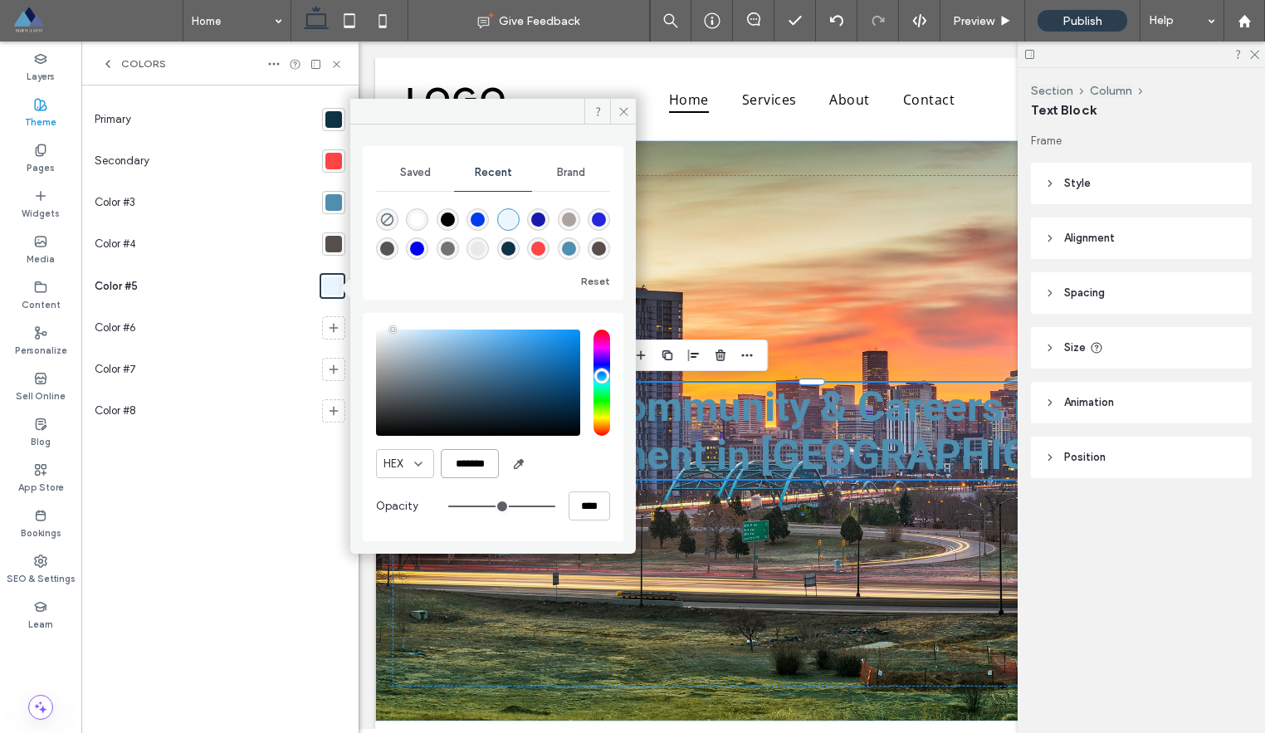
click at [467, 459] on input "*******" at bounding box center [470, 463] width 58 height 29
paste input "color picker textbox"
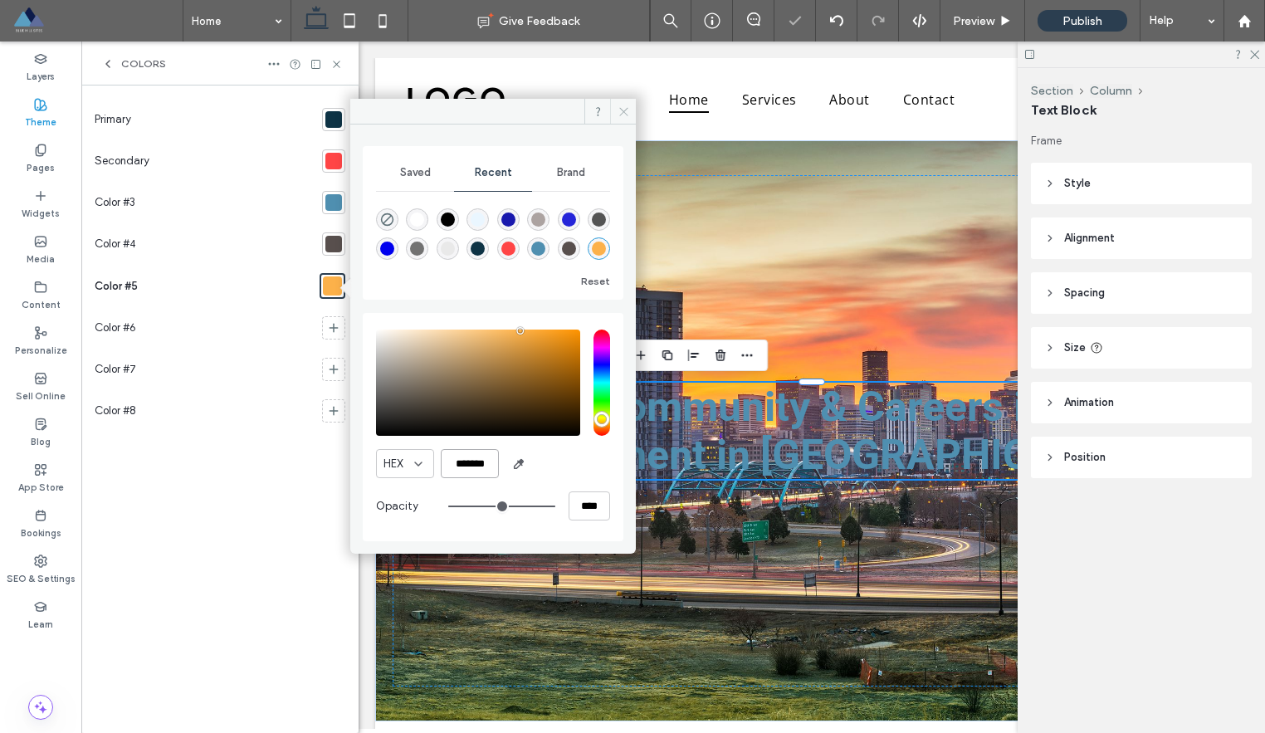
type input "*******"
click at [629, 114] on span at bounding box center [623, 111] width 26 height 25
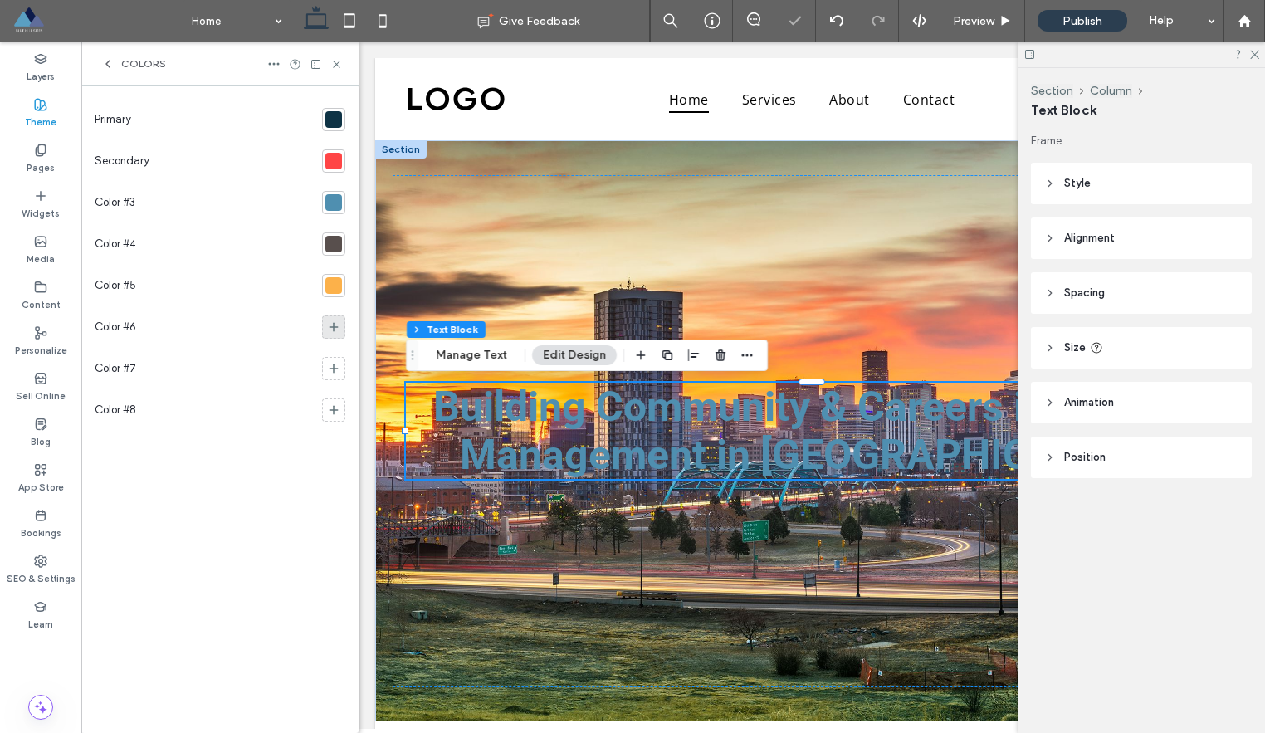
click at [339, 330] on icon at bounding box center [333, 326] width 13 height 13
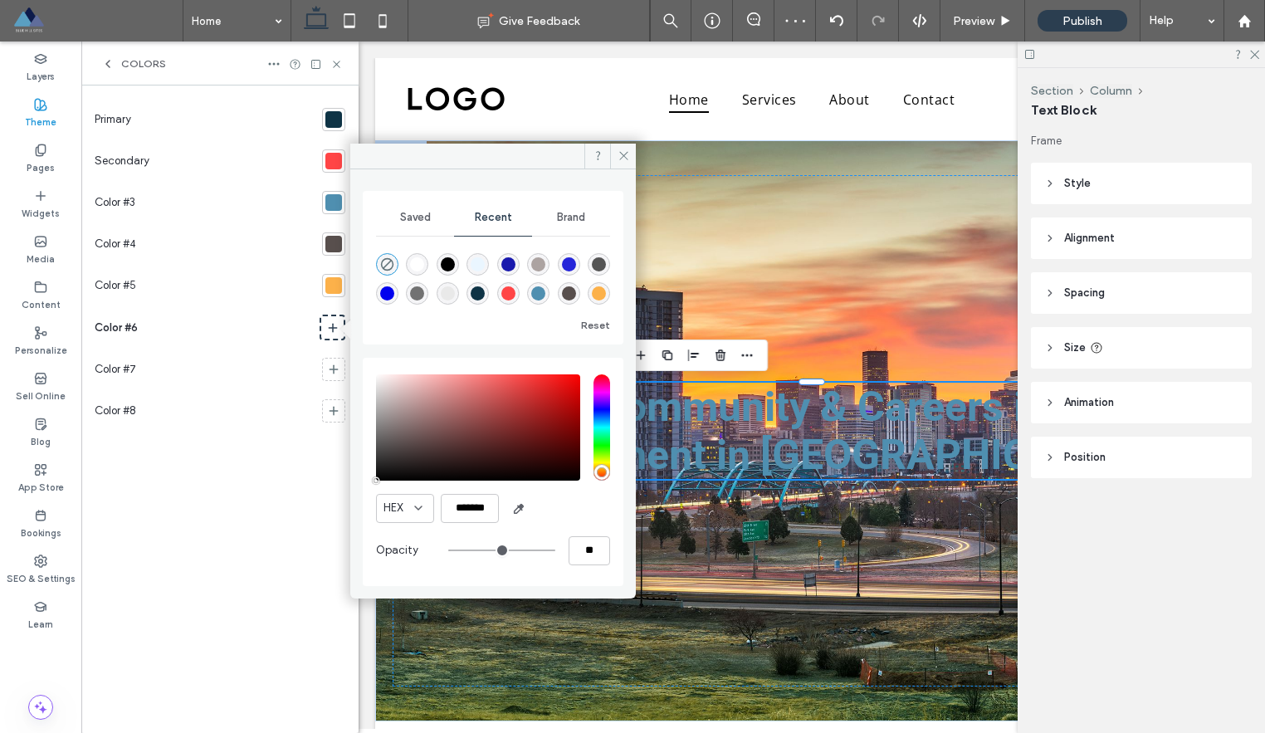
click at [419, 266] on div "rgba(255, 255, 255, 1)" at bounding box center [417, 264] width 14 height 14
type input "*******"
type input "***"
type input "****"
click at [618, 160] on icon at bounding box center [623, 155] width 12 height 12
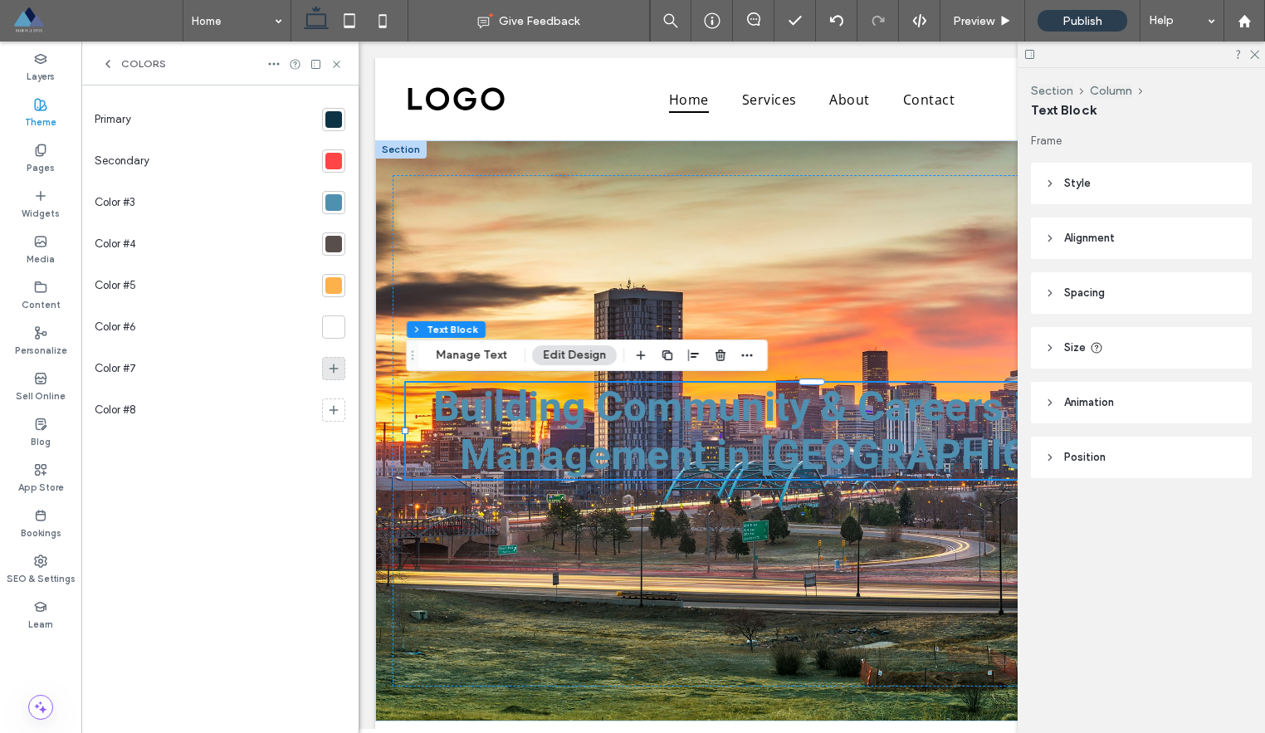
click at [334, 375] on span at bounding box center [333, 368] width 13 height 17
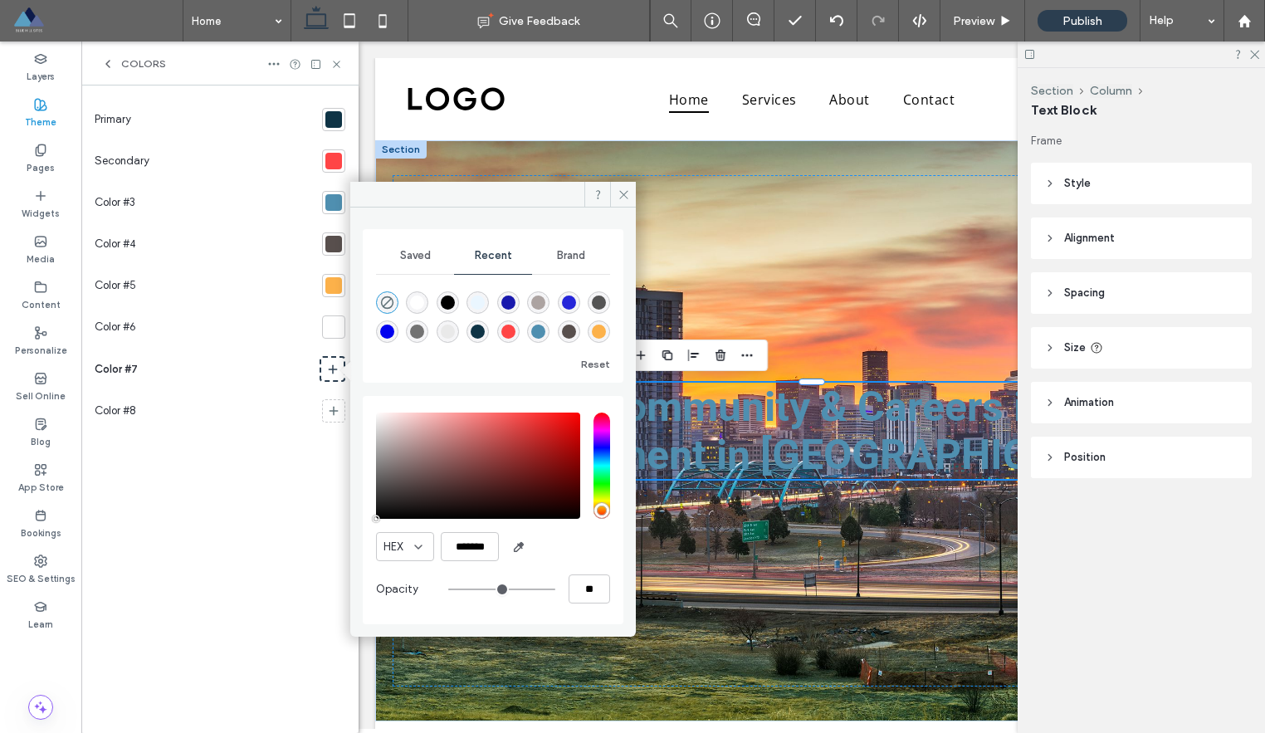
click at [453, 302] on div "rgba(0, 0, 0, 1)" at bounding box center [448, 302] width 14 height 14
type input "***"
type input "****"
click at [622, 193] on icon at bounding box center [623, 194] width 12 height 12
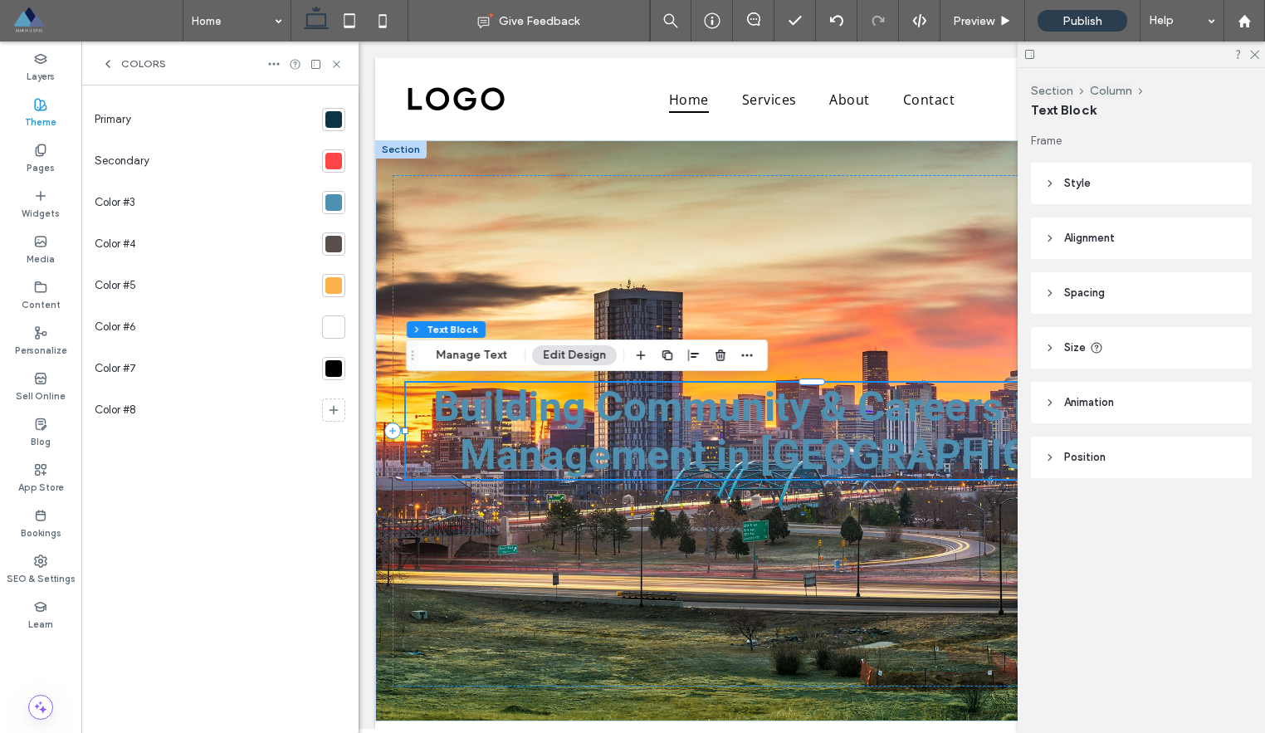
click at [109, 63] on icon at bounding box center [107, 63] width 13 height 13
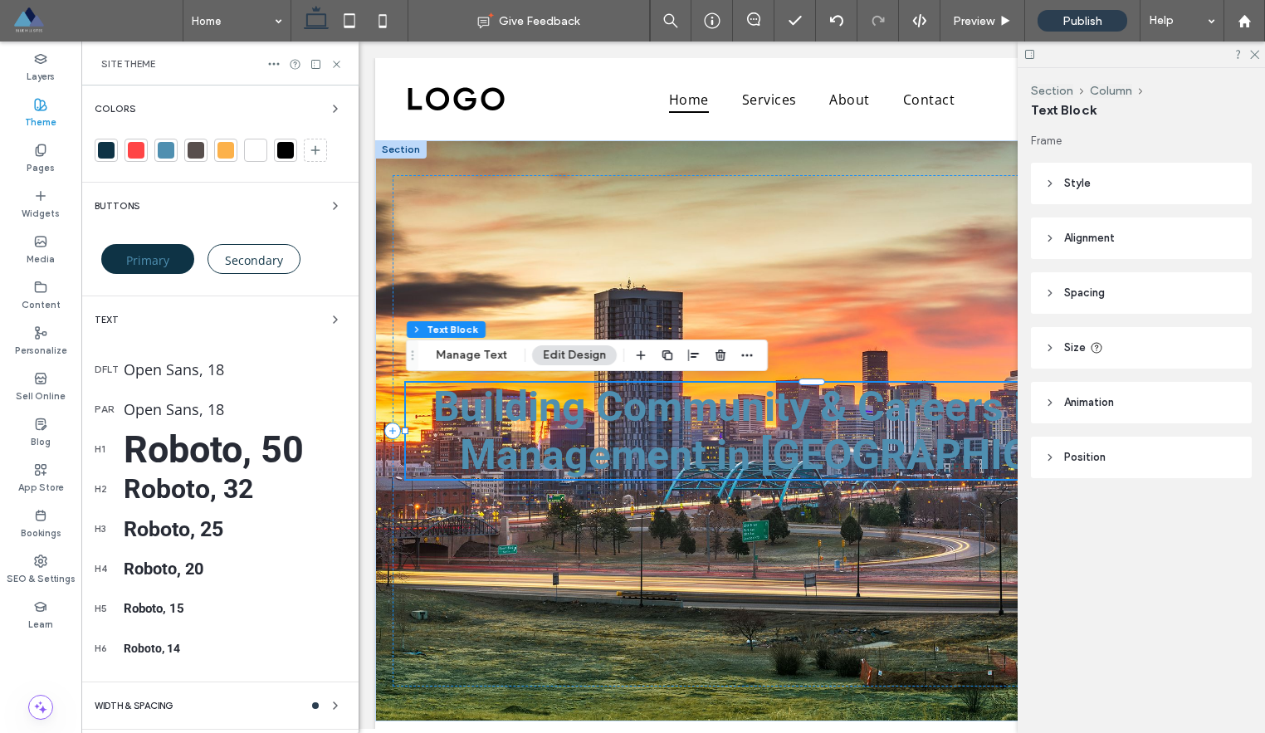
click at [141, 318] on div "Text" at bounding box center [220, 320] width 251 height 20
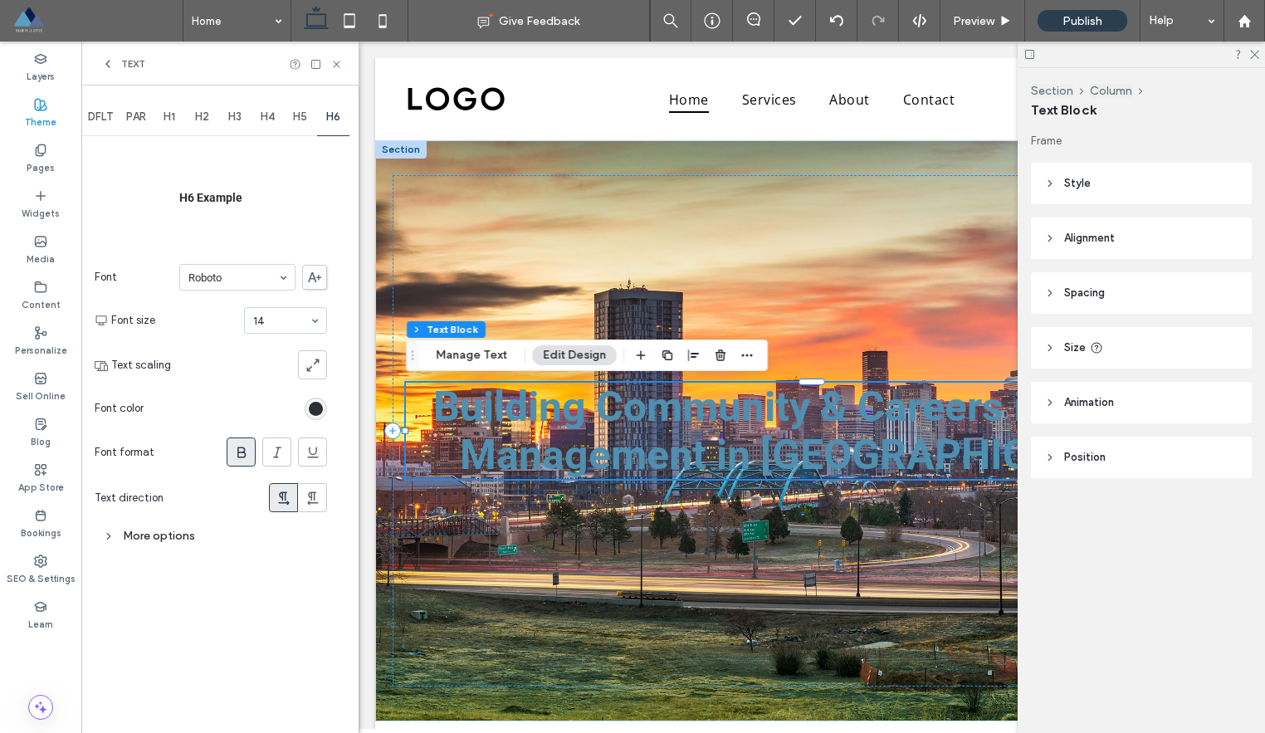
click at [142, 119] on span "PAR" at bounding box center [136, 116] width 20 height 13
click at [178, 121] on div "H1" at bounding box center [169, 117] width 33 height 37
click at [212, 122] on div "H2" at bounding box center [202, 117] width 33 height 37
click at [232, 119] on span "H3" at bounding box center [234, 116] width 13 height 13
click at [261, 120] on span "H4" at bounding box center [268, 116] width 14 height 13
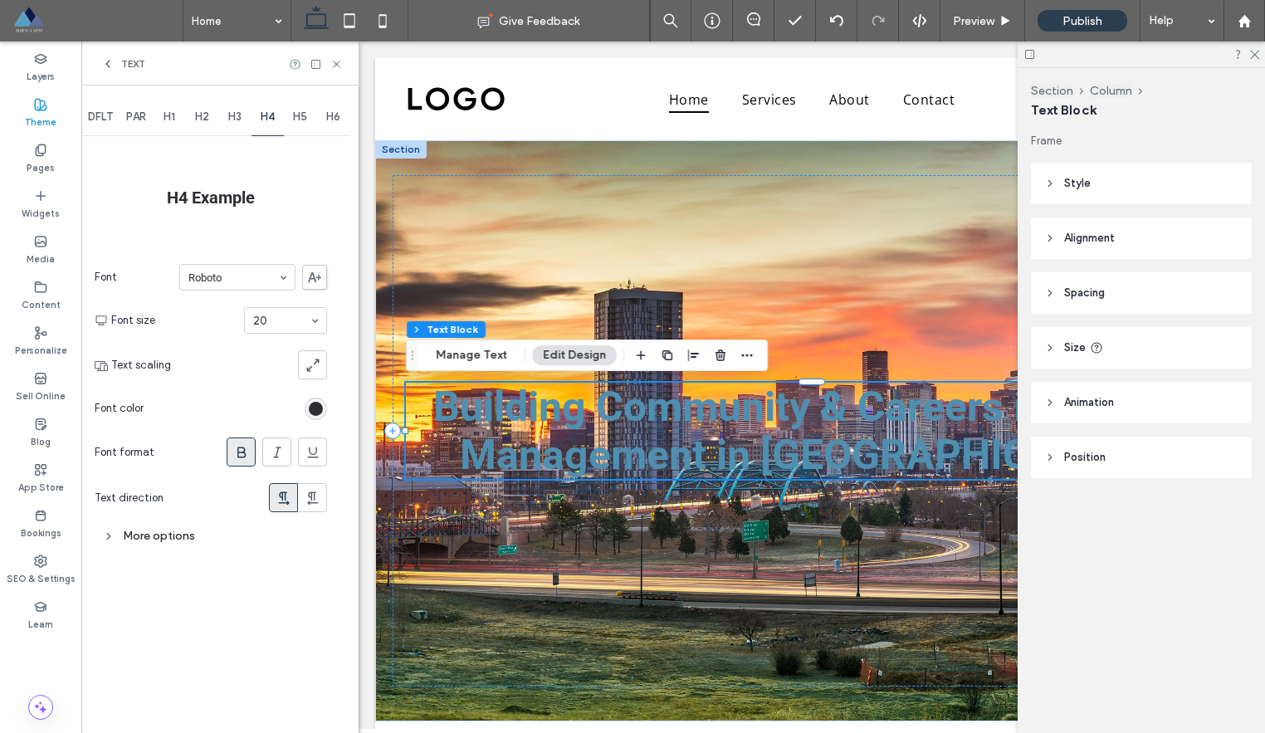
click at [302, 121] on span "H5" at bounding box center [300, 116] width 14 height 13
click at [324, 120] on div "H6" at bounding box center [333, 117] width 33 height 37
click at [334, 61] on icon at bounding box center [336, 64] width 12 height 12
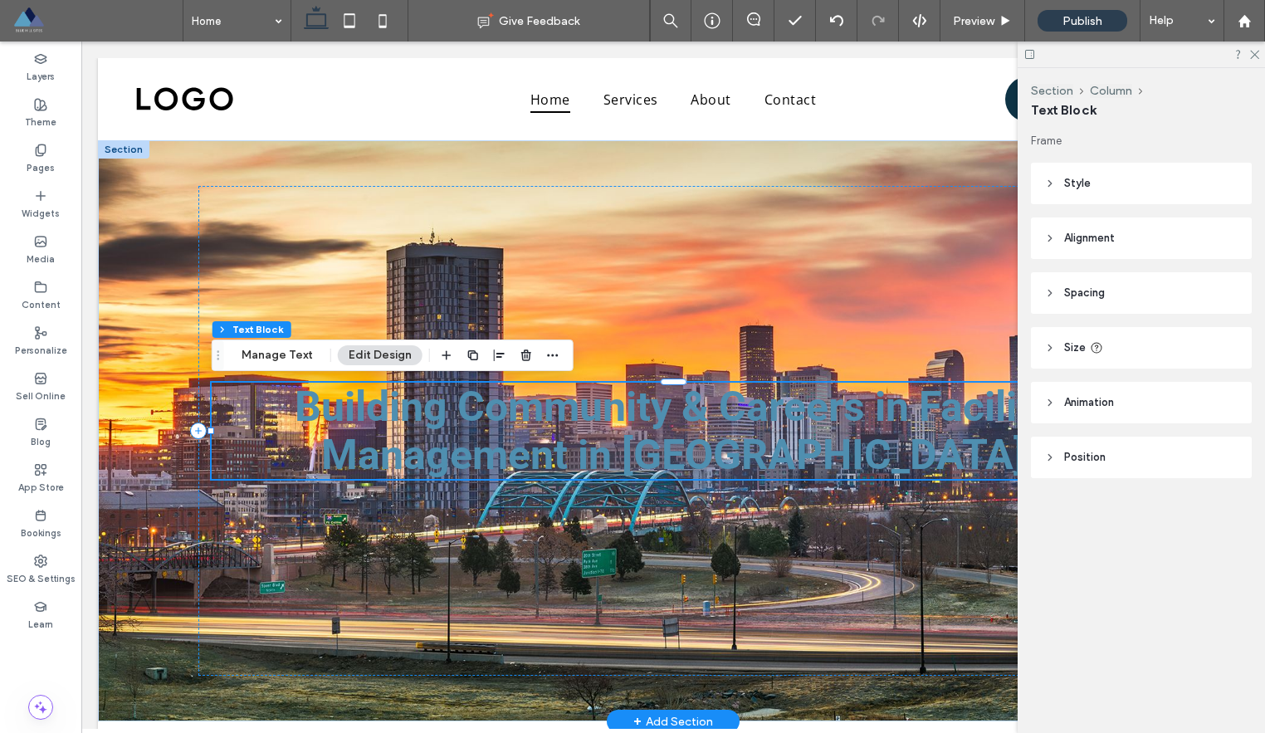
click at [540, 417] on span "Building Community & Careers in Facility Management in Denver" at bounding box center [673, 431] width 757 height 96
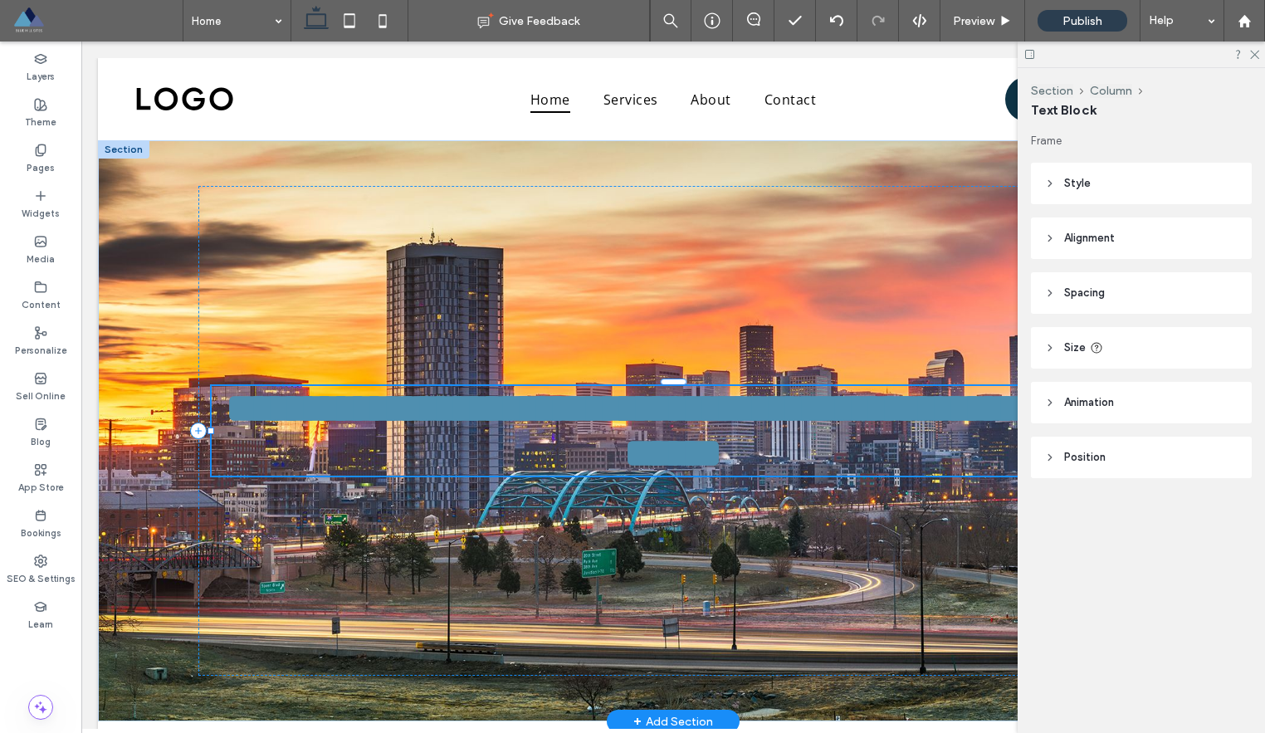
type input "******"
type input "**"
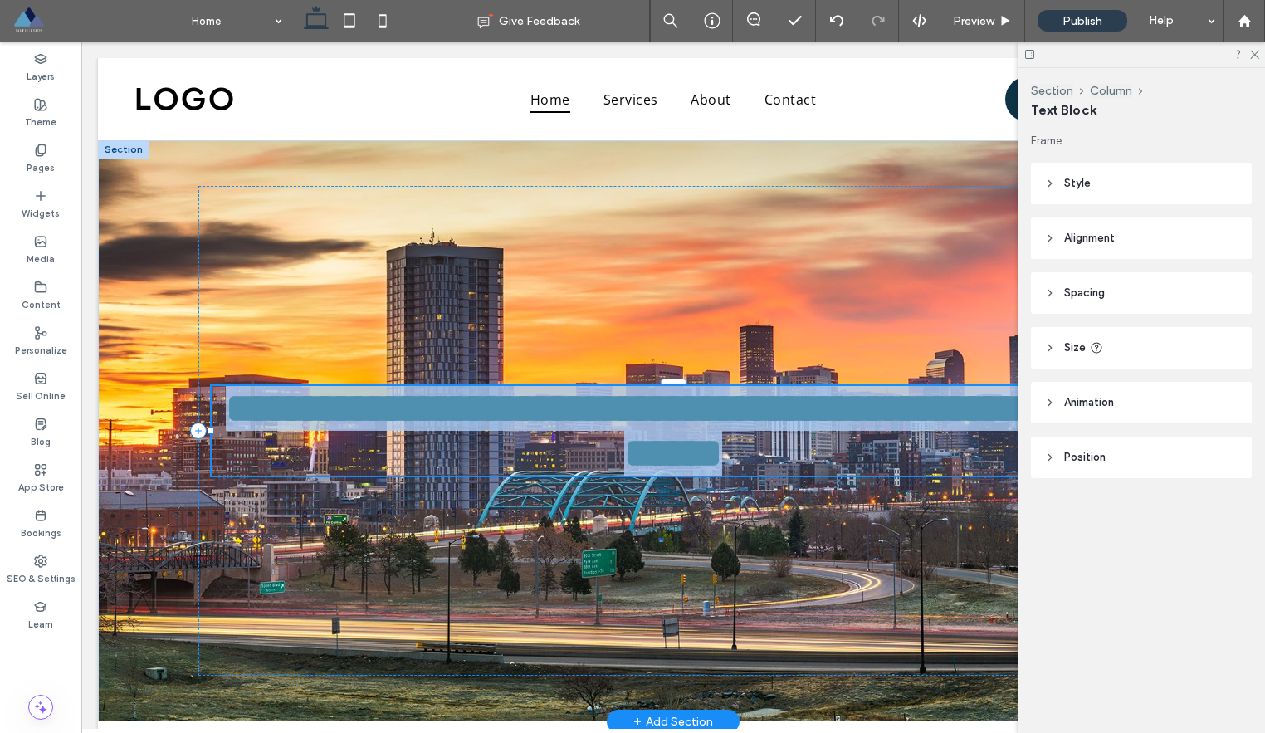
click at [540, 417] on span "**********" at bounding box center [681, 430] width 911 height 85
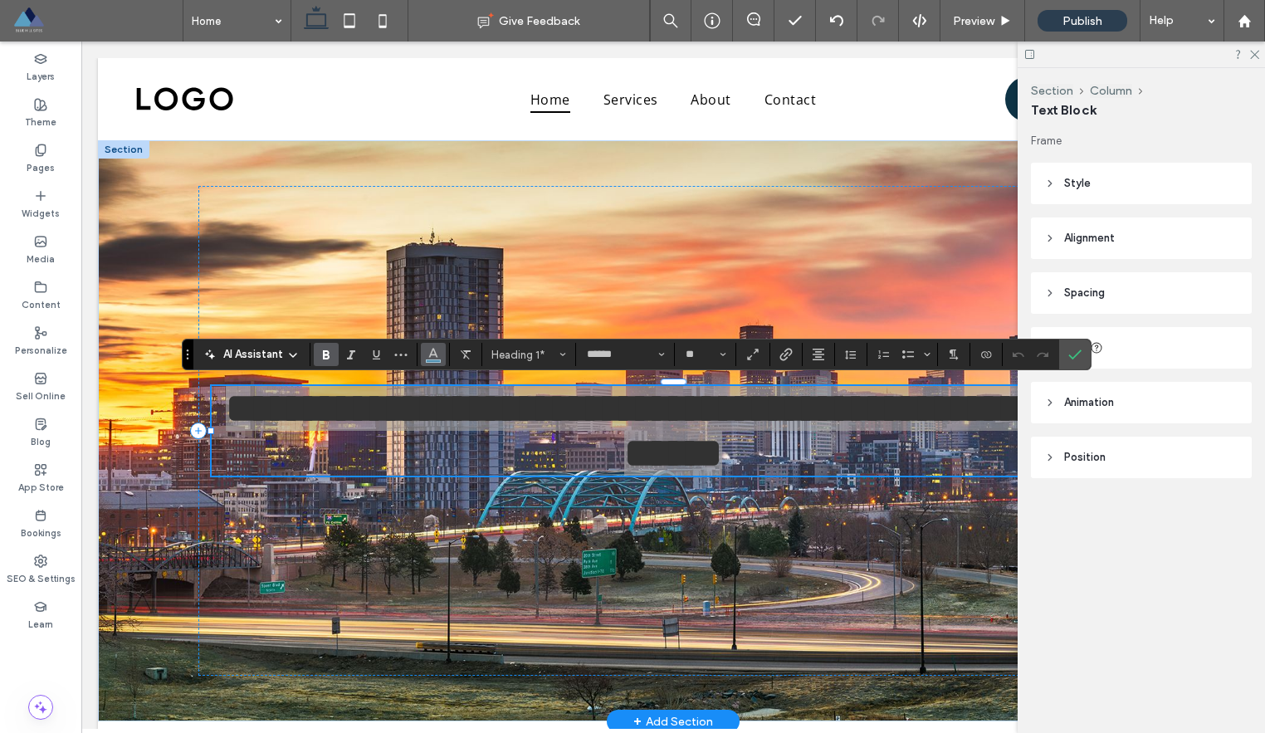
click at [436, 361] on span "Color" at bounding box center [433, 353] width 13 height 22
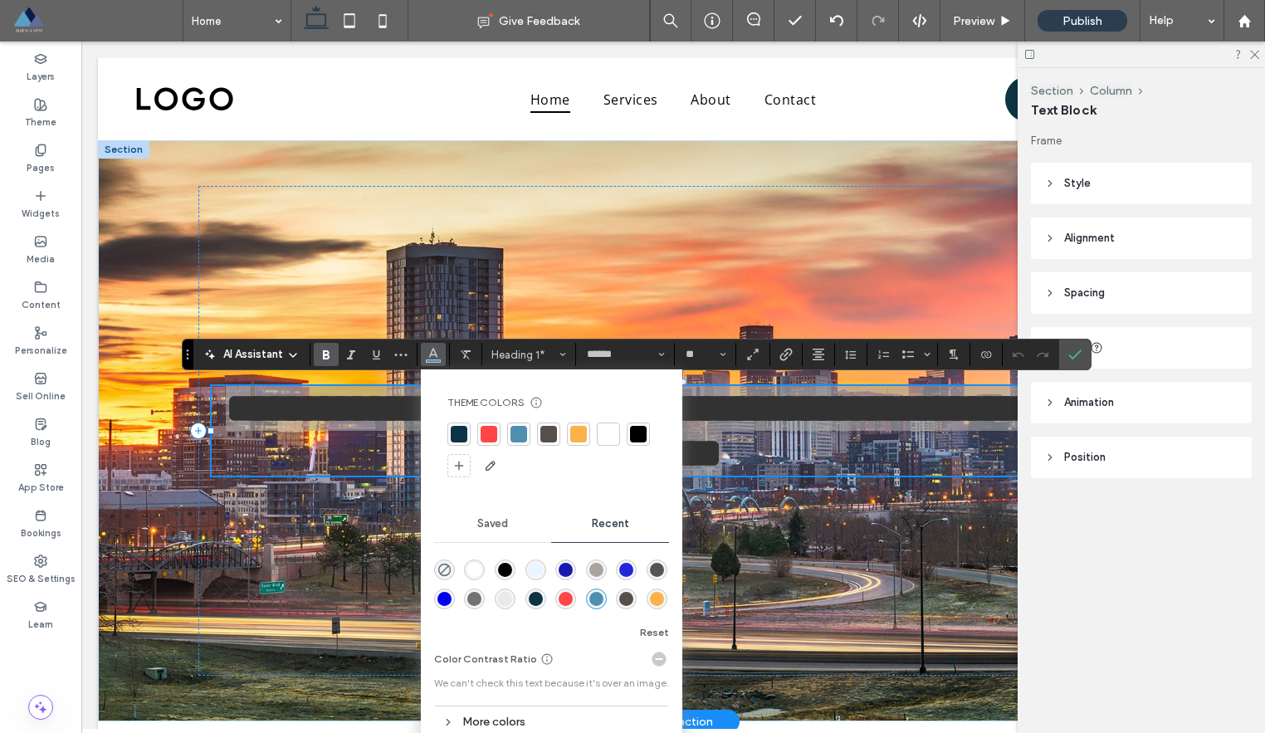
click at [611, 437] on div at bounding box center [608, 434] width 17 height 17
click at [1069, 355] on use "Confirm" at bounding box center [1074, 354] width 13 height 10
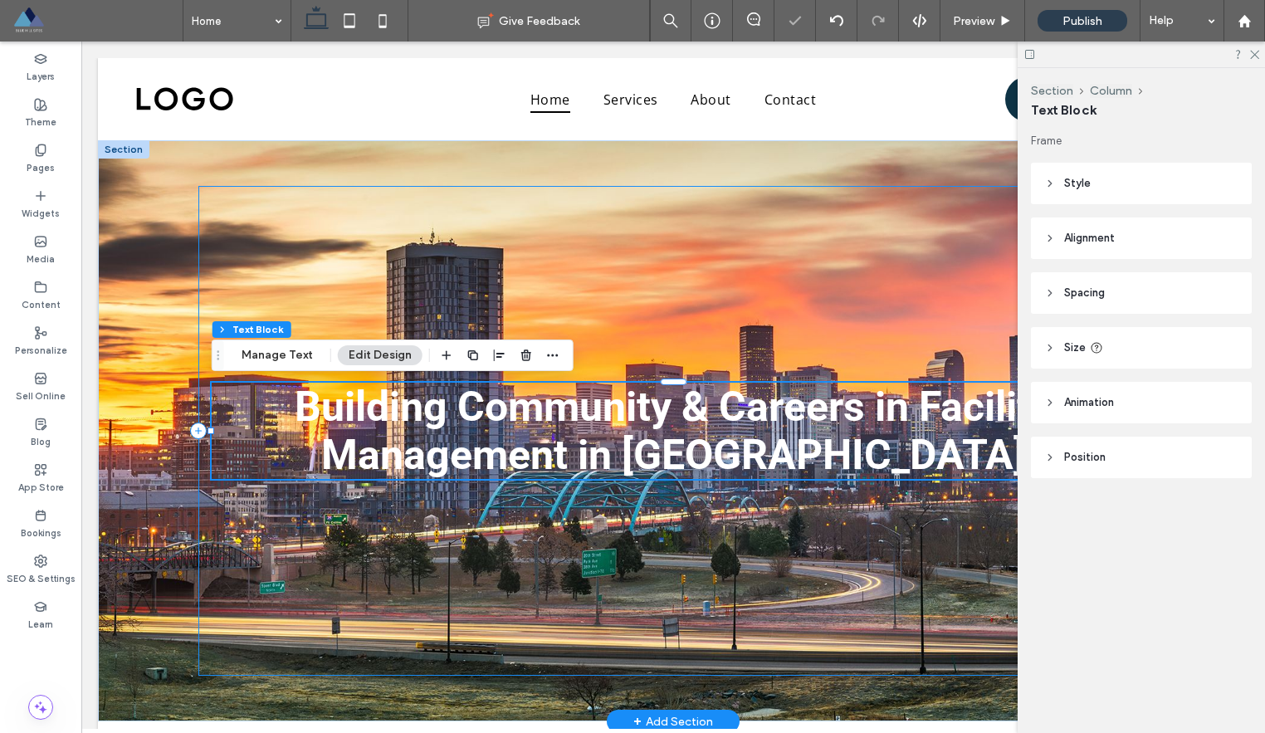
click at [740, 277] on div "Building Community & Careers in Facility Management in Denver" at bounding box center [673, 430] width 950 height 489
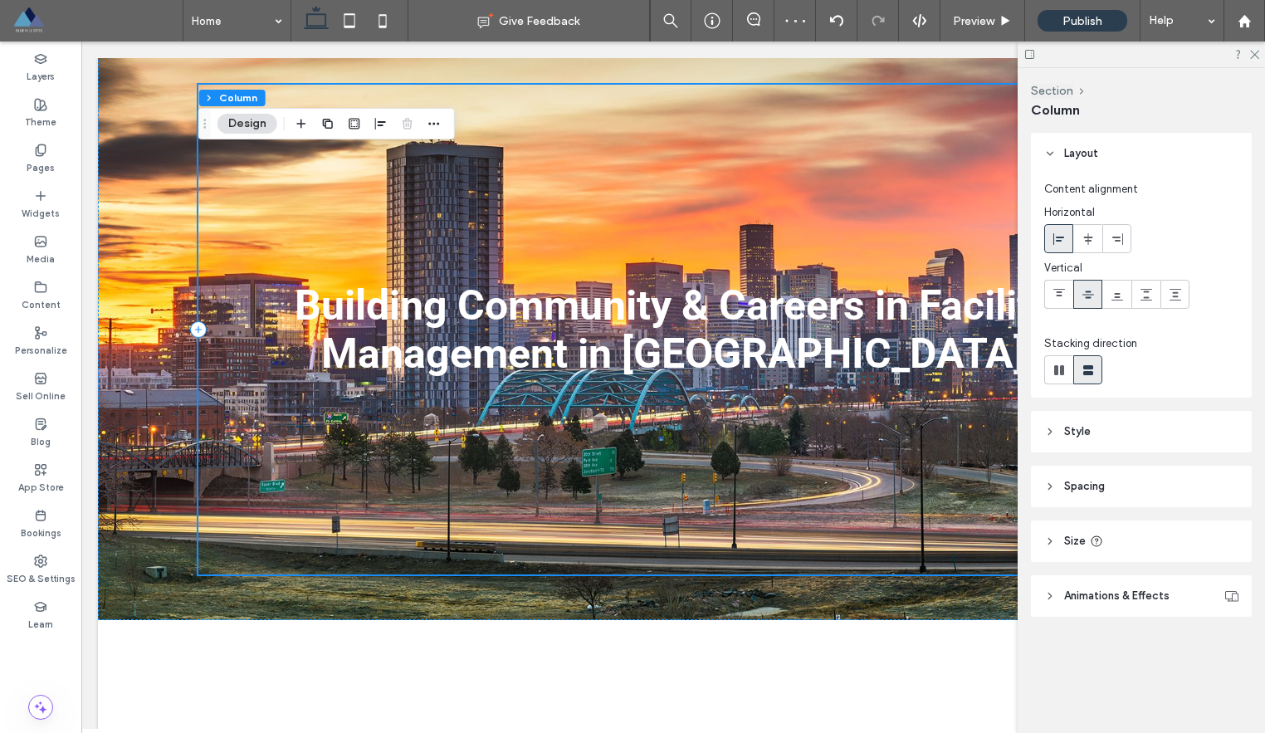
scroll to position [105, 0]
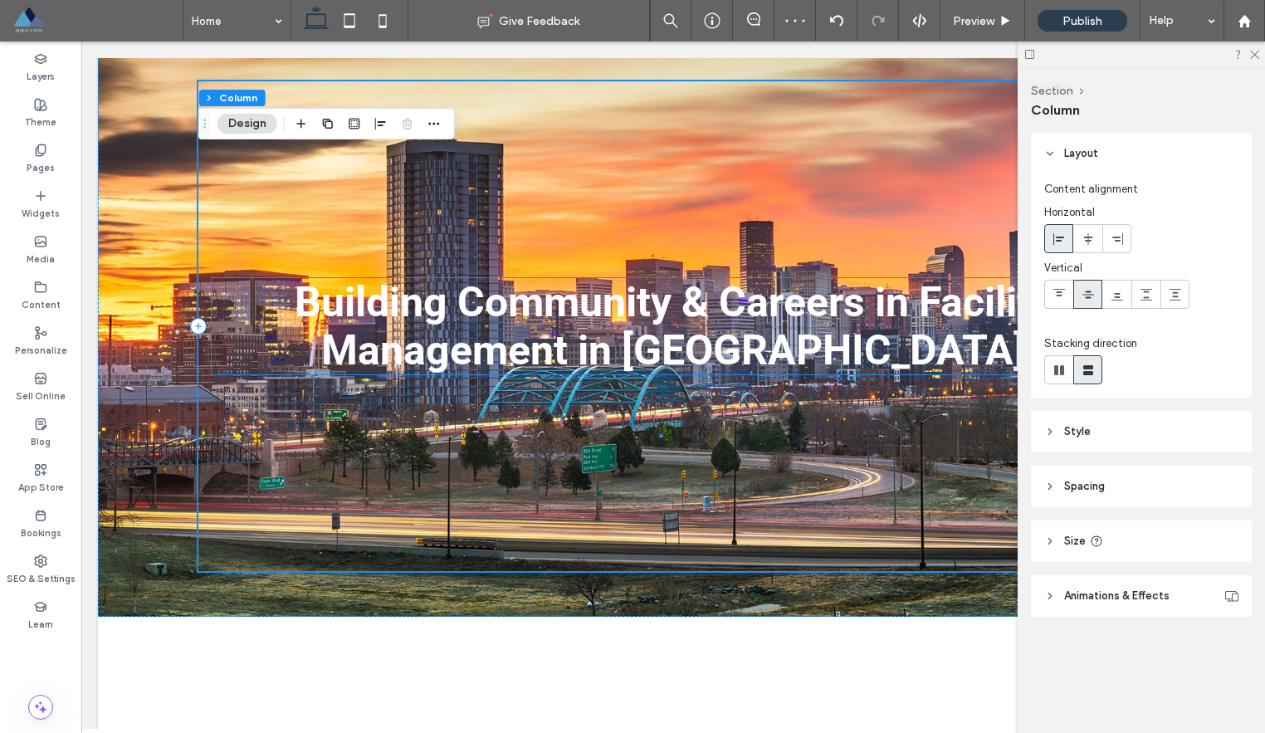
click at [691, 316] on span "Building Community & Careers in Facility Management in Denver" at bounding box center [673, 326] width 757 height 96
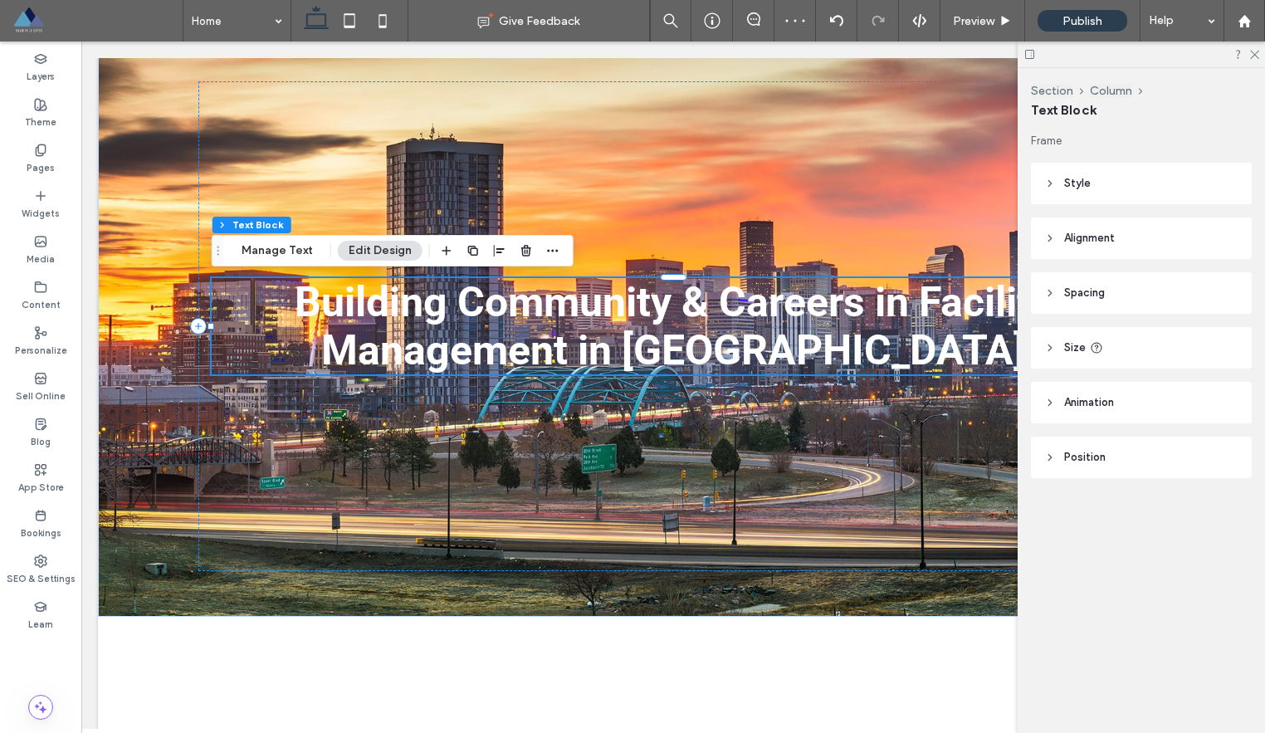
click at [691, 316] on span "Building Community & Careers in Facility Management in Denver" at bounding box center [673, 326] width 757 height 96
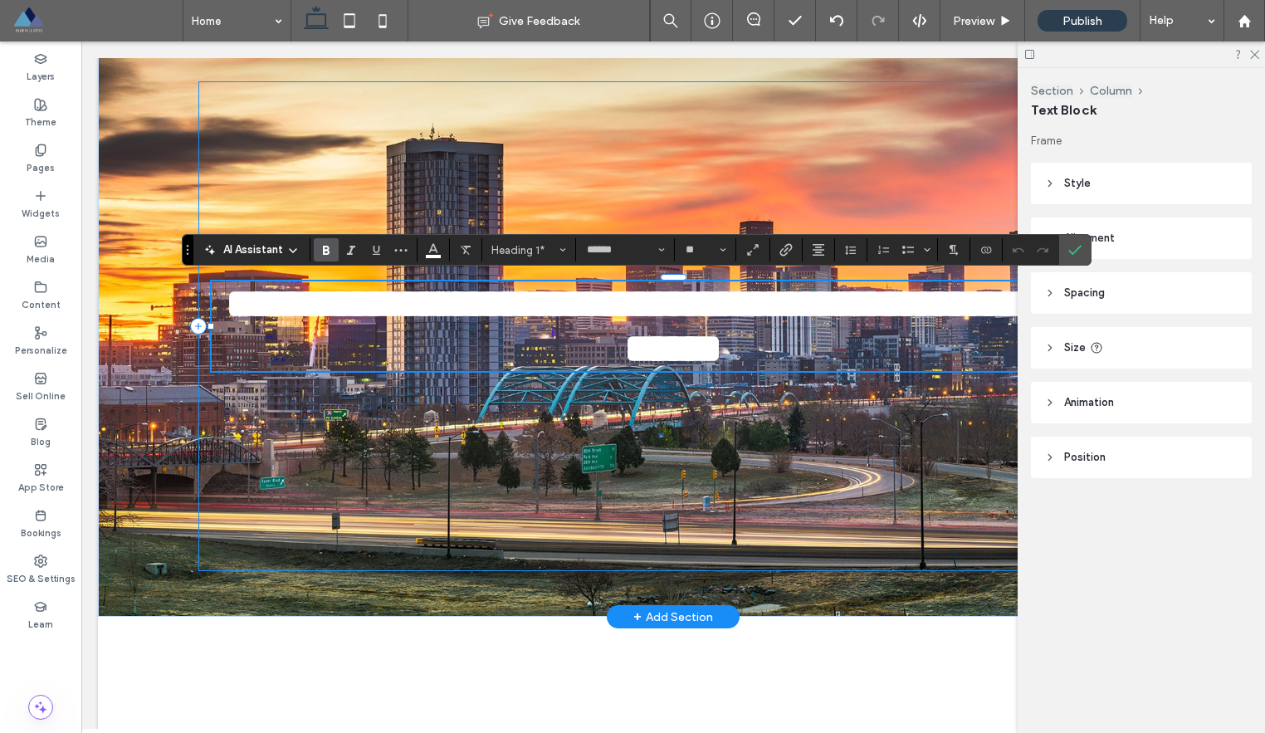
click at [758, 436] on div "**********" at bounding box center [673, 325] width 950 height 489
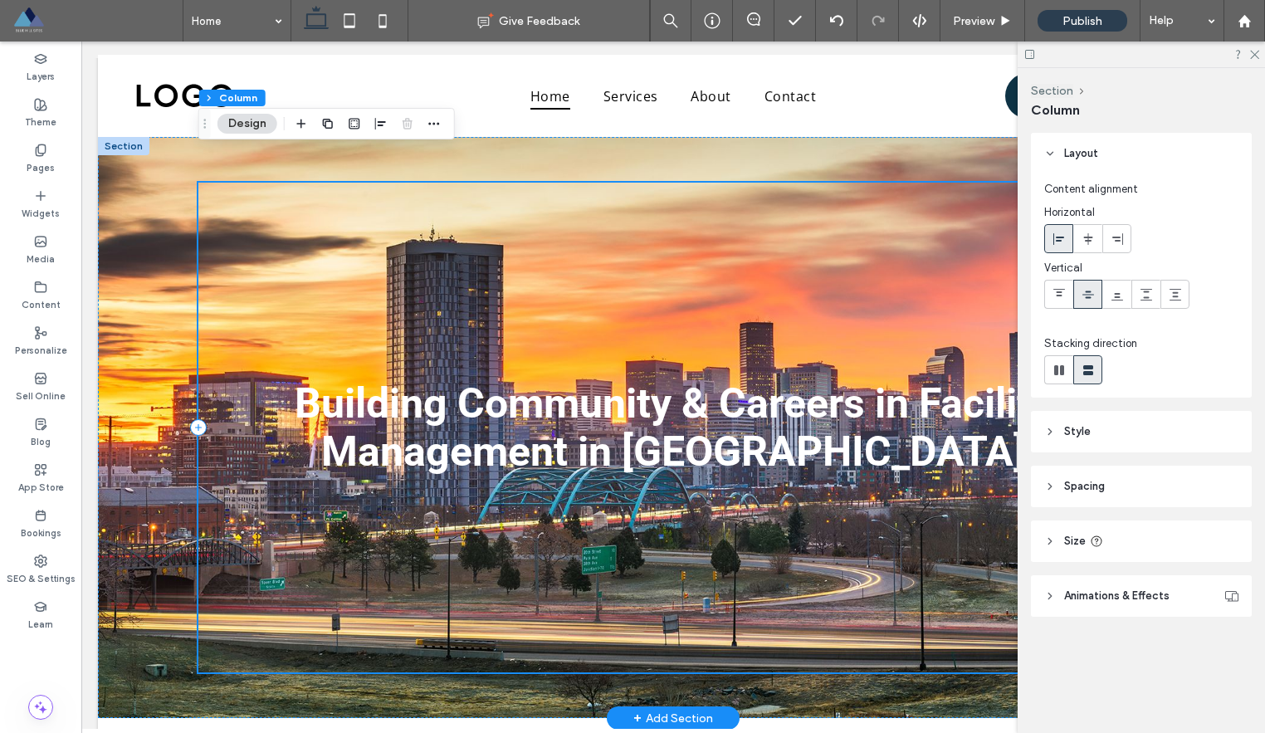
scroll to position [0, 0]
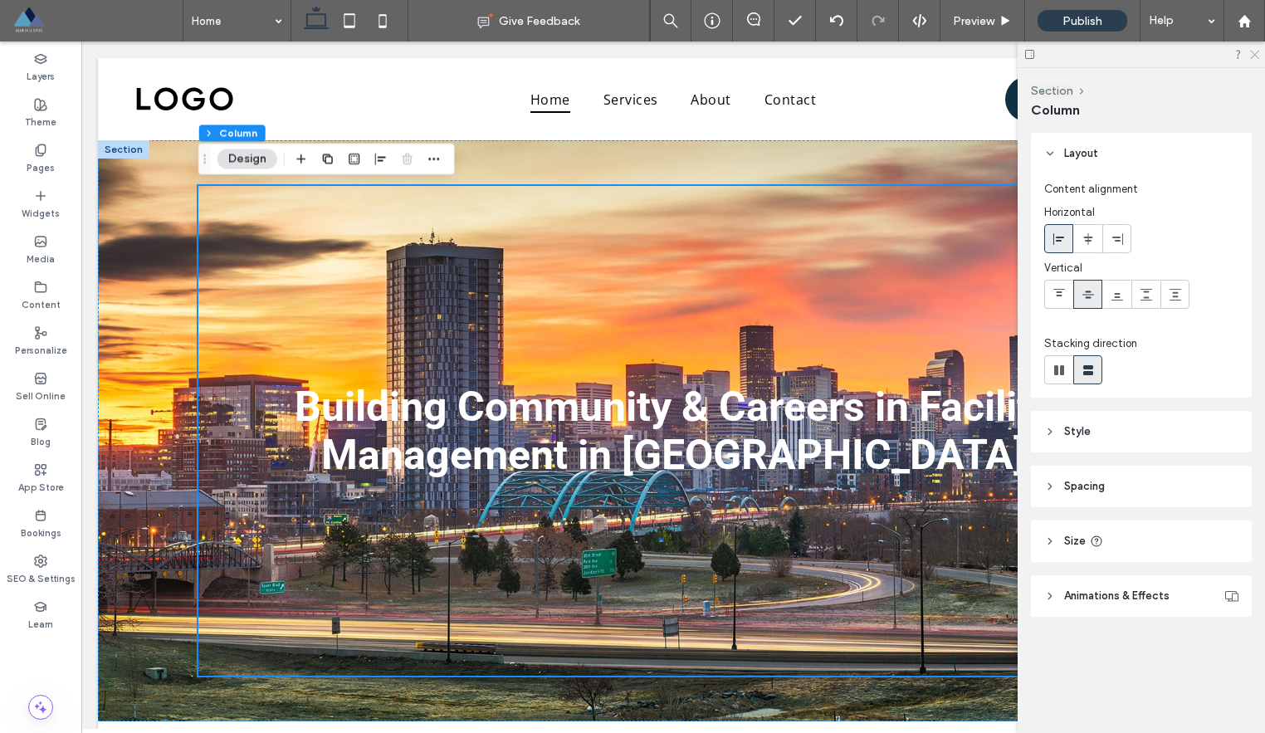
click at [1258, 54] on icon at bounding box center [1253, 53] width 11 height 11
